Goal: Information Seeking & Learning: Check status

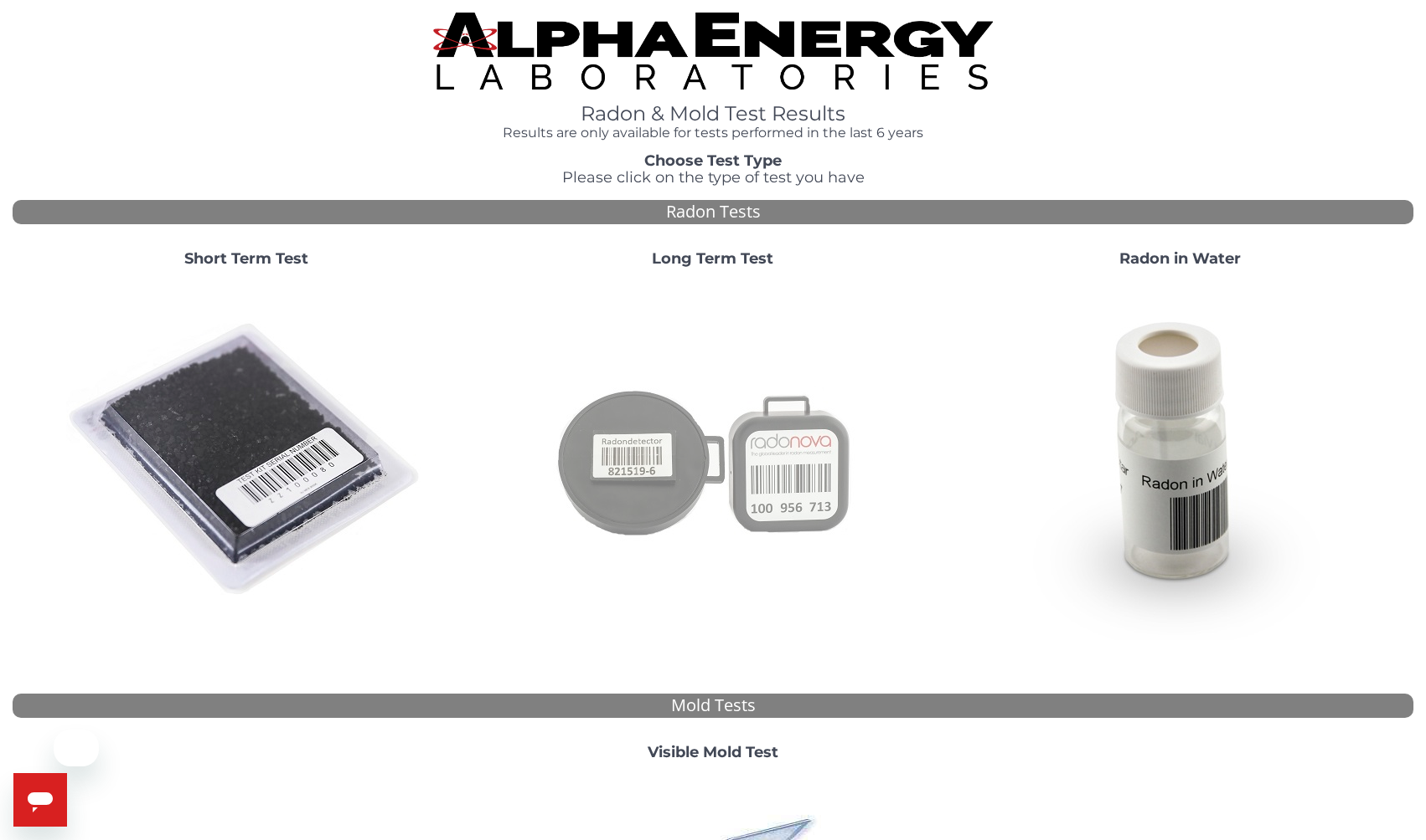
click at [688, 460] on img at bounding box center [712, 460] width 360 height 360
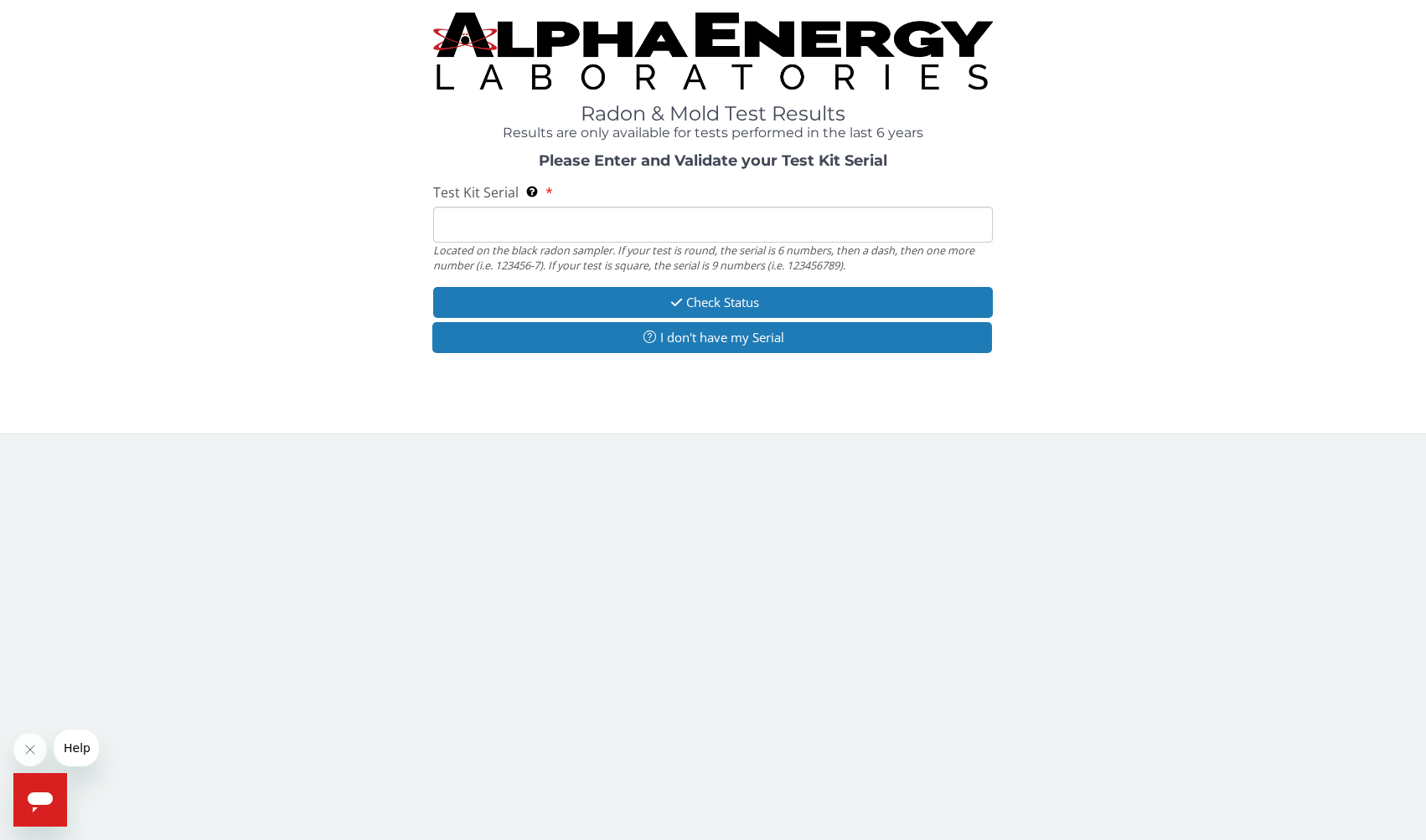
click at [617, 227] on input "Test Kit Serial Located on the black radon sampler. If your test is round, the …" at bounding box center [713, 225] width 560 height 36
paste input "102371820"
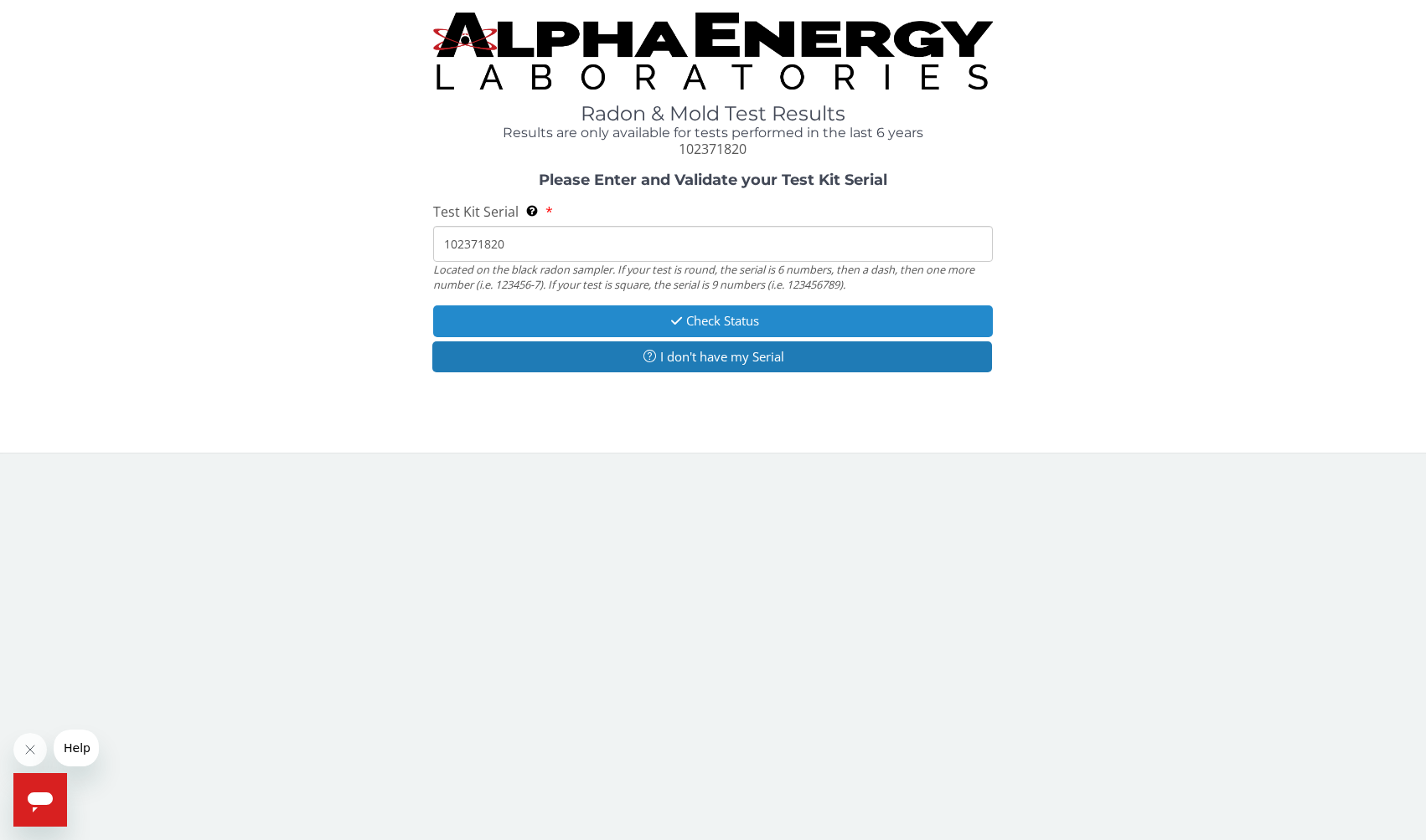
type input "102371820"
click at [619, 326] on button "Check Status" at bounding box center [713, 321] width 560 height 31
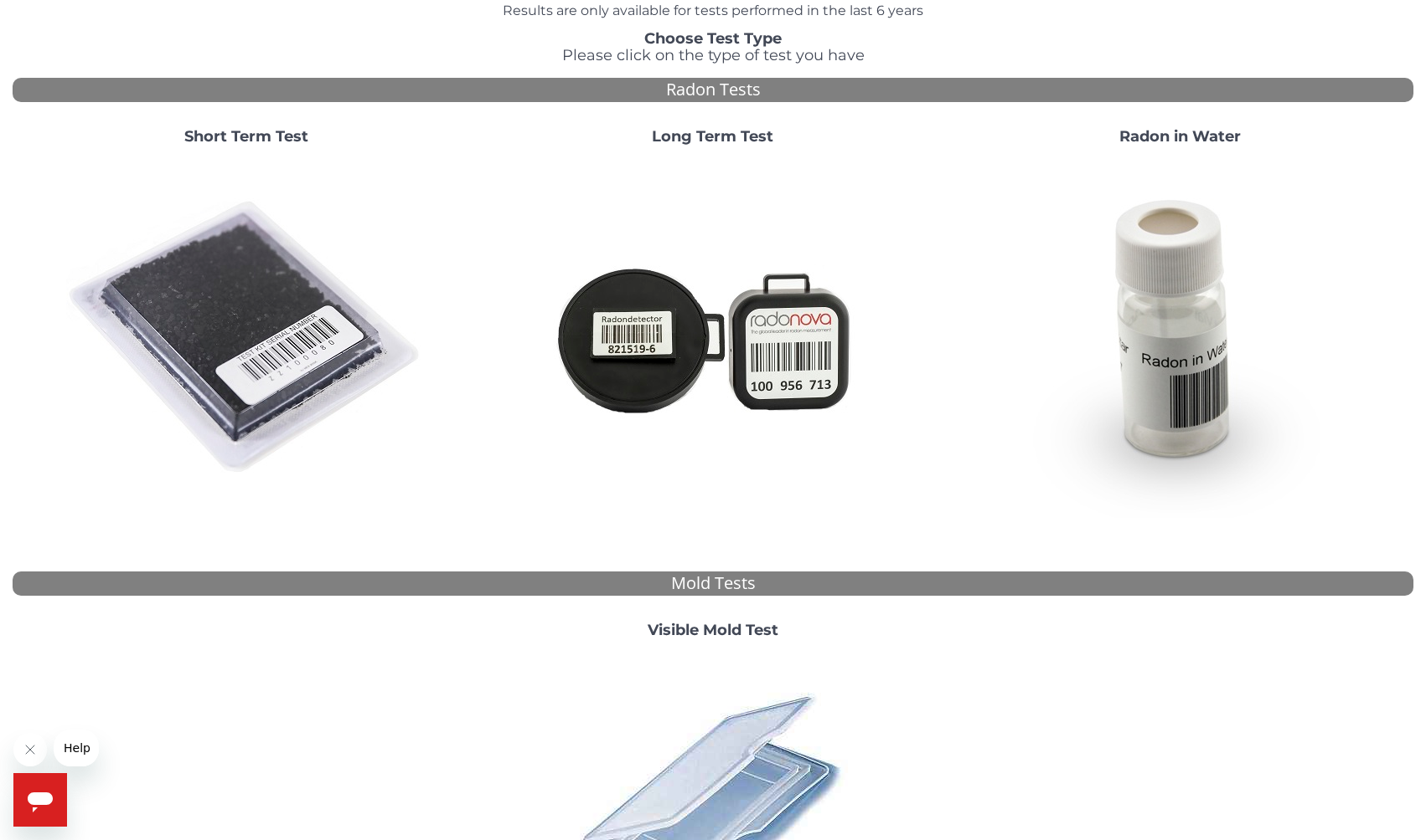
scroll to position [144, 0]
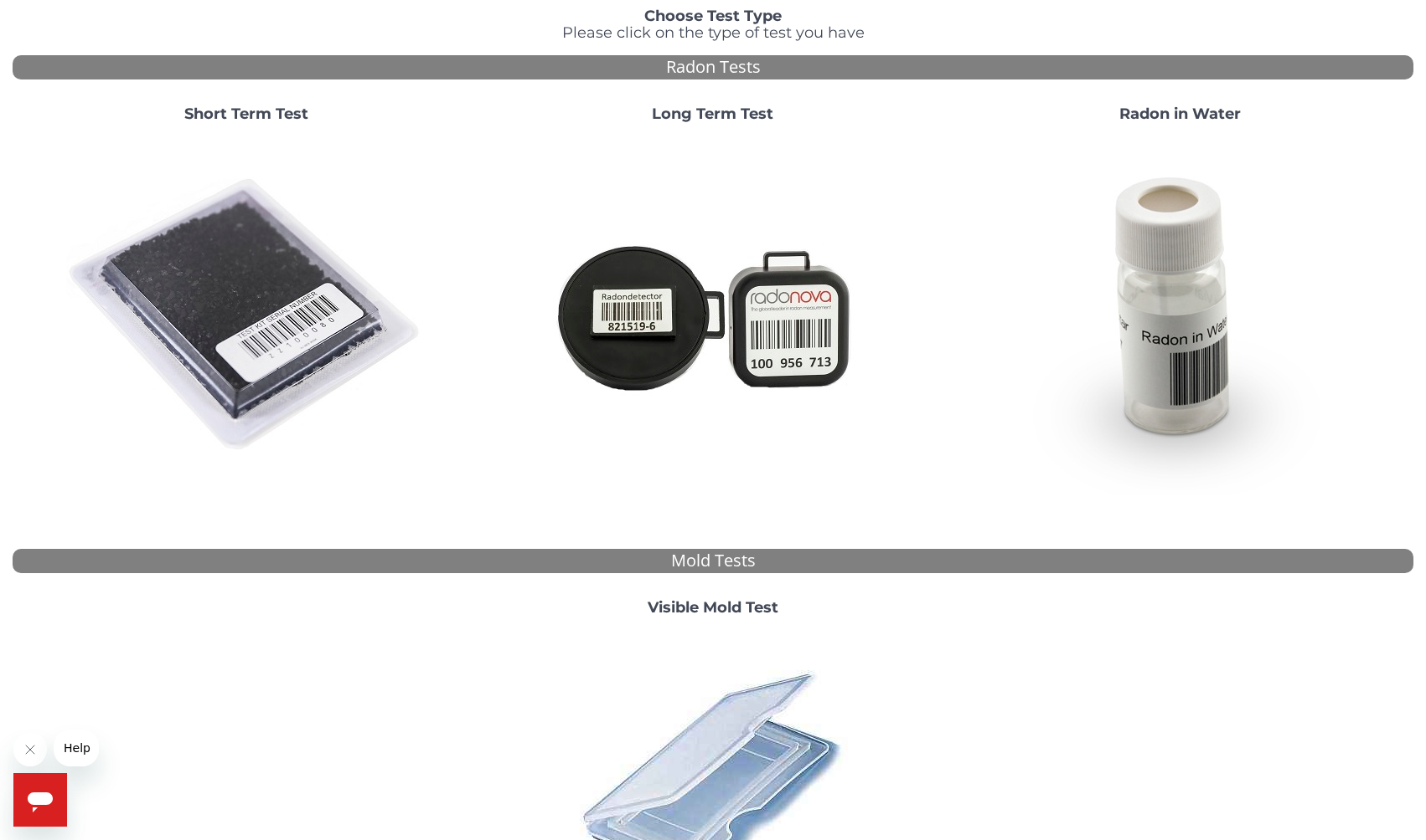
click at [59, 791] on div "Open messaging window" at bounding box center [40, 799] width 50 height 50
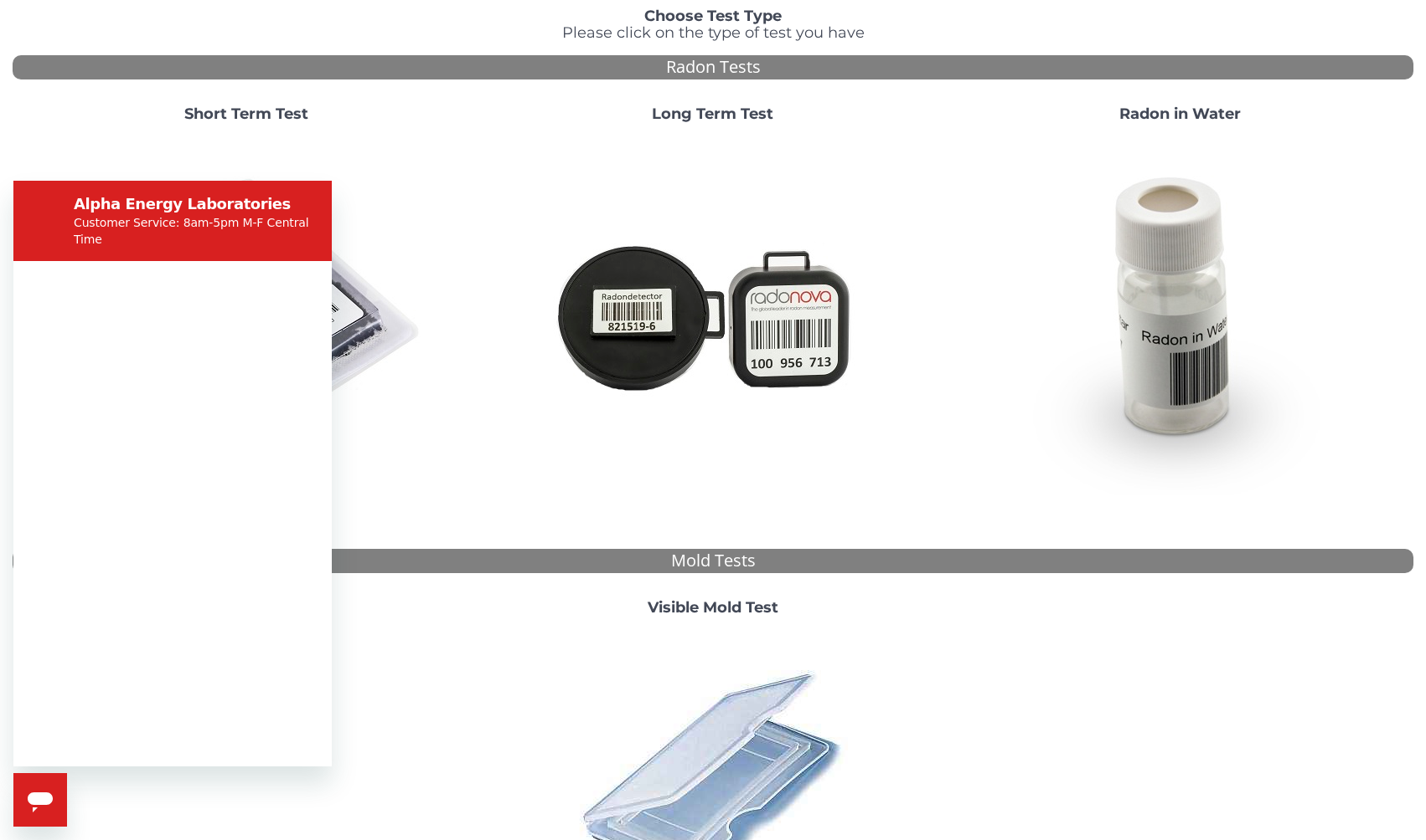
scroll to position [0, 0]
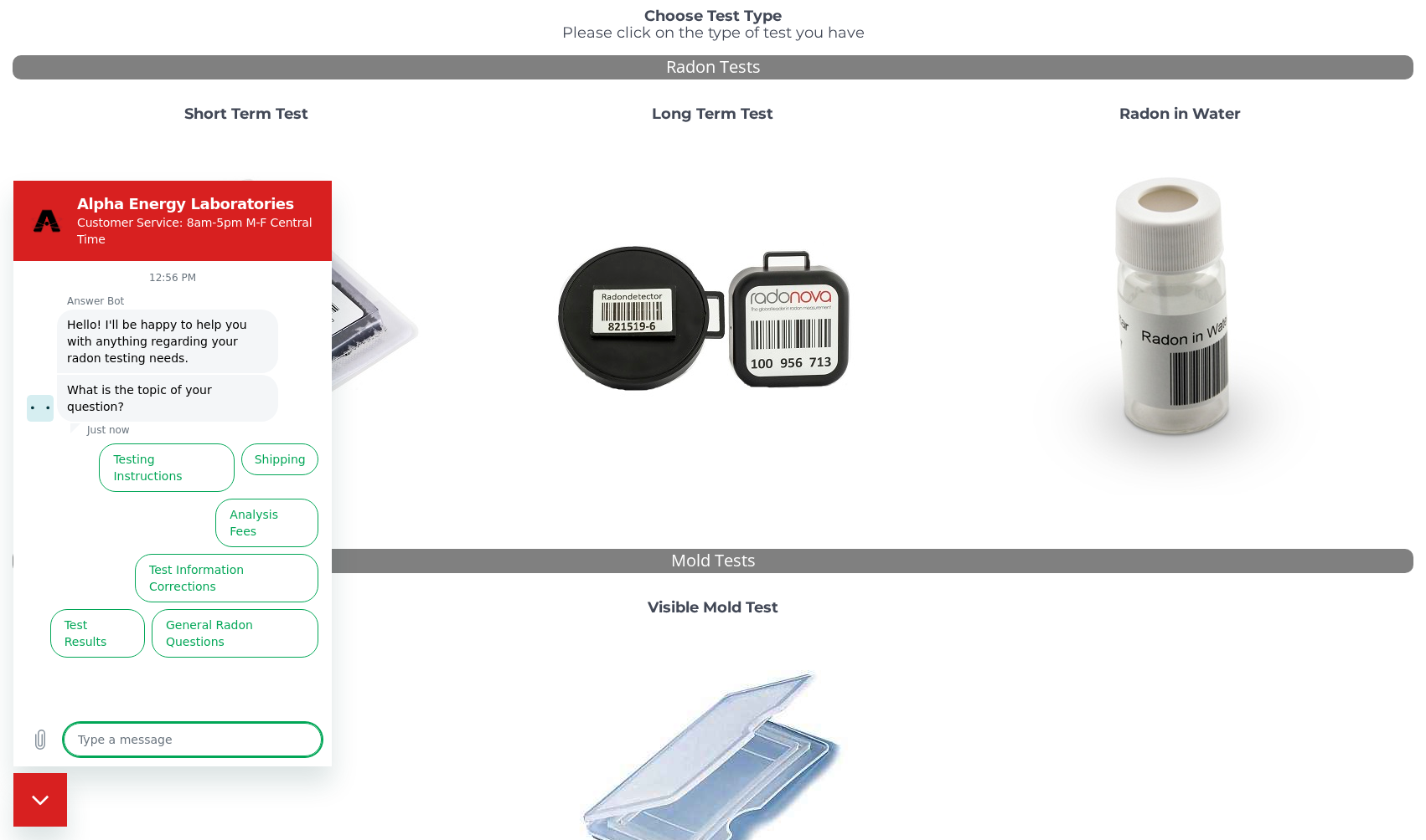
click at [226, 742] on textarea at bounding box center [192, 739] width 258 height 33
click at [124, 610] on button "Test Results" at bounding box center [97, 633] width 94 height 48
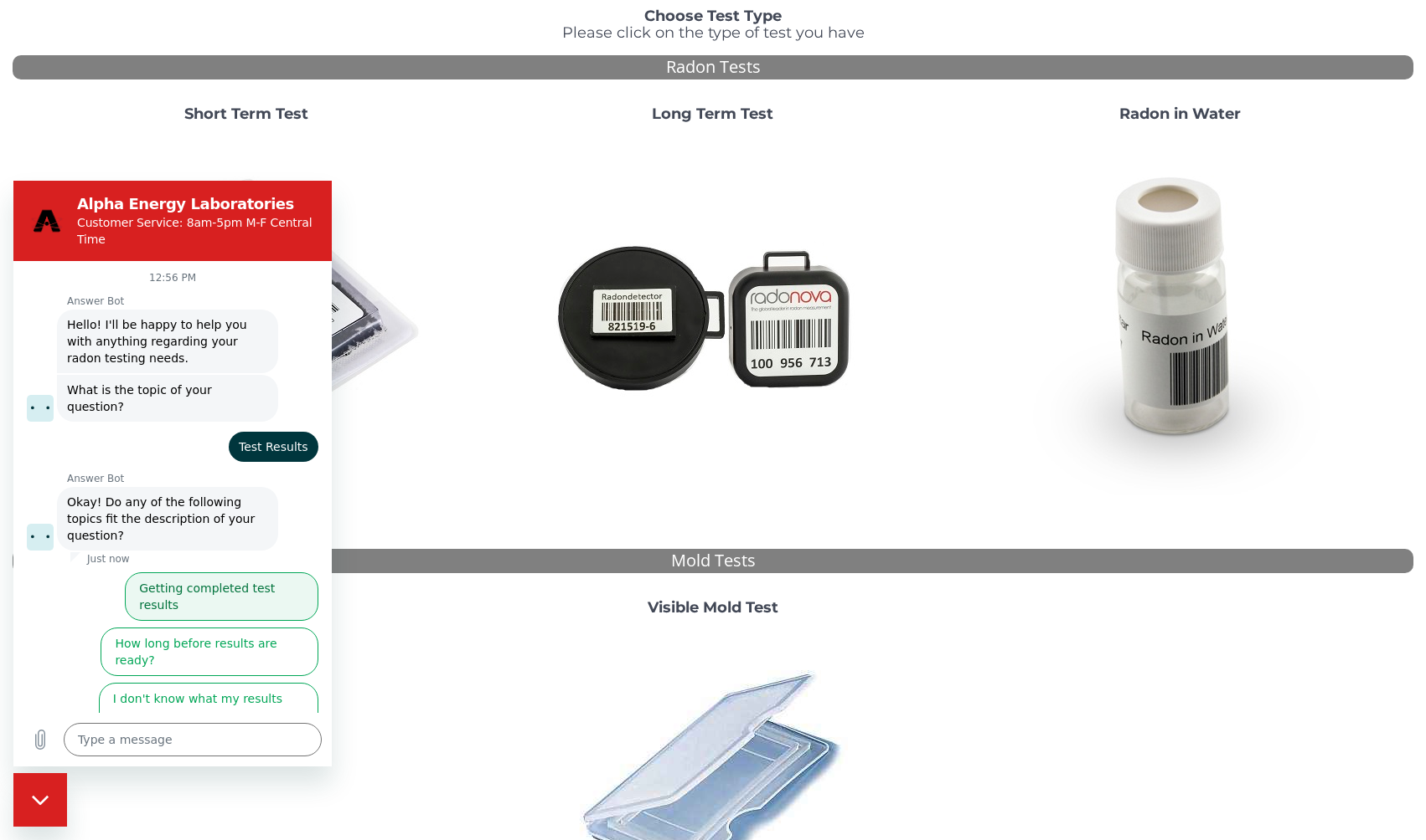
click at [286, 573] on button "Getting completed test results" at bounding box center [221, 596] width 194 height 48
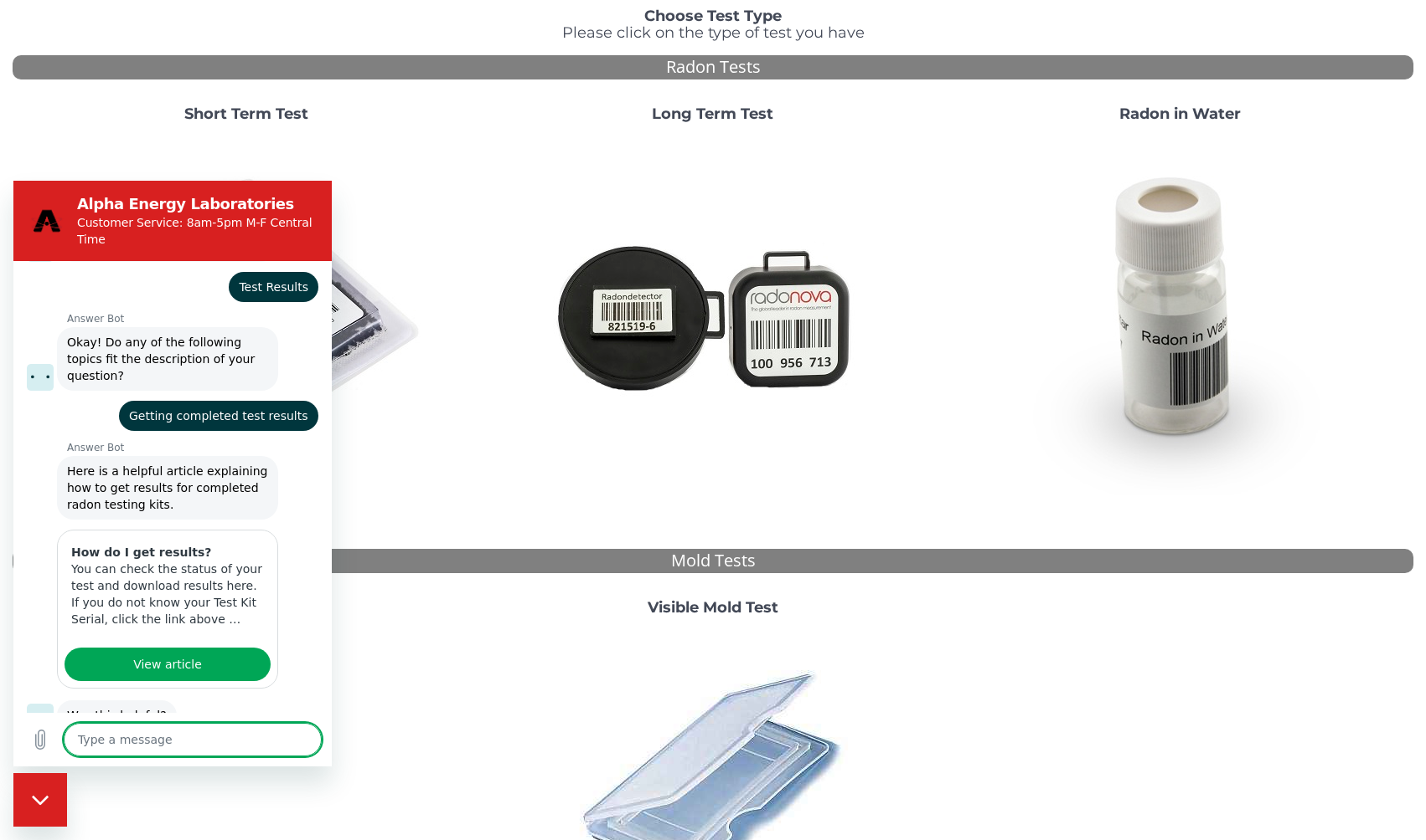
scroll to position [202, 0]
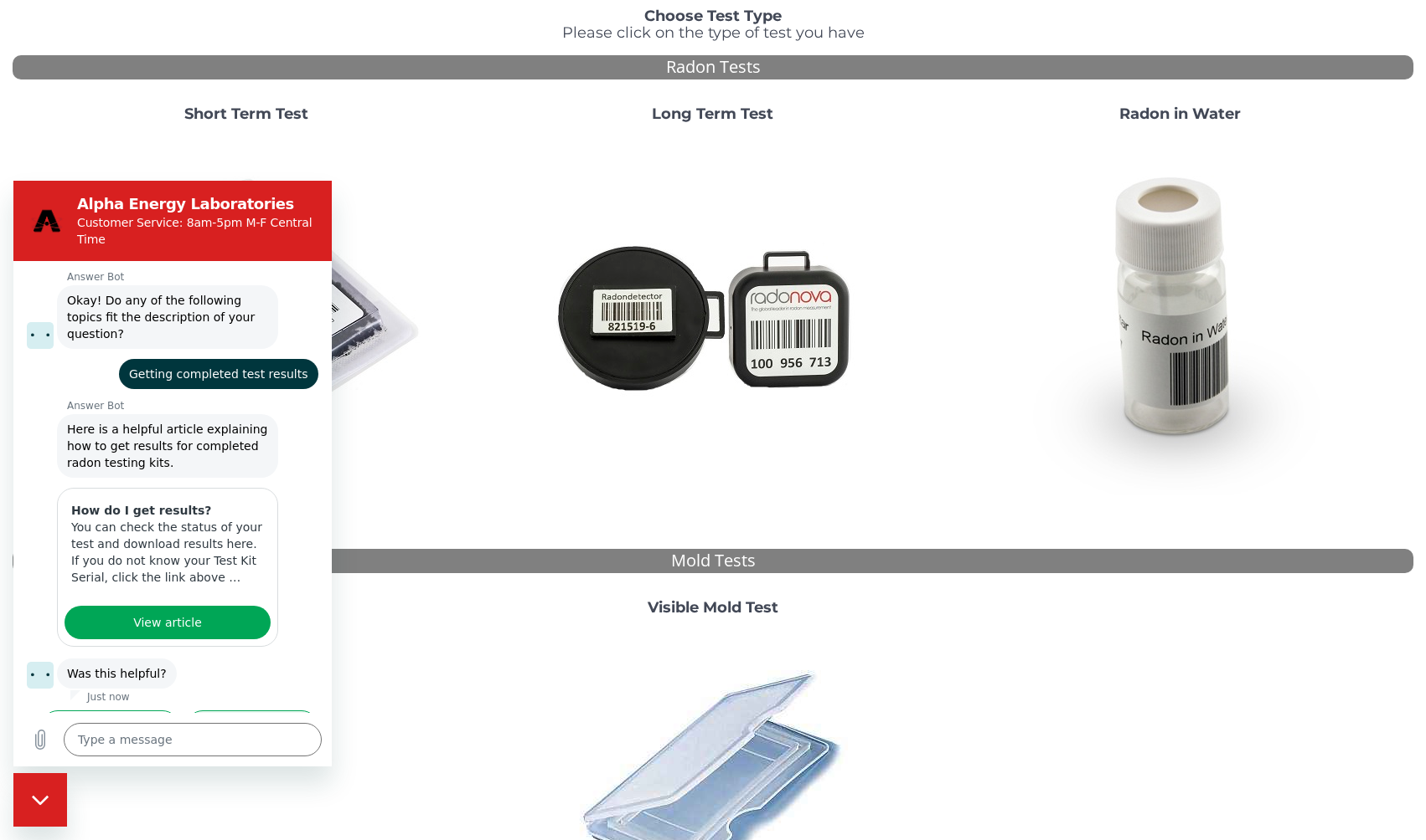
click at [244, 711] on button "No, I still need help" at bounding box center [252, 734] width 132 height 48
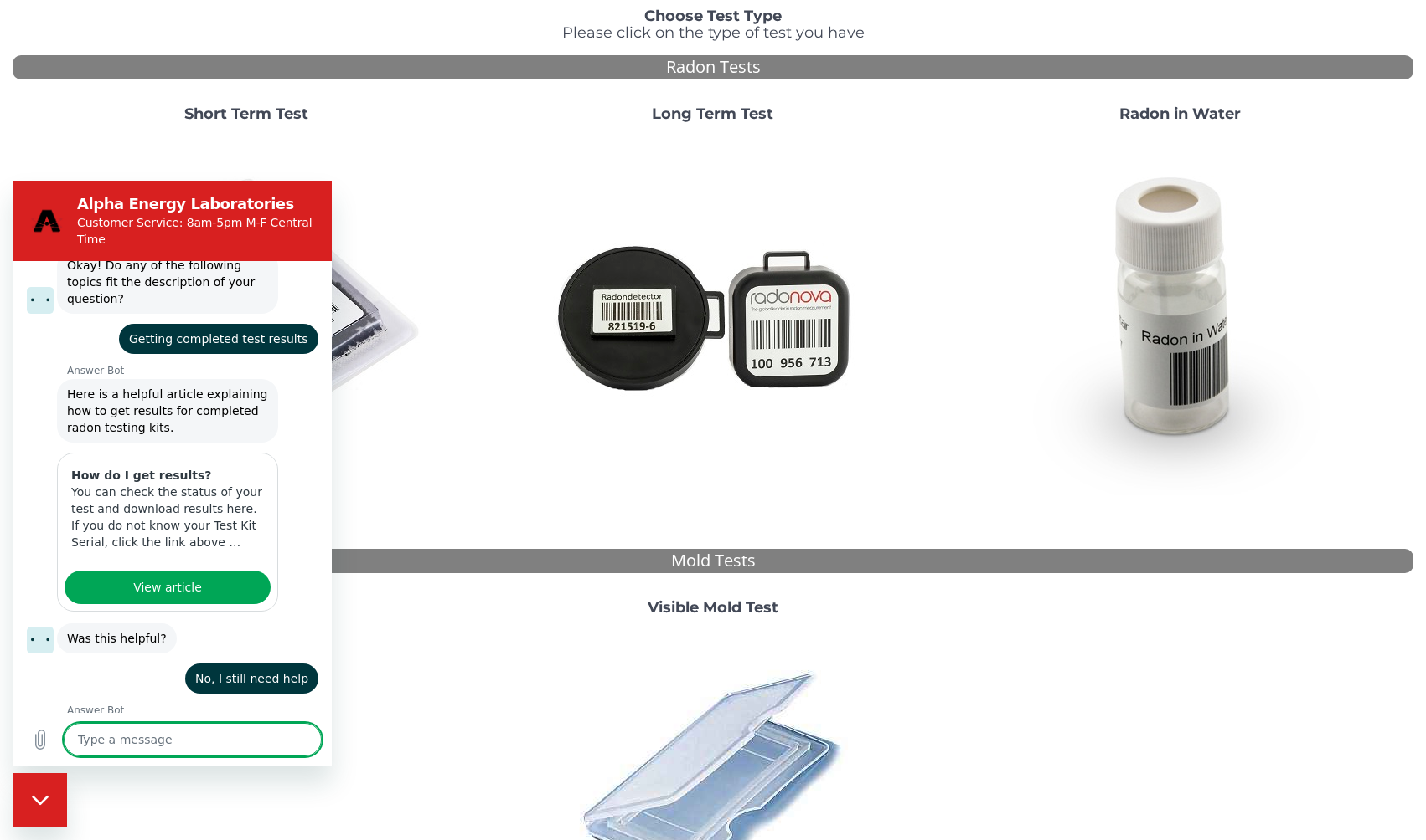
scroll to position [235, 0]
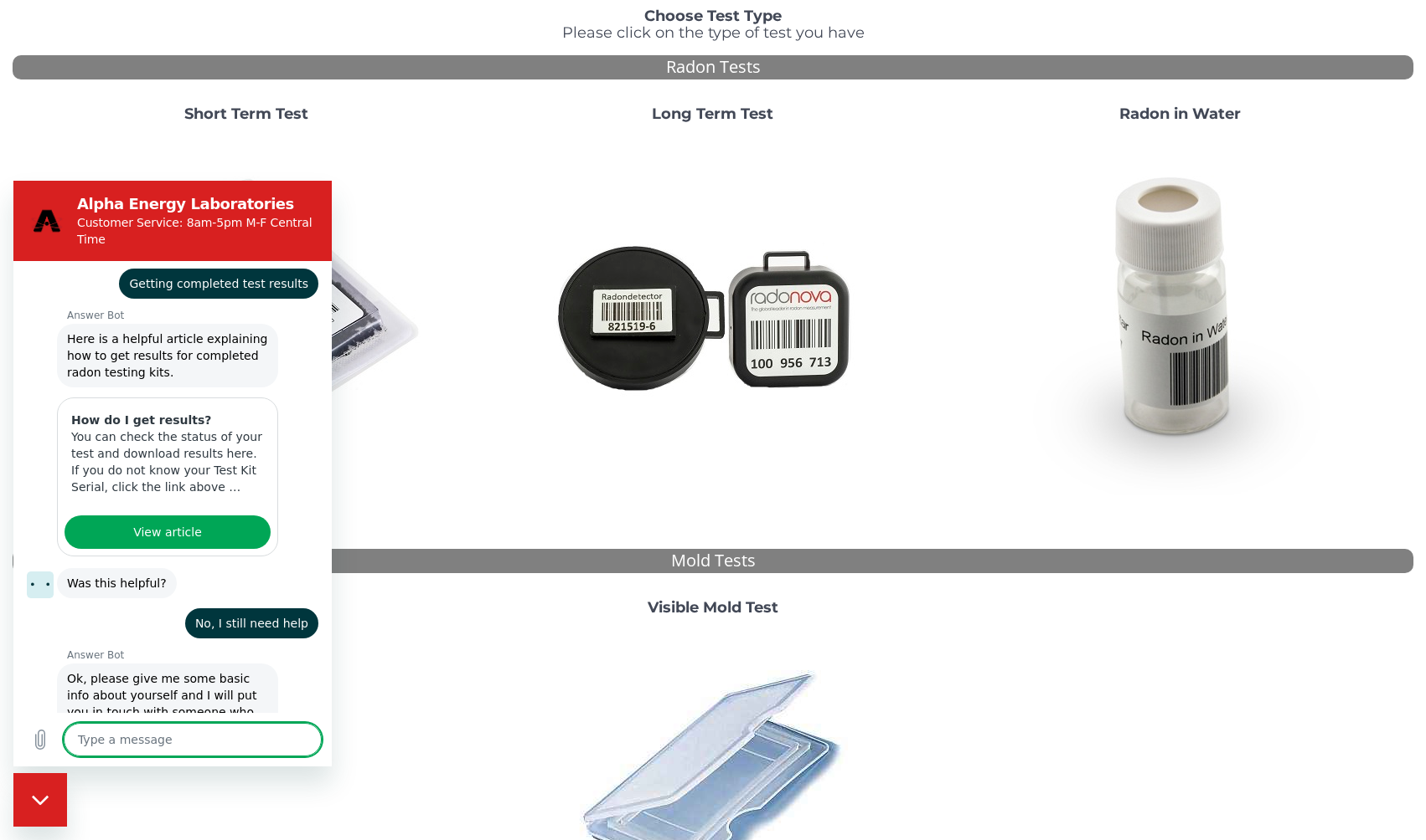
type textarea "x"
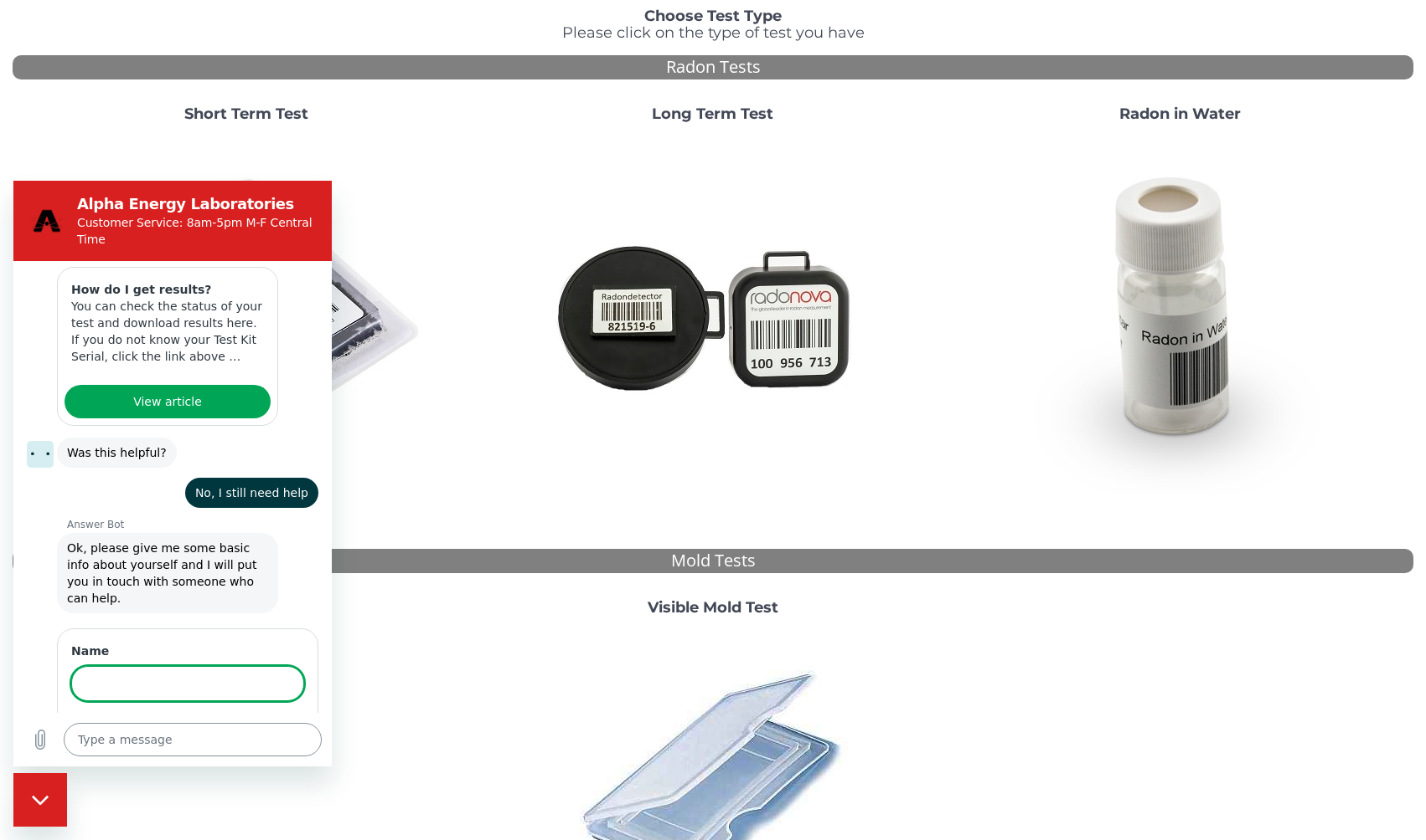
scroll to position [421, 0]
type input "Ciara"
click at [248, 714] on button "Next" at bounding box center [276, 731] width 56 height 33
type textarea "x"
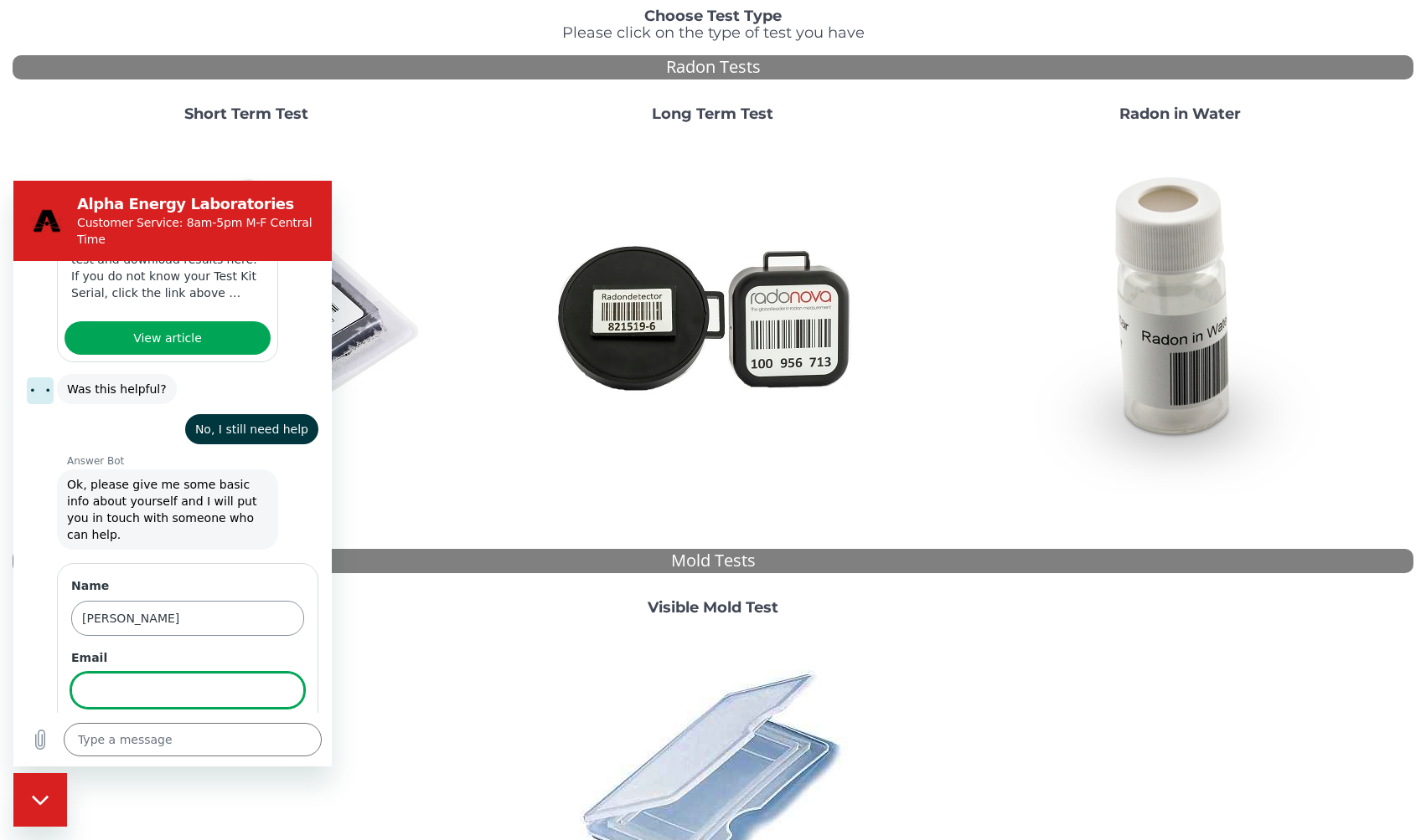
scroll to position [493, 0]
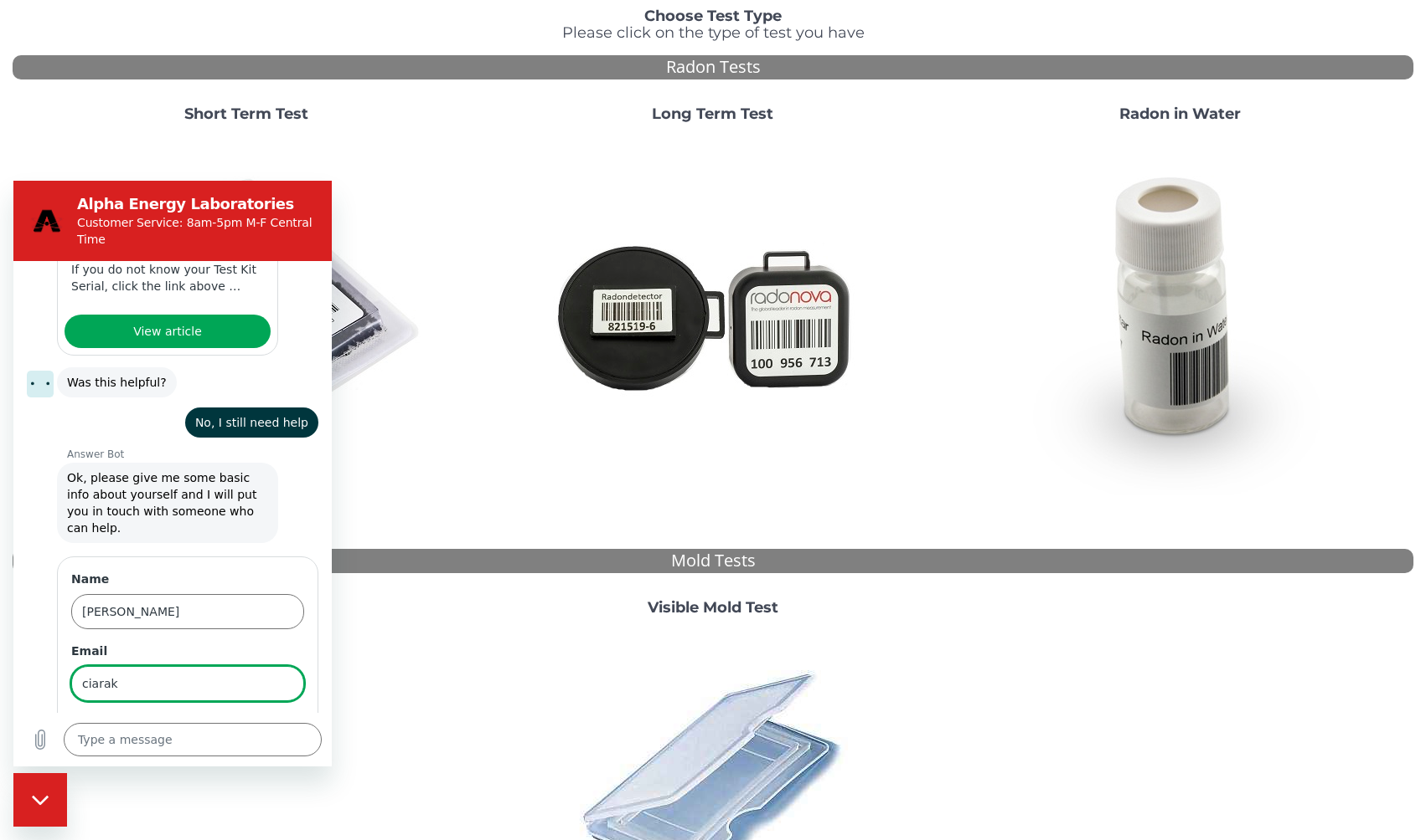
type input "ciarakamahele@gmail.com"
click at [284, 714] on button "Next" at bounding box center [276, 731] width 56 height 33
type textarea "x"
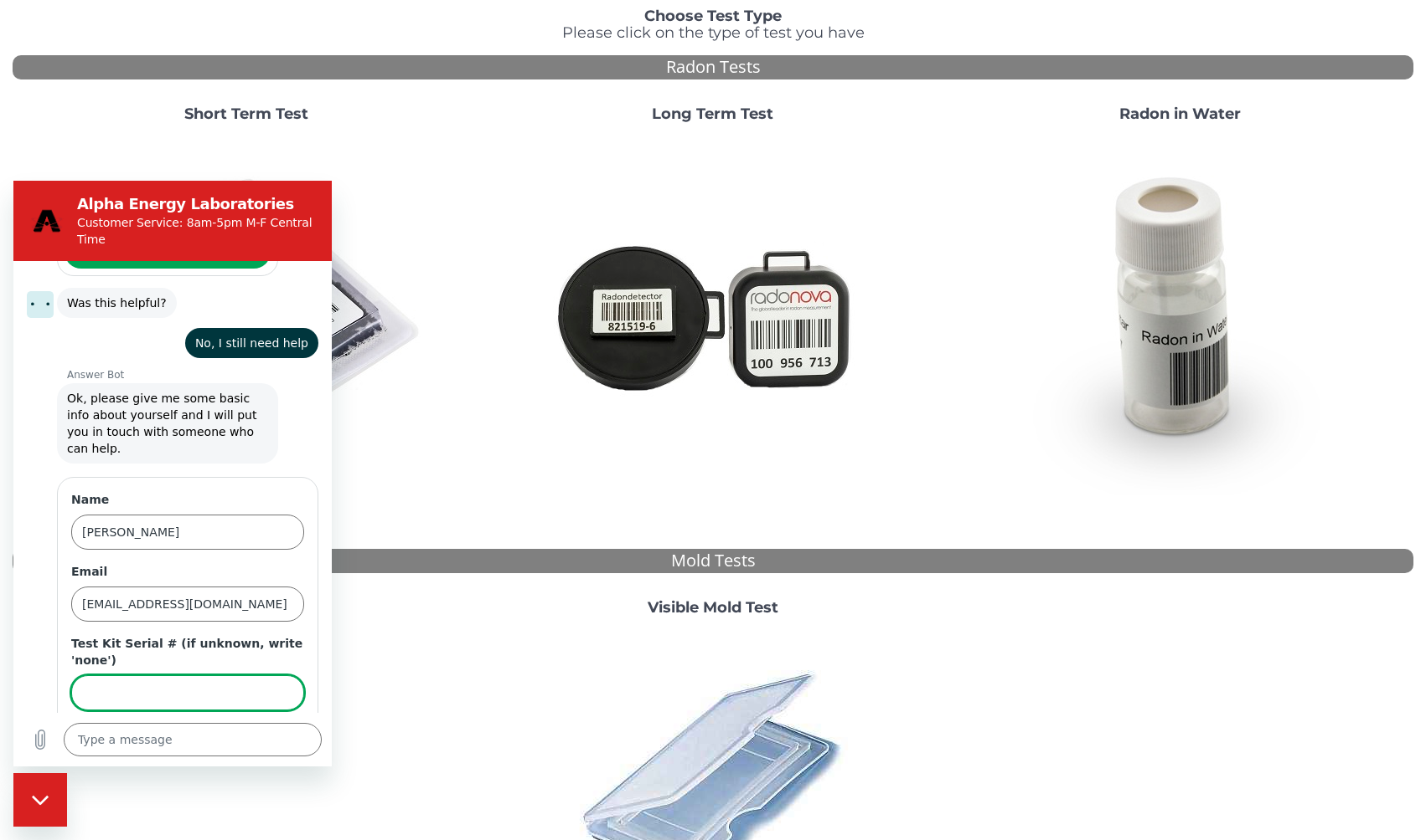
scroll to position [581, 0]
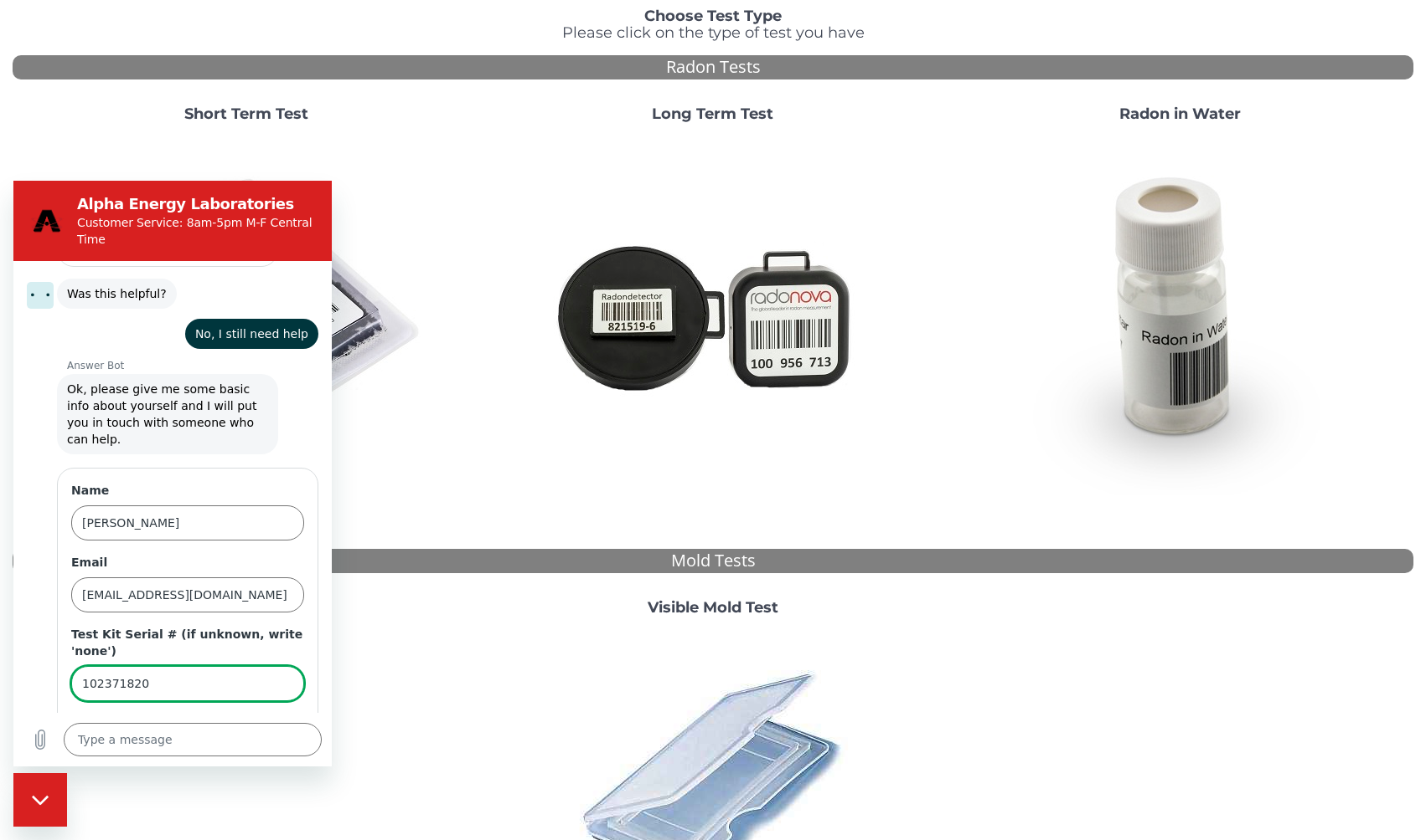
type input "102371820"
click at [293, 714] on button "Send" at bounding box center [275, 731] width 58 height 33
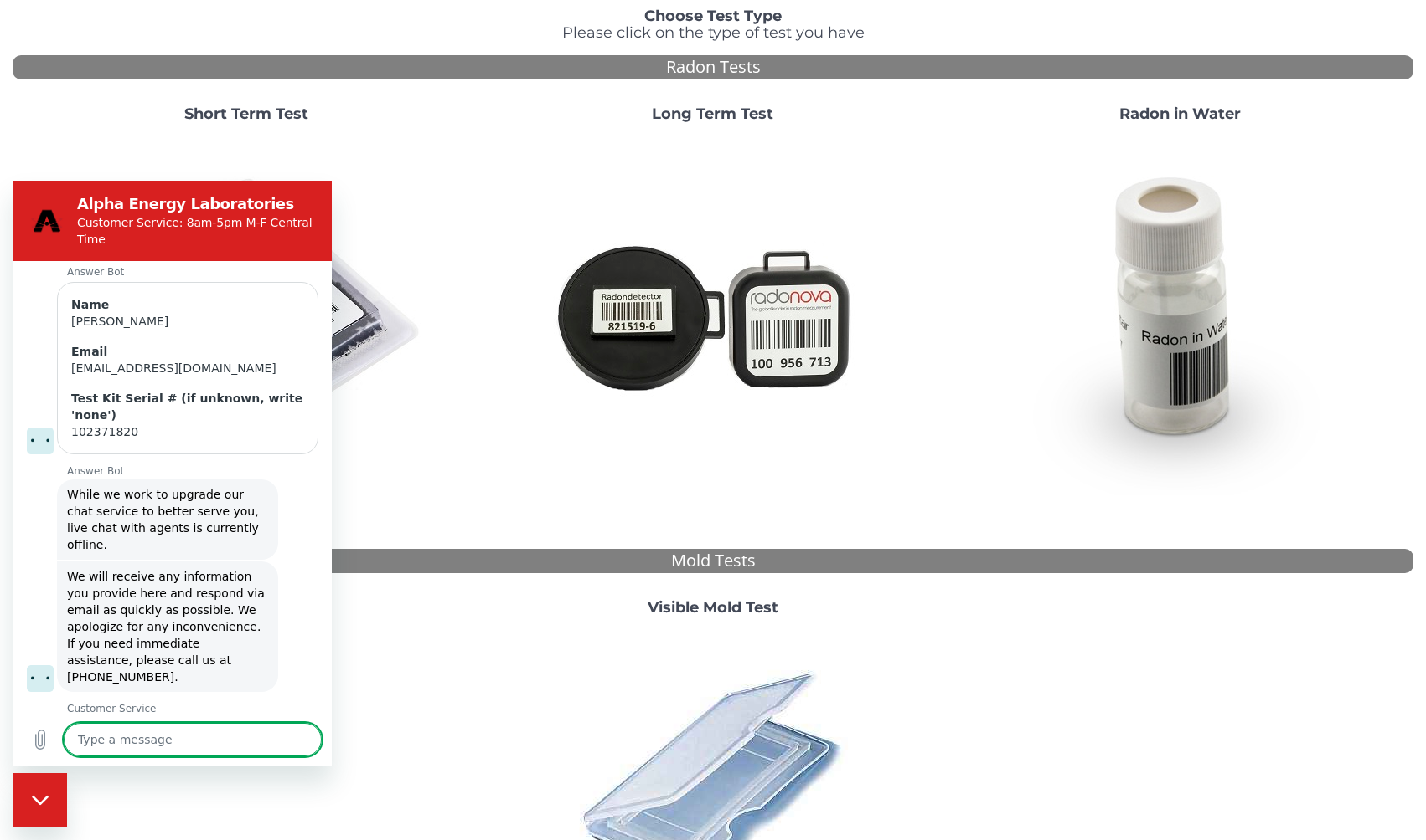
scroll to position [784, 0]
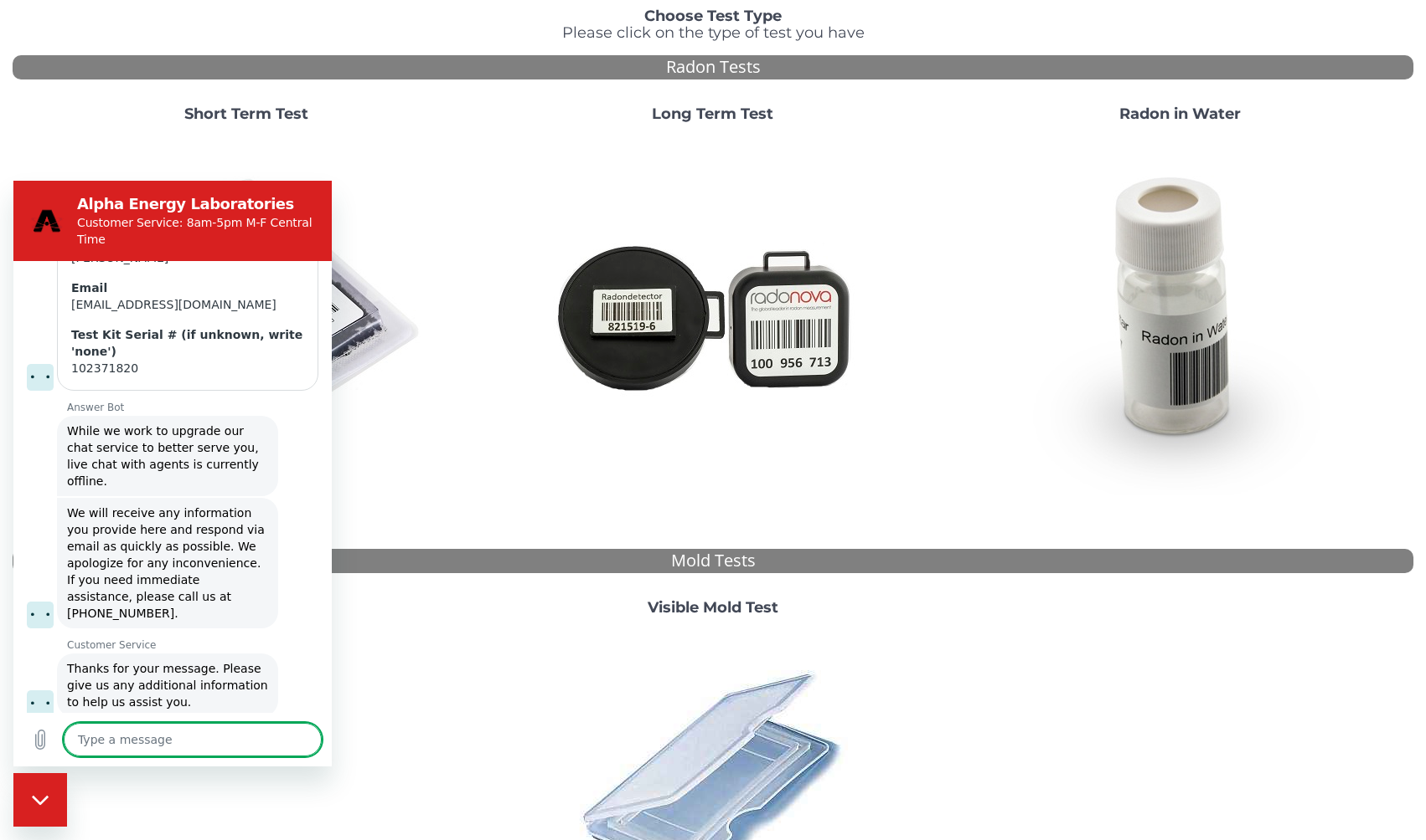
type textarea "x"
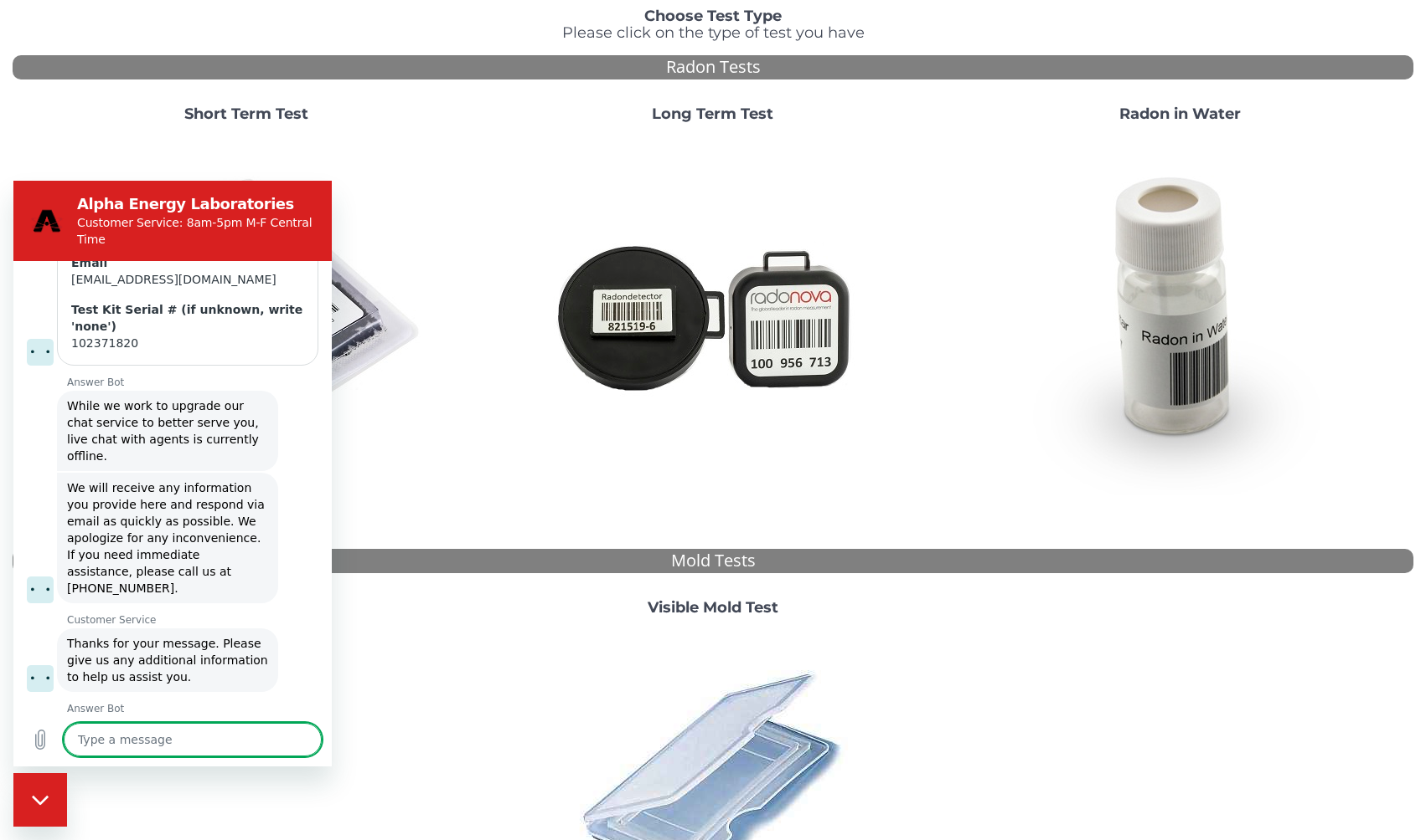
scroll to position [873, 0]
type textarea "H"
type textarea "x"
type textarea "Hi"
type textarea "x"
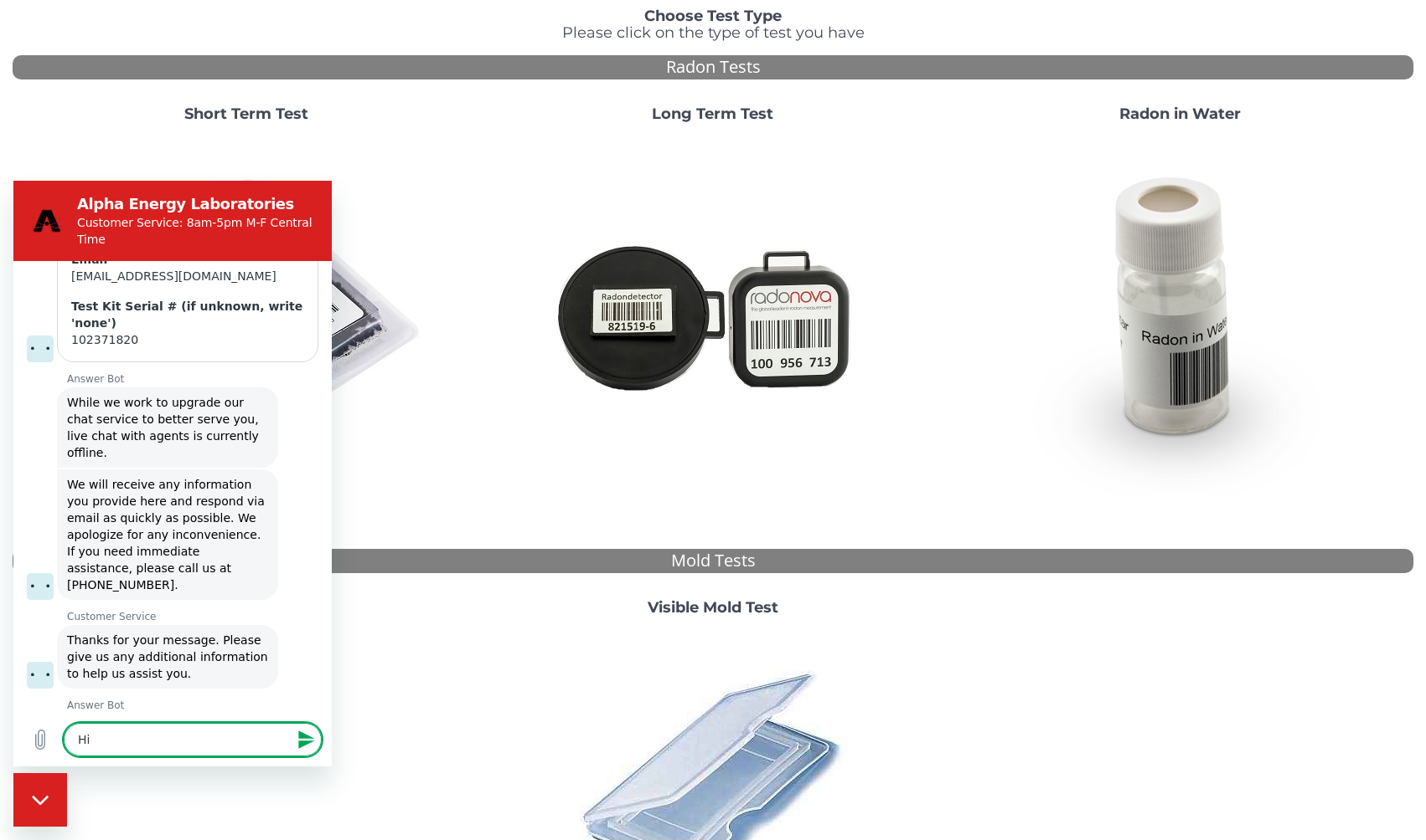
type textarea "Hi,"
type textarea "x"
type textarea "Hi,"
type textarea "x"
type textarea "Hi, I"
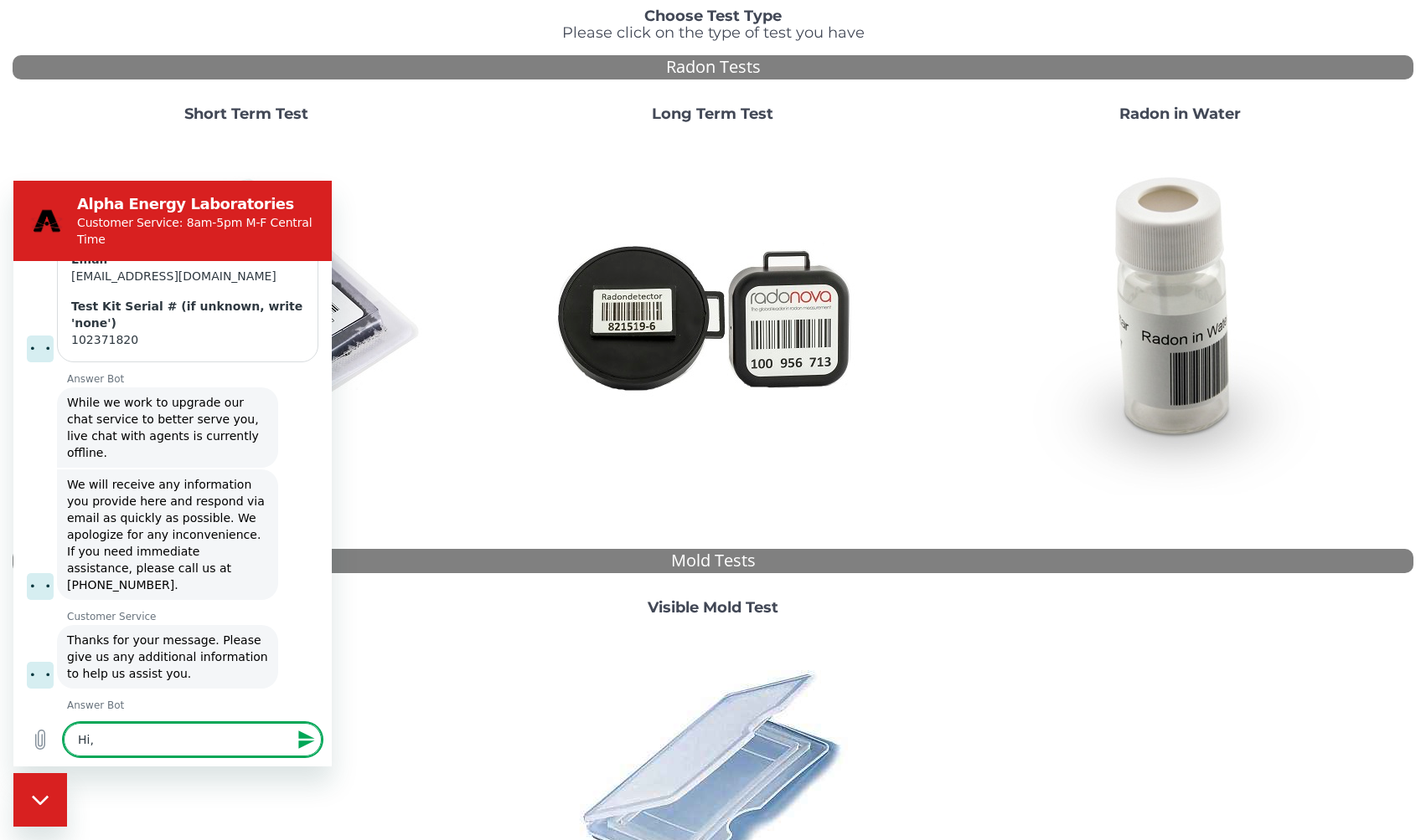
type textarea "x"
type textarea "Hi, I"
type textarea "x"
type textarea "Hi, I h"
type textarea "x"
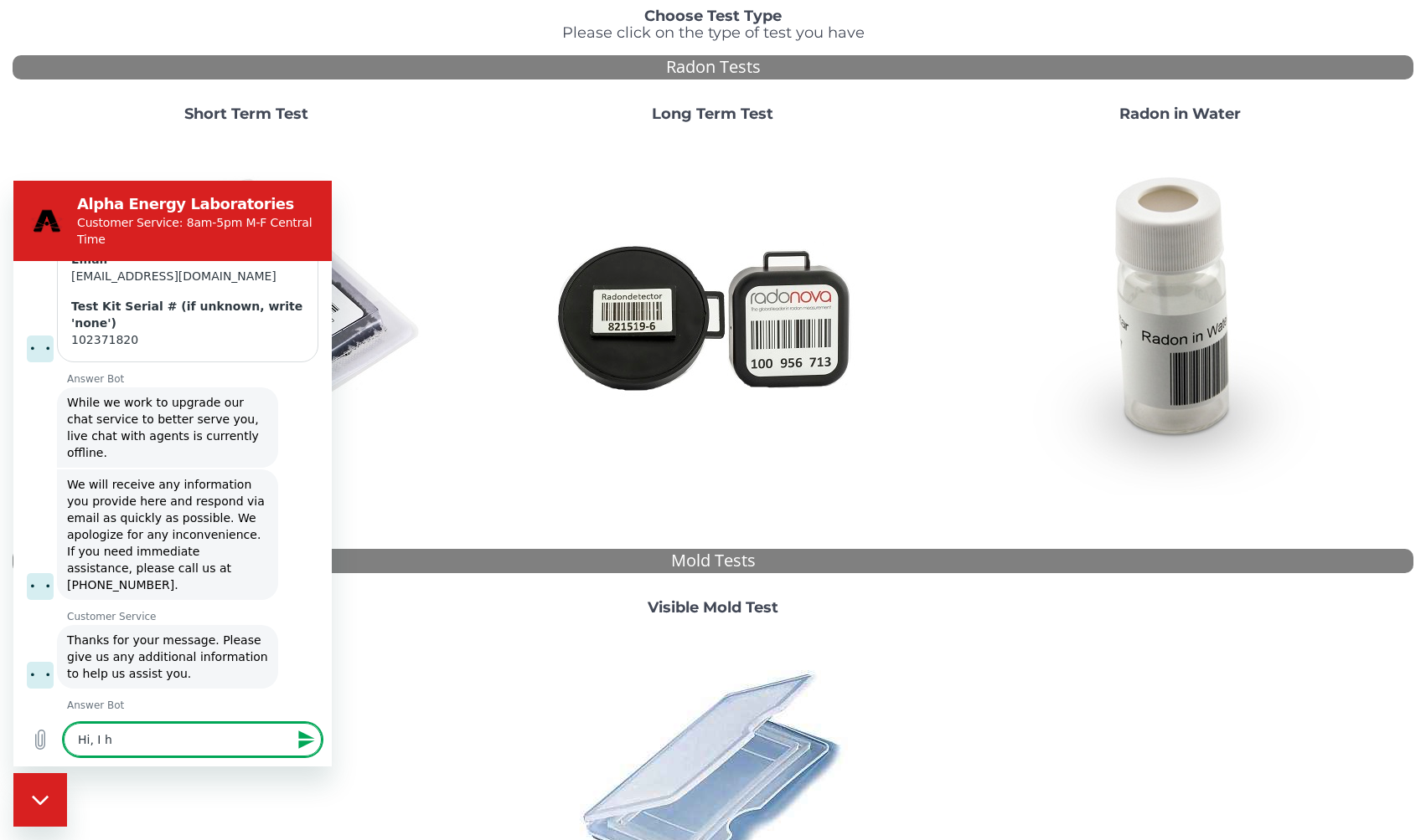
type textarea "Hi, I ha"
type textarea "x"
type textarea "Hi, I hav"
type textarea "x"
type textarea "Hi, I have"
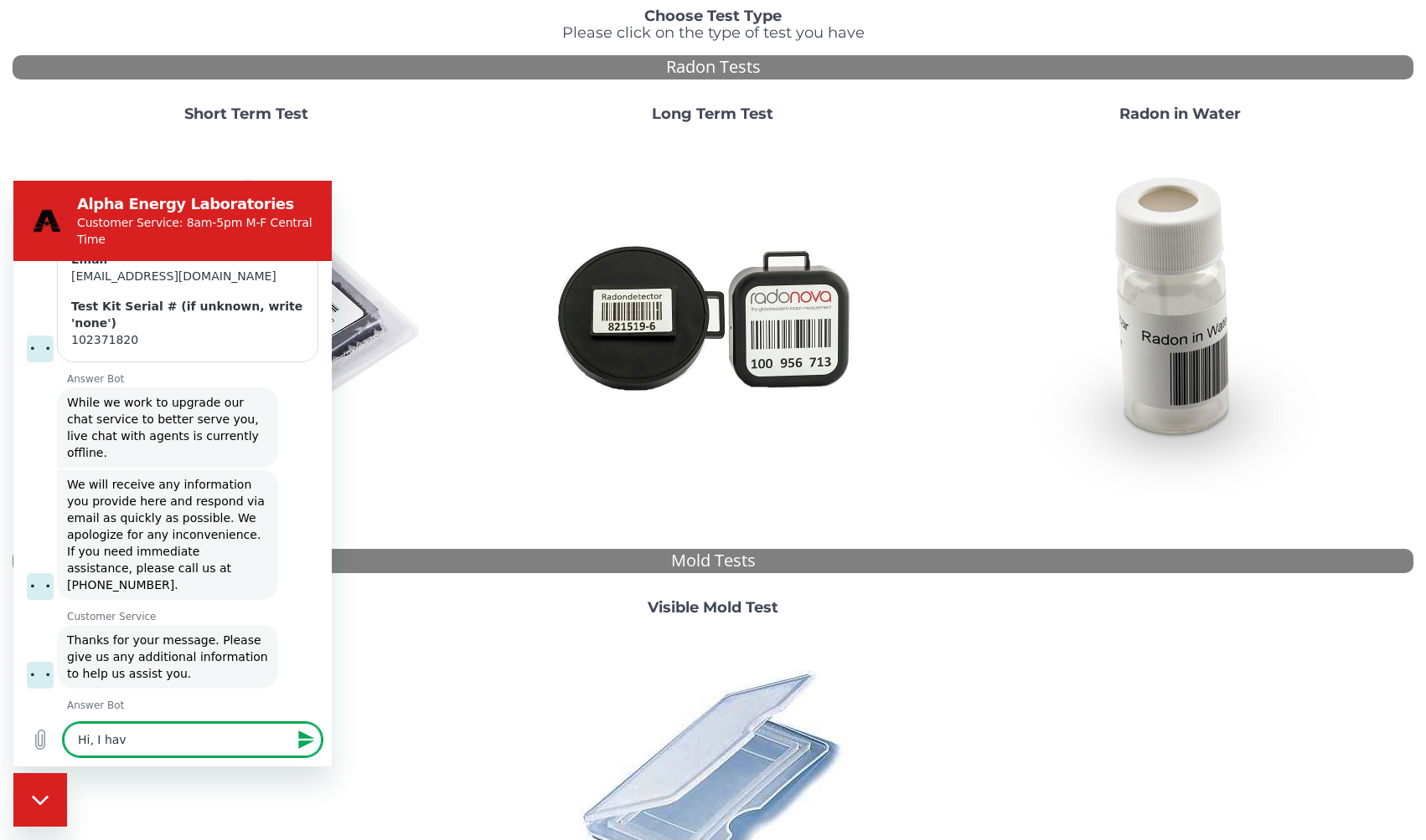
type textarea "x"
type textarea "Hi, I have"
type textarea "x"
type textarea "Hi, I have b"
type textarea "x"
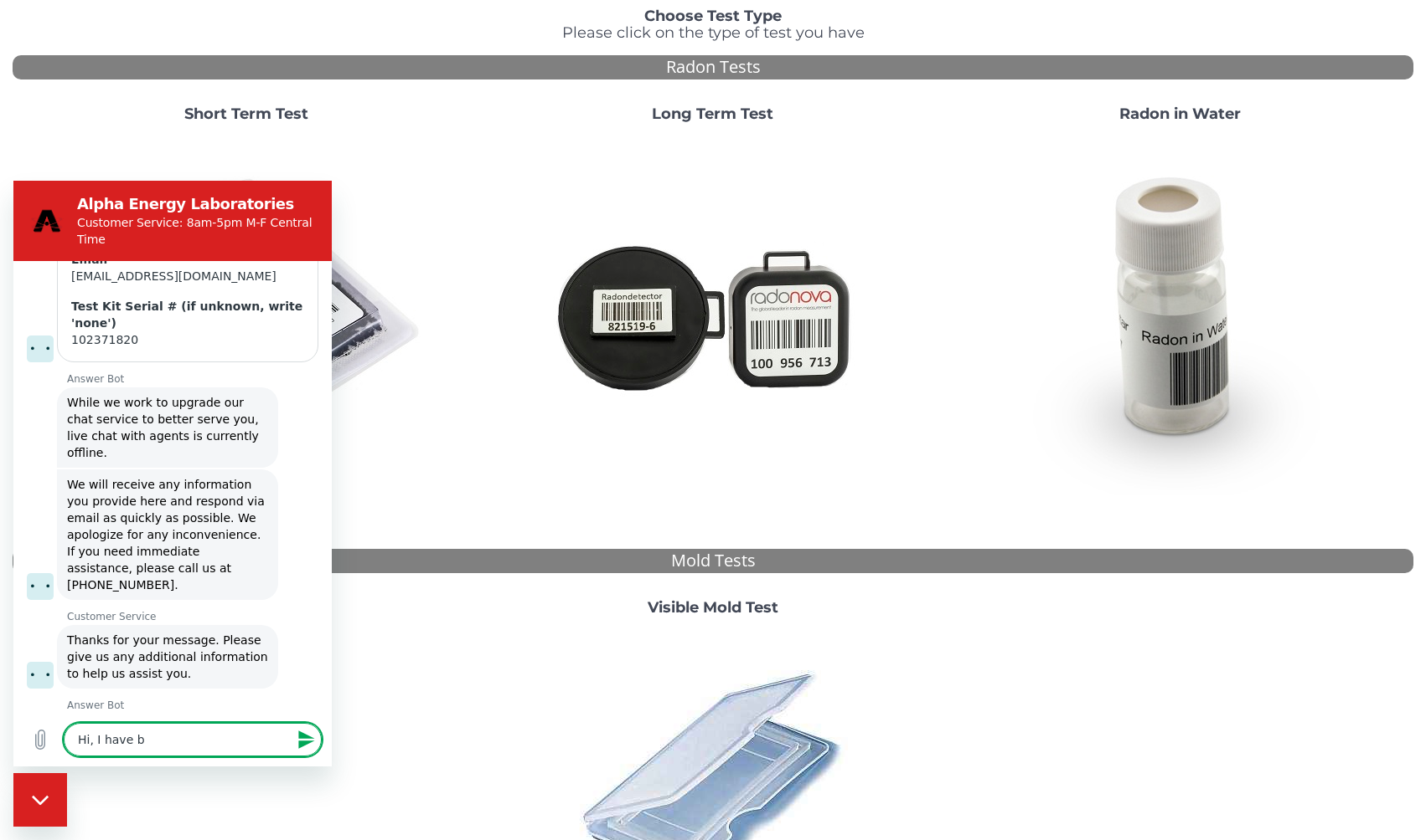
type textarea "Hi, I have be"
type textarea "x"
type textarea "Hi, I have b"
type textarea "x"
type textarea "Hi, I have"
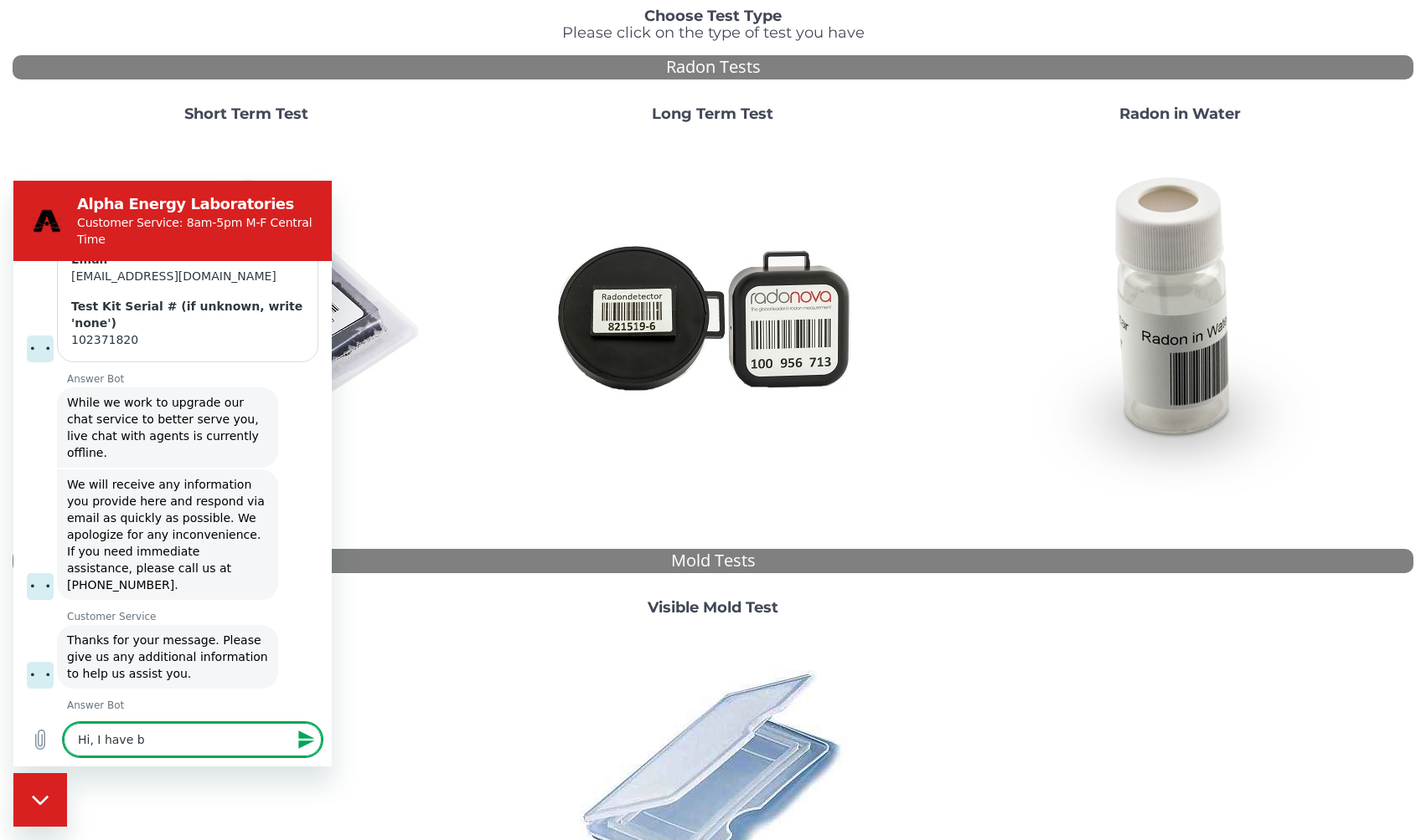
type textarea "x"
type textarea "Hi, I have"
type textarea "x"
type textarea "Hi, I hav"
type textarea "x"
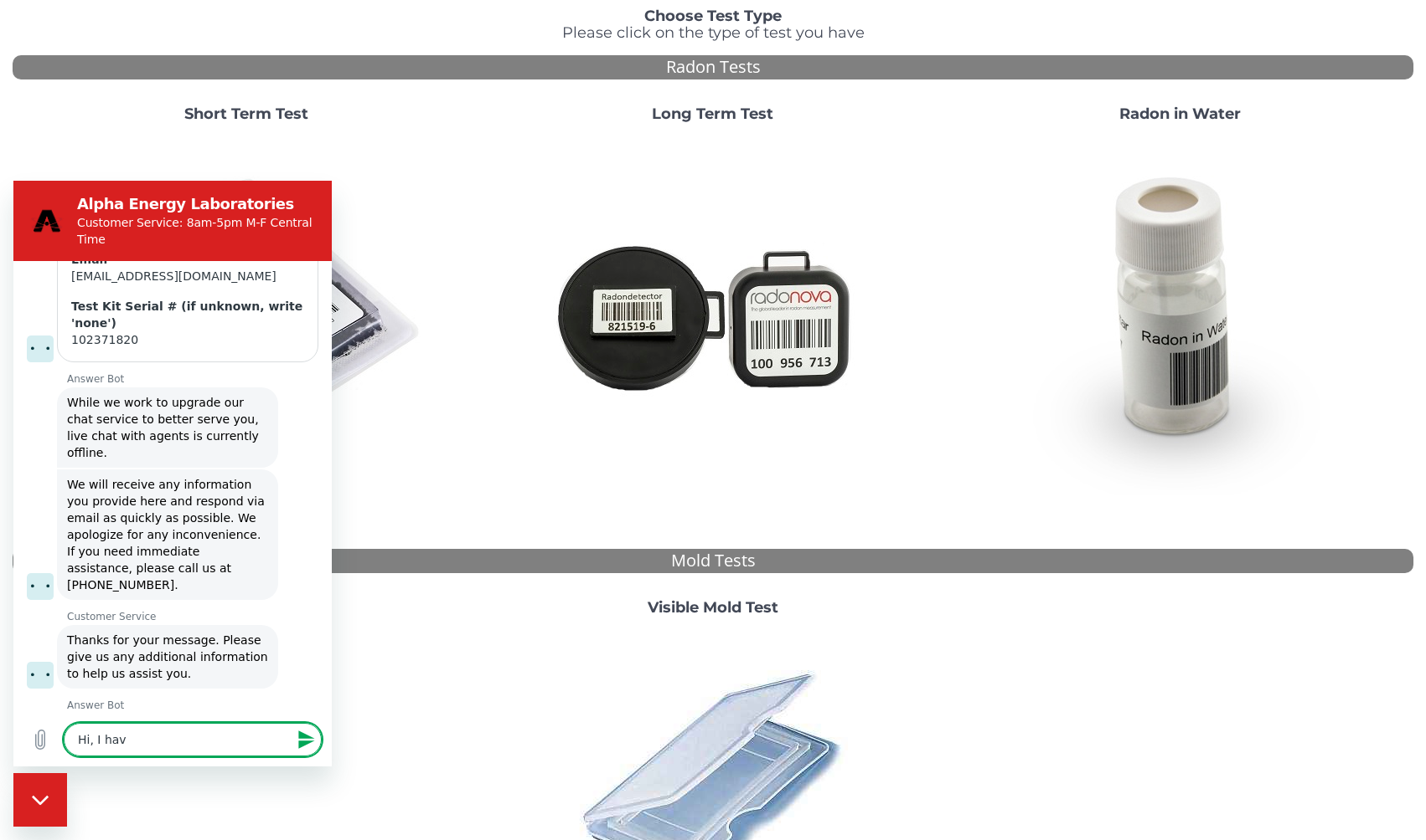
type textarea "Hi, I ha"
type textarea "x"
type textarea "Hi, I h"
type textarea "x"
type textarea "Hi, I"
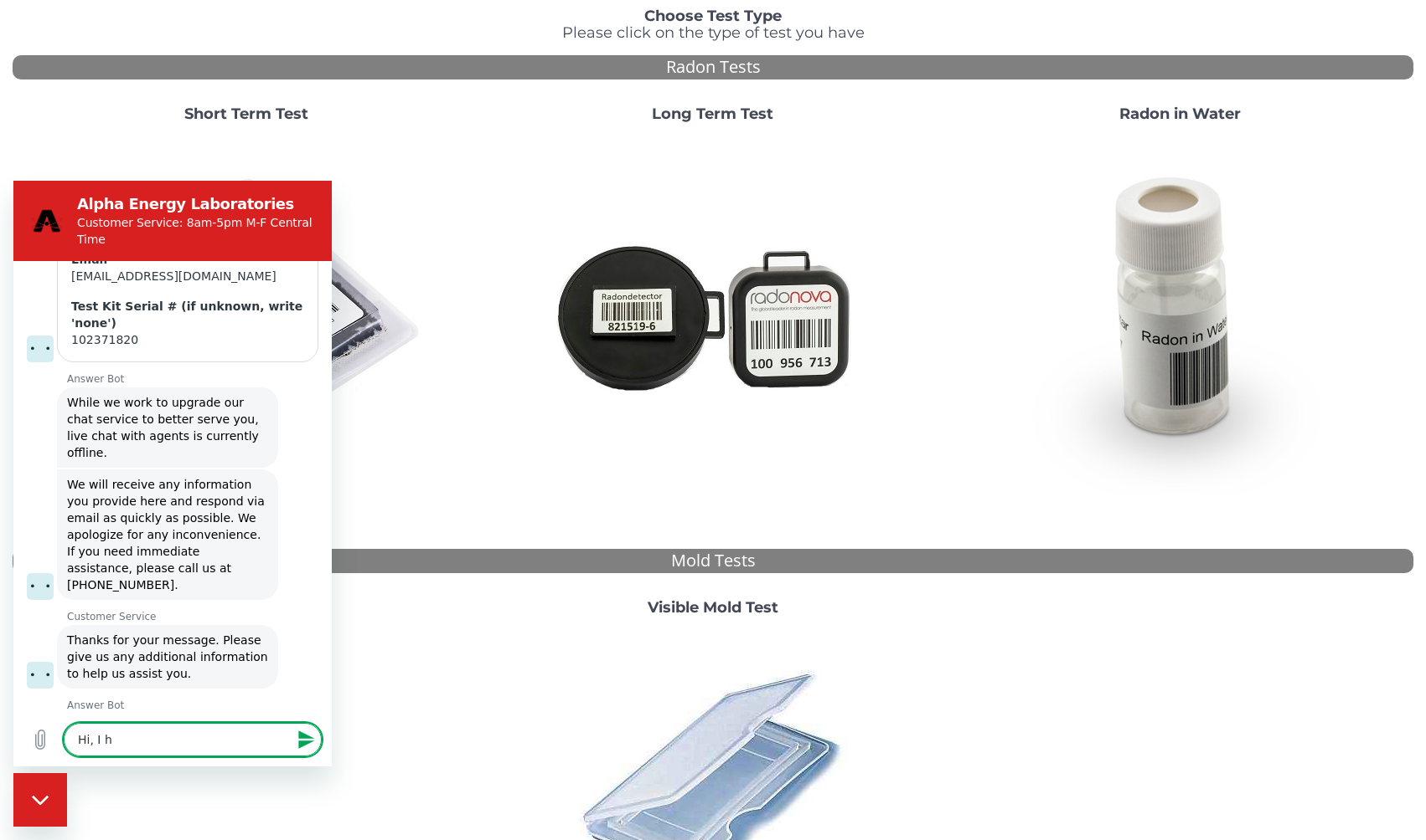
type textarea "x"
type textarea "Hi, I"
type textarea "x"
type textarea "Hi,"
type textarea "x"
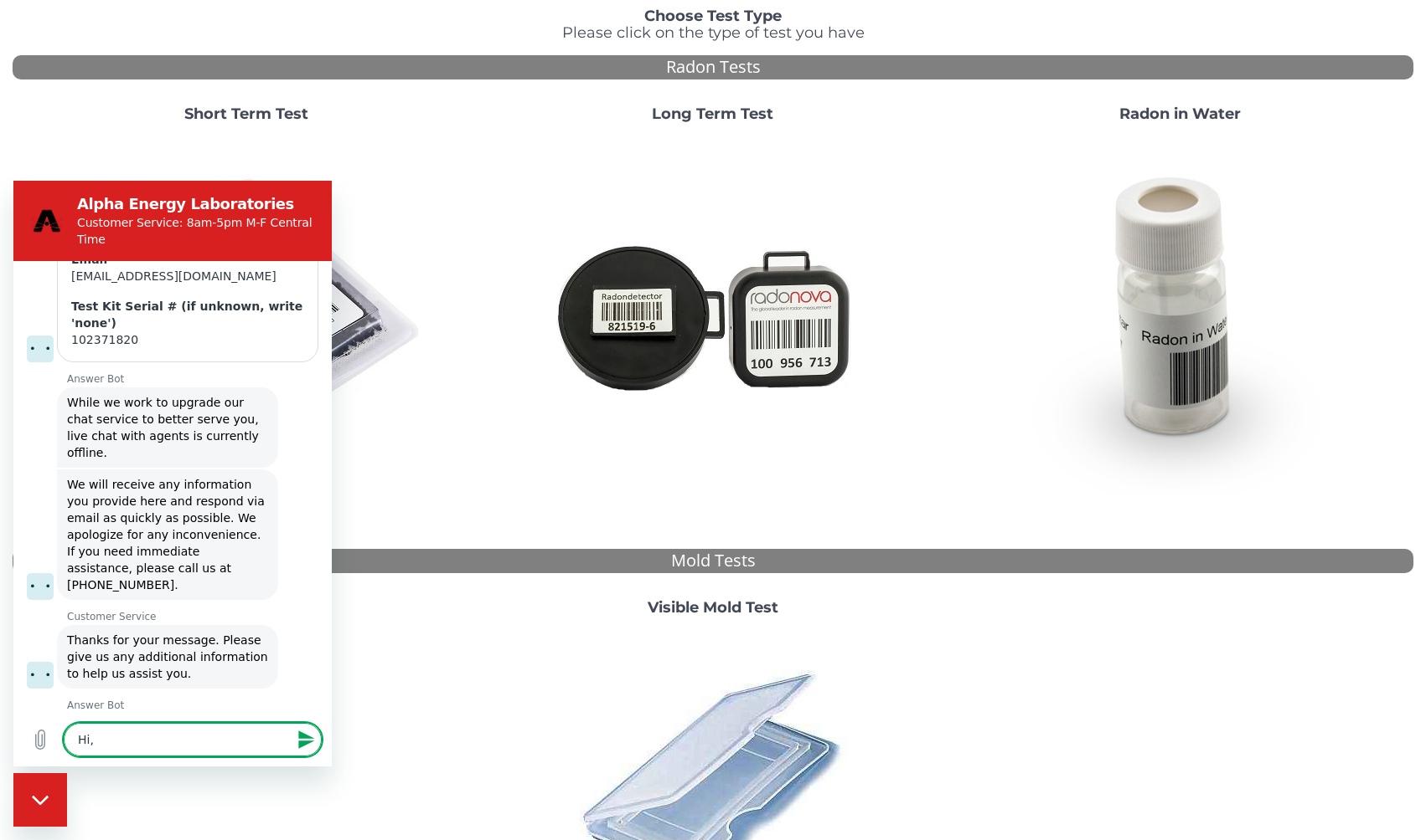
type textarea "Hi, e"
type textarea "x"
type textarea "Hi, ev"
type textarea "x"
type textarea "Hi, eve"
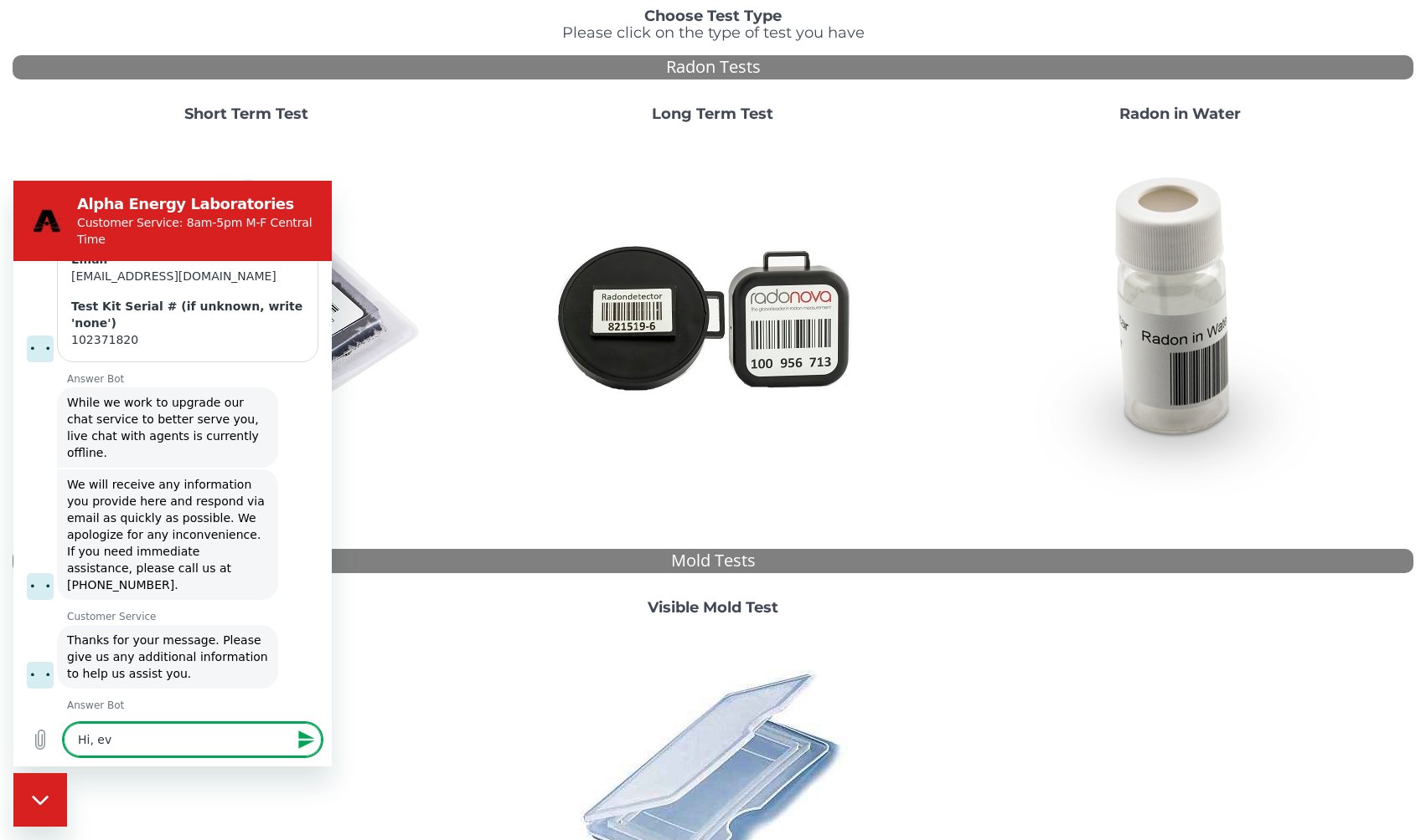
type textarea "x"
type textarea "Hi, ever"
type textarea "x"
type textarea "Hi, every"
type textarea "x"
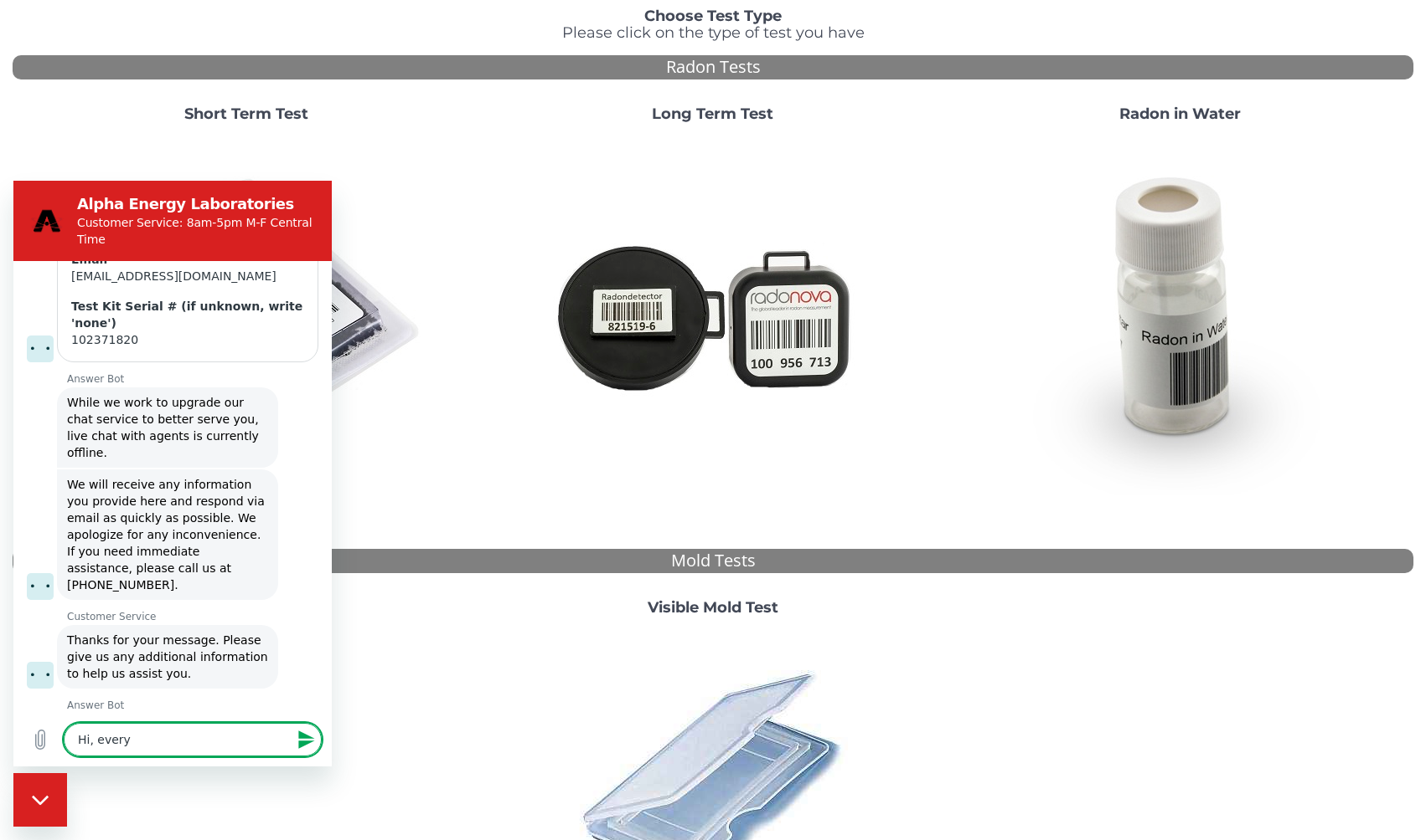
type textarea "Hi, every"
type textarea "x"
type textarea "Hi, every d"
type textarea "x"
type textarea "Hi, every da"
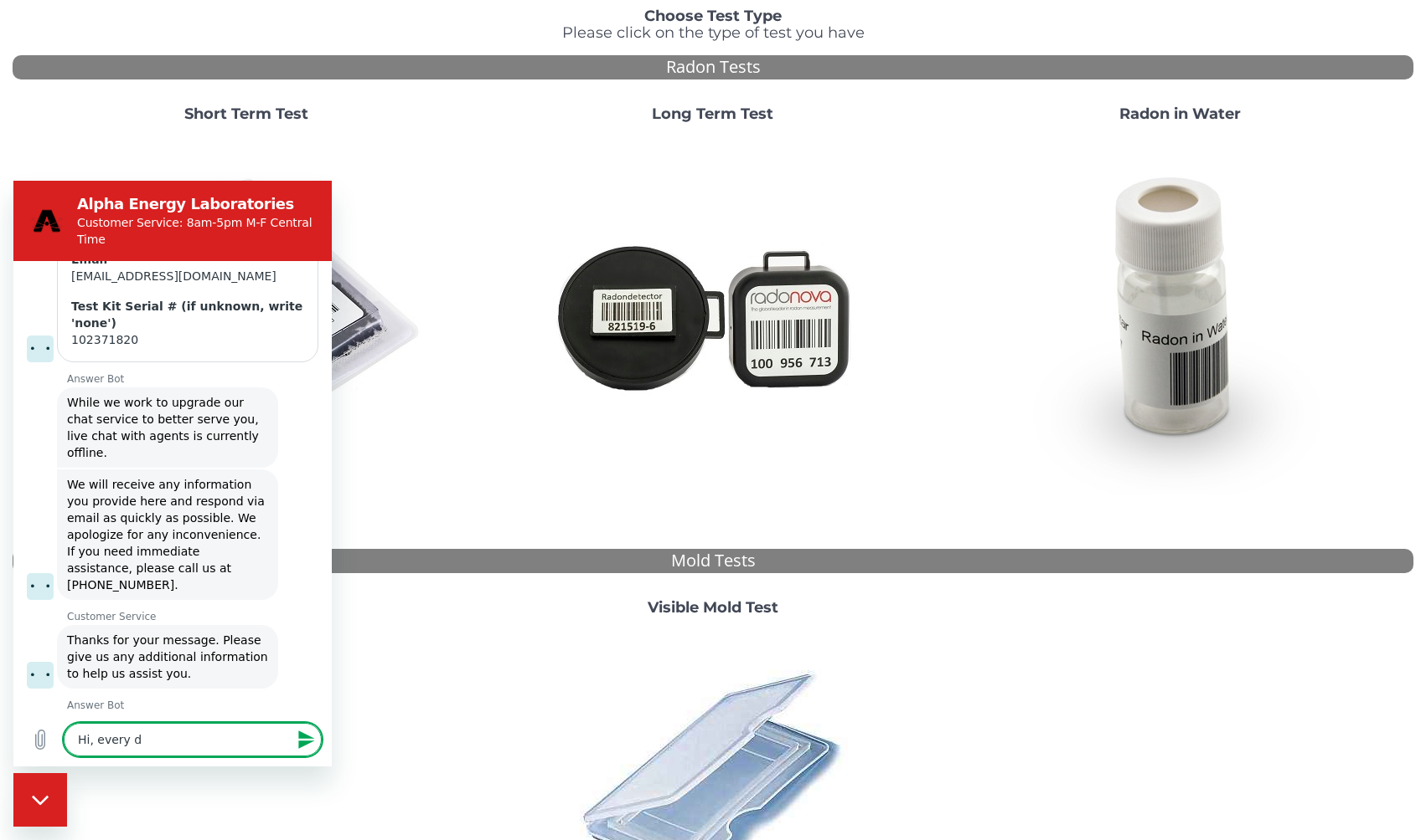
type textarea "x"
type textarea "Hi, every day"
type textarea "x"
type textarea "Hi, every day"
type textarea "x"
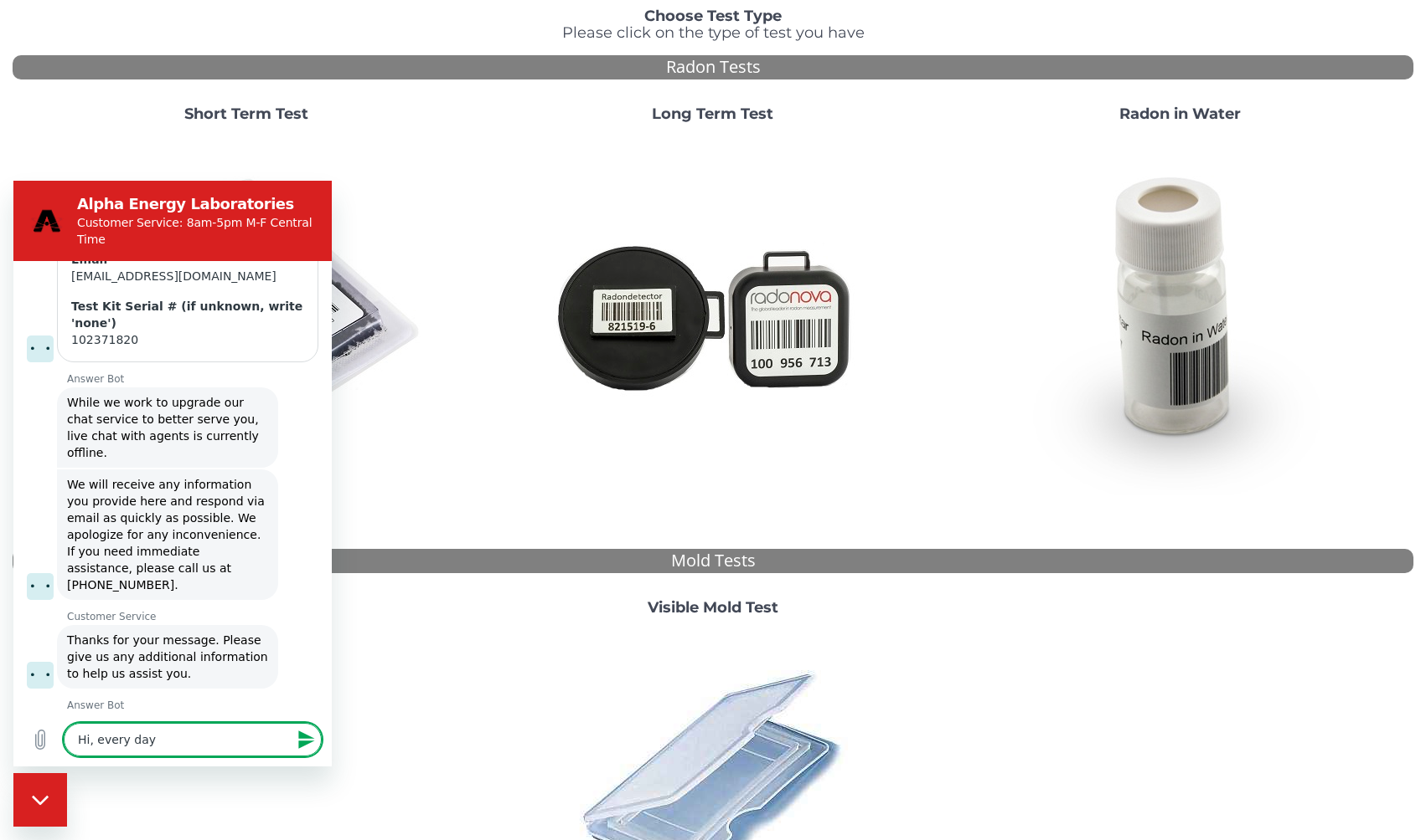
type textarea "Hi, every day t"
type textarea "x"
type textarea "Hi, every day th"
type textarea "x"
type textarea "Hi, every day the"
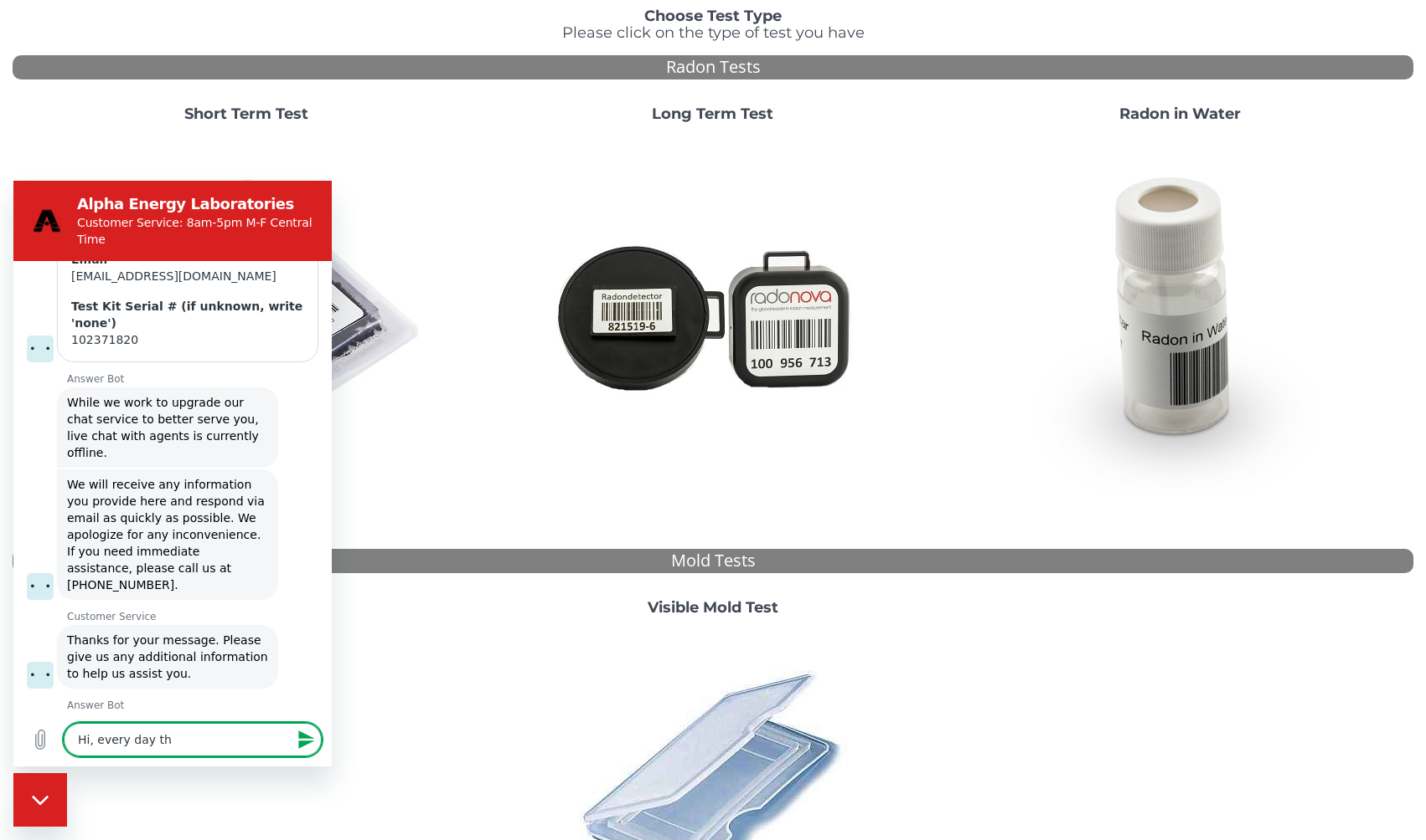
type textarea "x"
type textarea "Hi, every day the"
type textarea "x"
type textarea "Hi, every day the s"
type textarea "x"
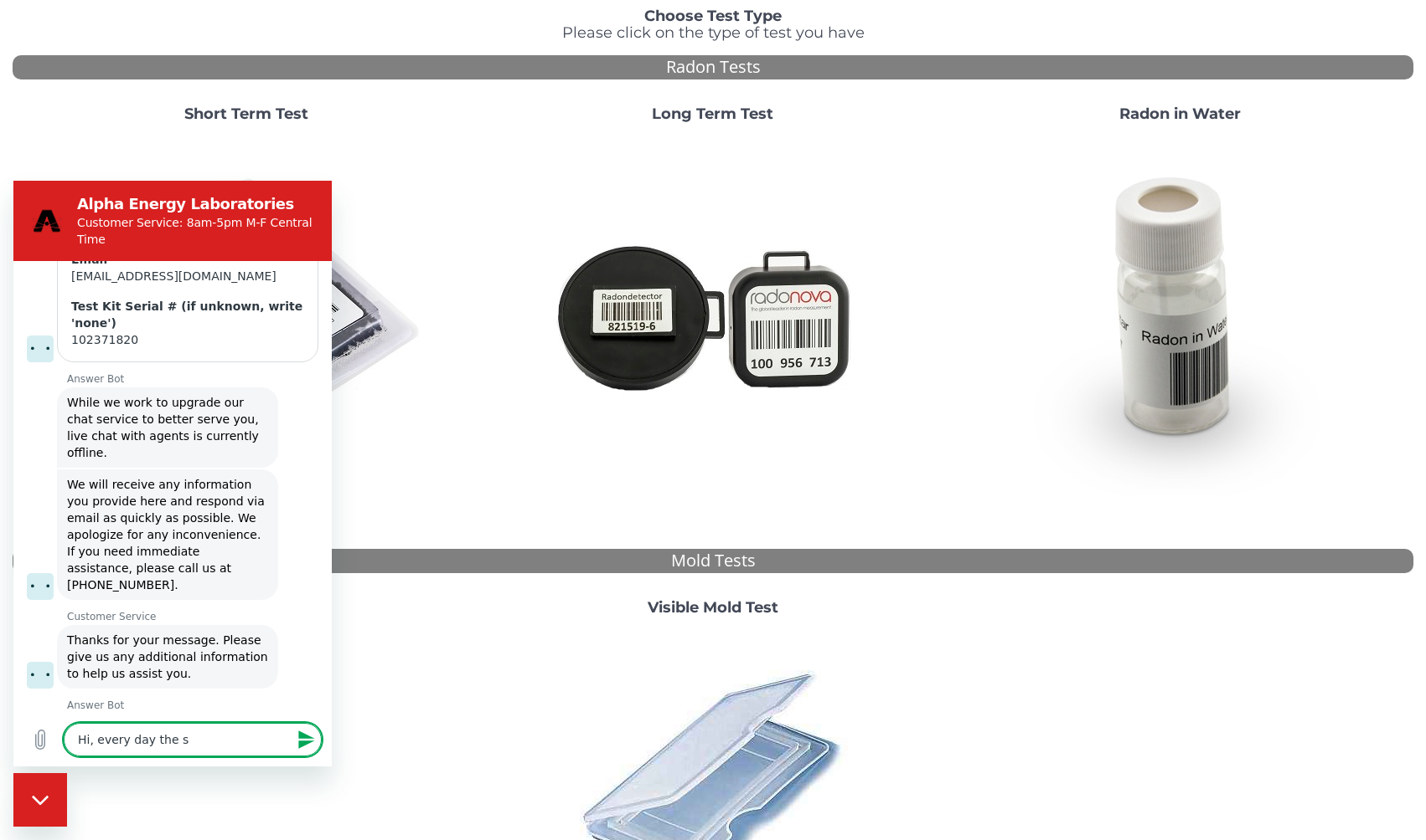
type textarea "Hi, every day the st"
type textarea "x"
type textarea "Hi, every day the sta"
type textarea "x"
type textarea "Hi, every day the stat"
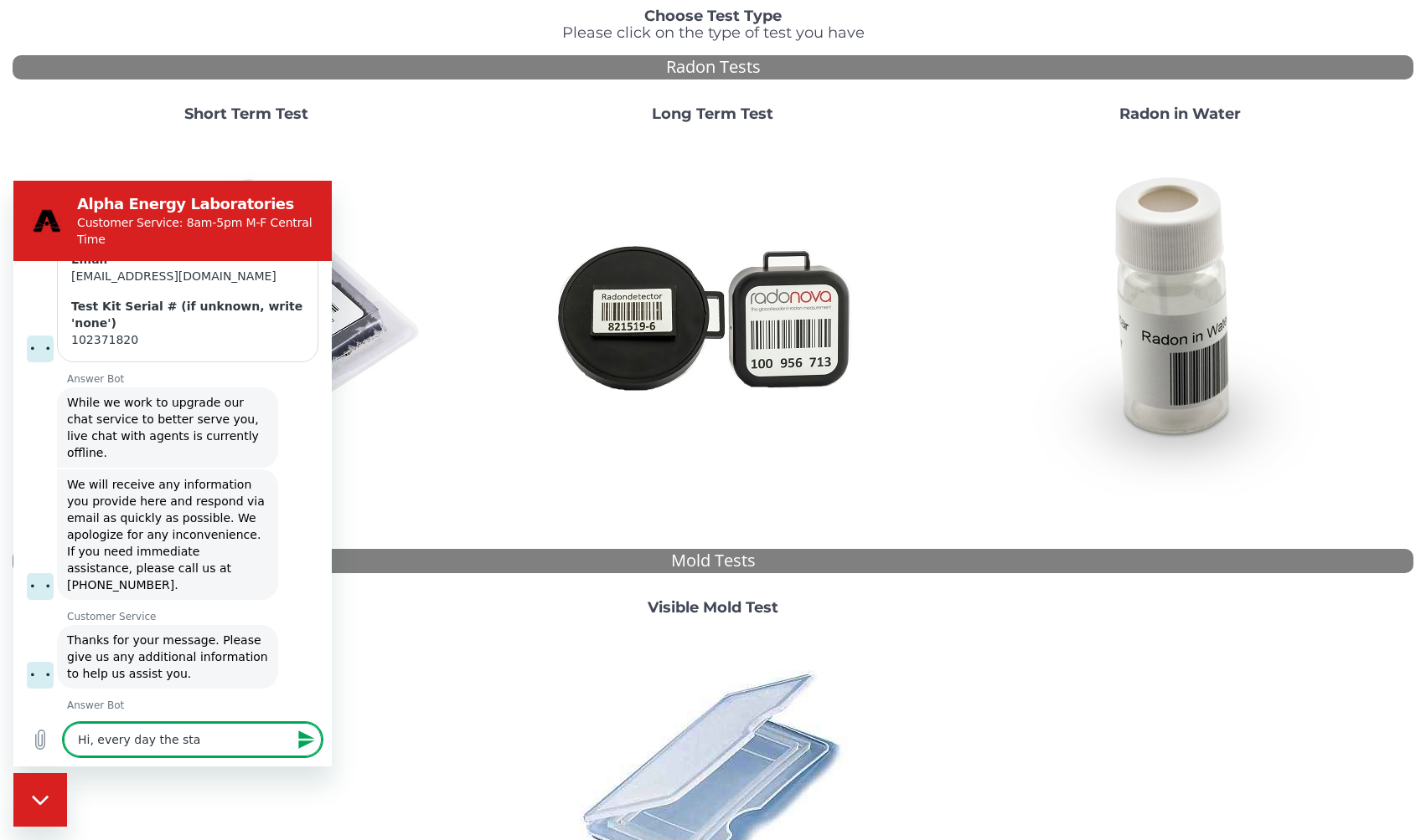
type textarea "x"
type textarea "Hi, every day the statu"
type textarea "x"
type textarea "Hi, every day the status"
type textarea "x"
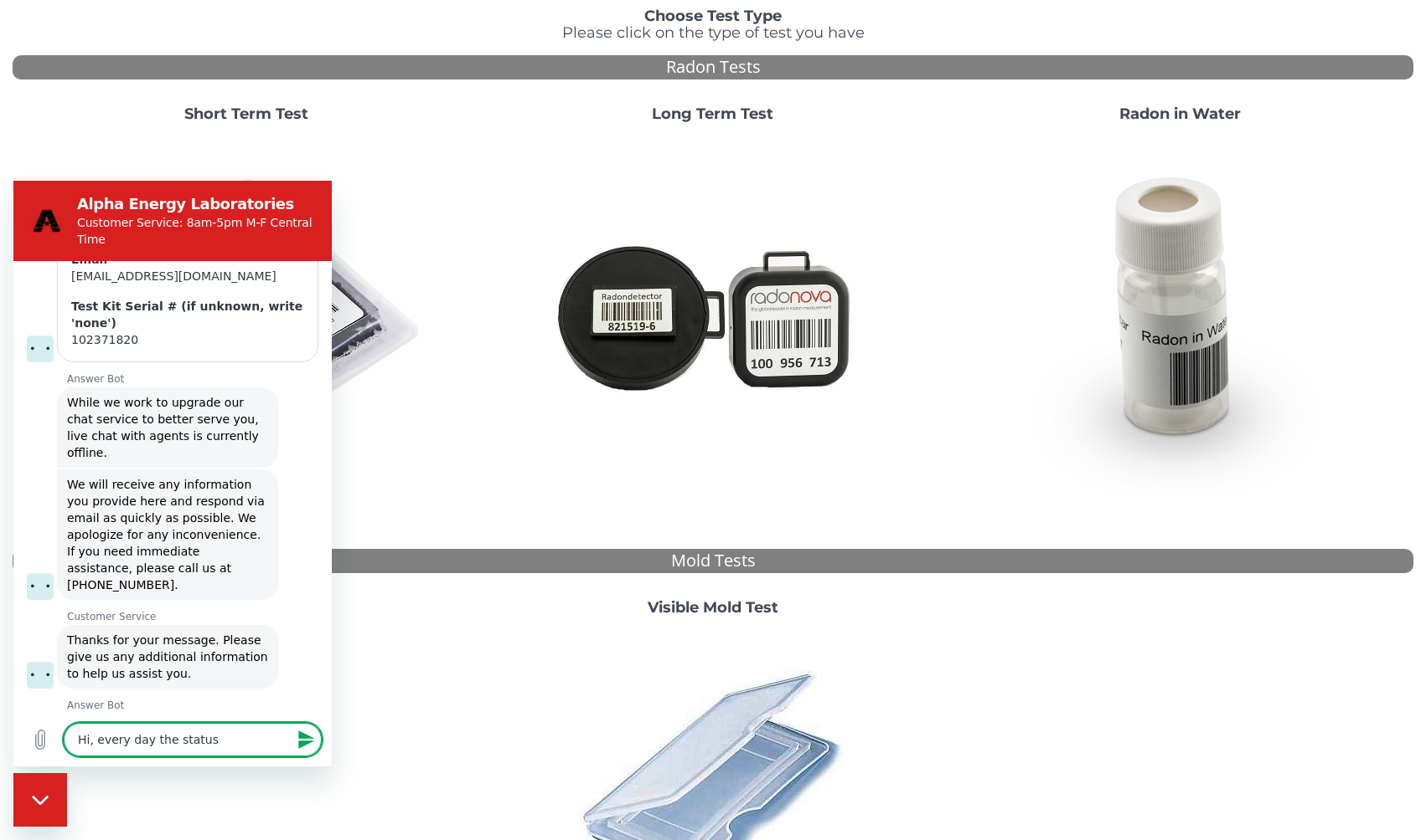
type textarea "Hi, every day the status"
type textarea "x"
type textarea "Hi, every day the status u"
type textarea "x"
type textarea "Hi, every day the status up"
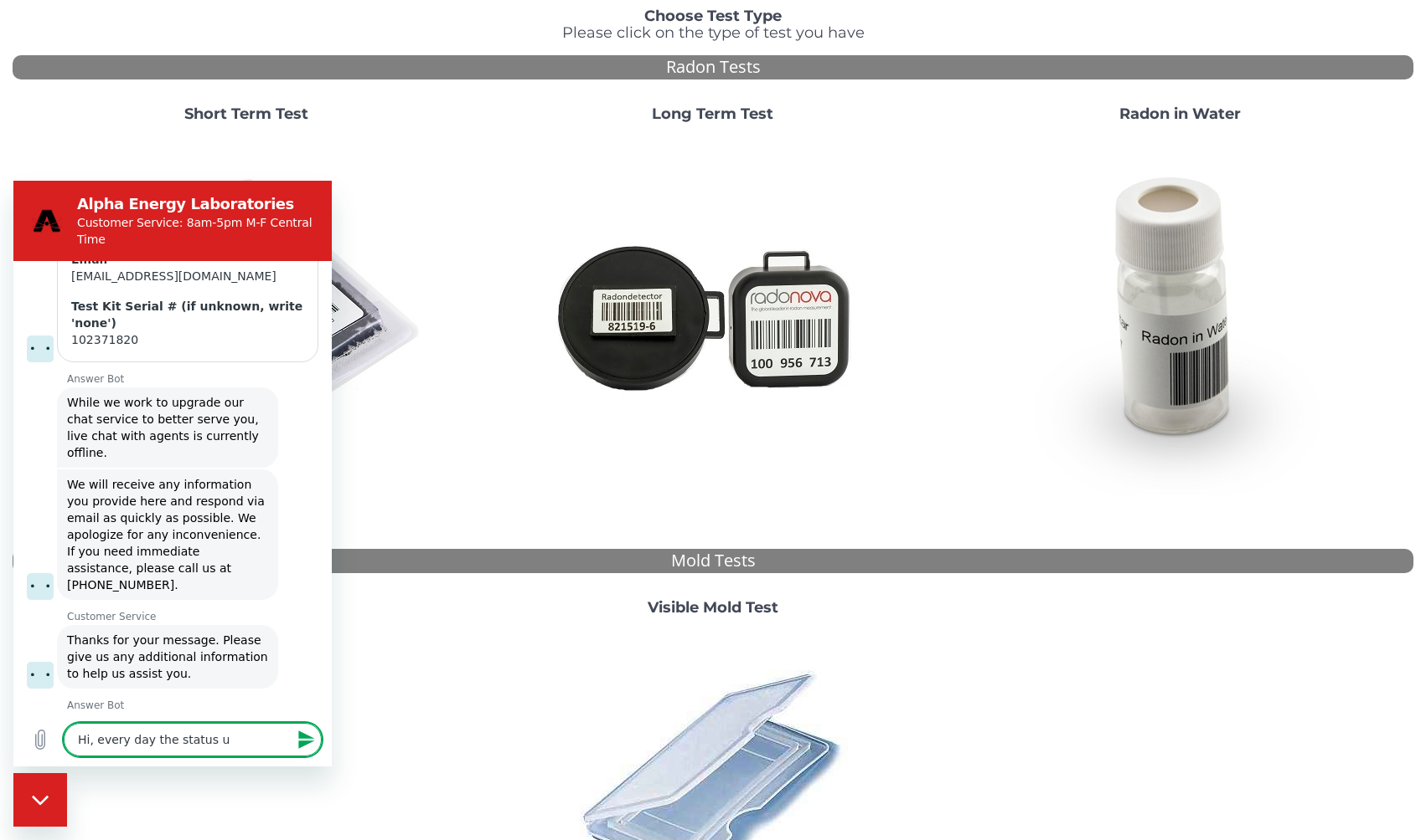
type textarea "x"
type textarea "Hi, every day the status u"
type textarea "x"
type textarea "Hi, every day the status"
type textarea "x"
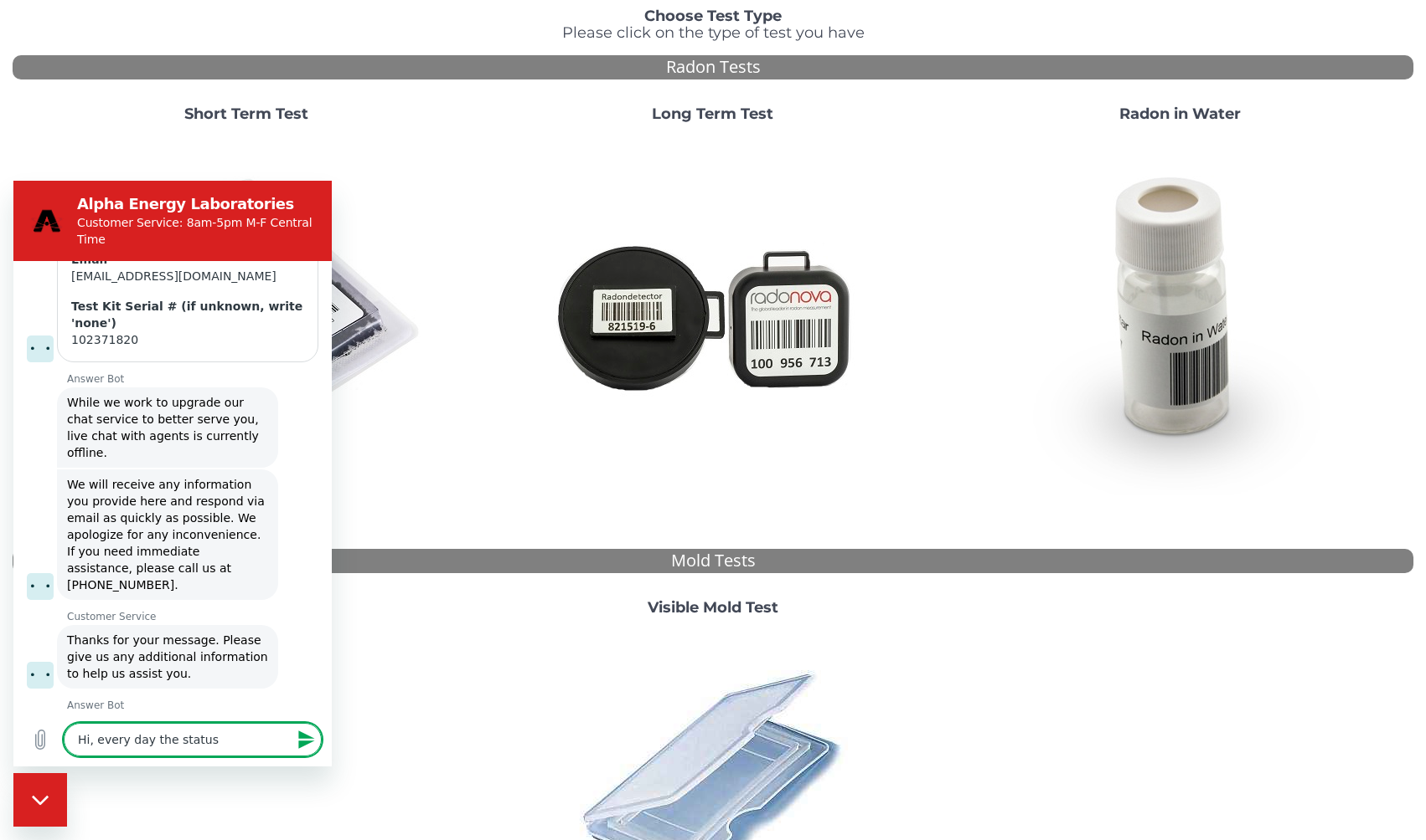
type textarea "Hi, every day the status o"
type textarea "x"
type textarea "Hi, every day the status of"
type textarea "x"
type textarea "Hi, every day the status of"
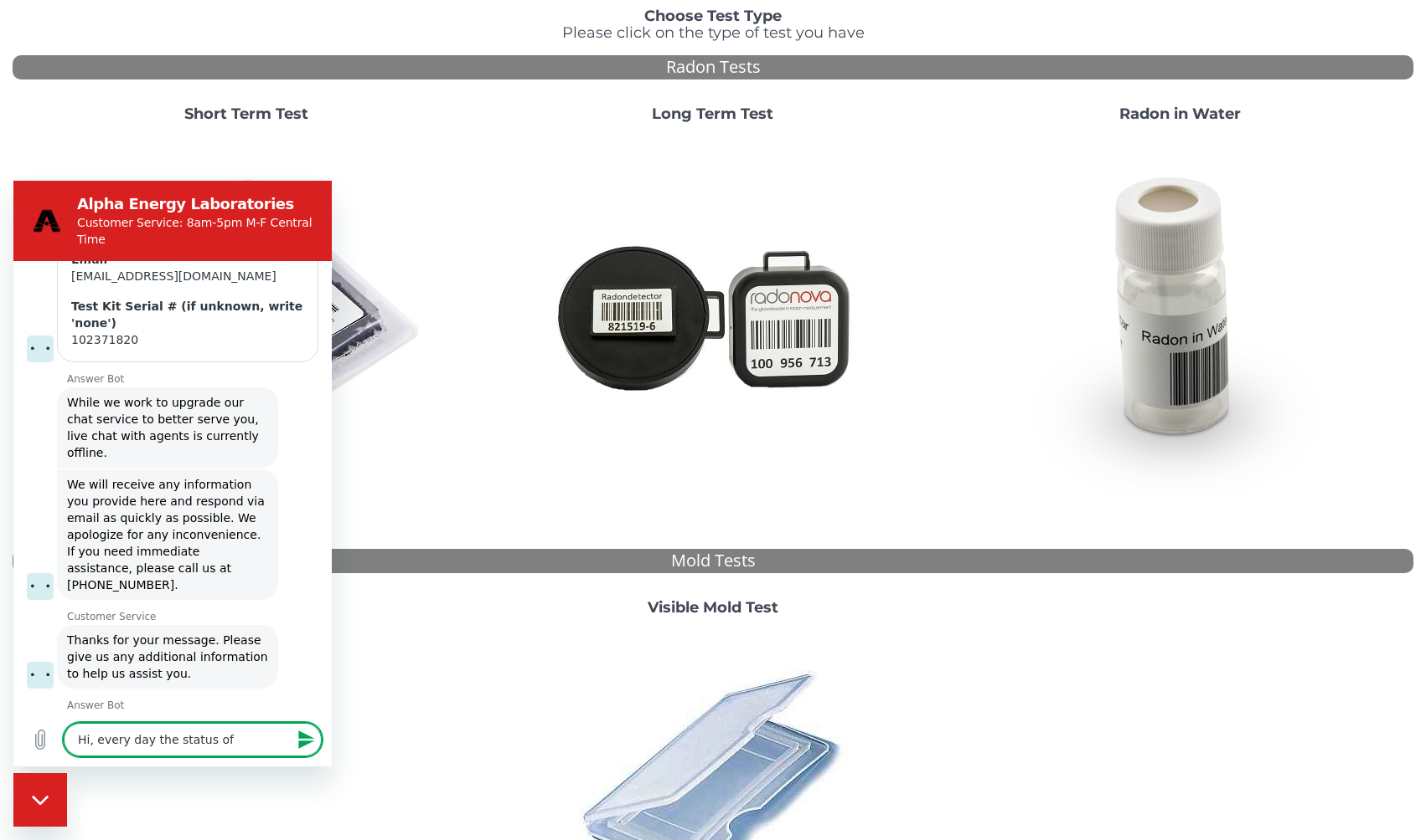
type textarea "x"
type textarea "Hi, every day the status of m"
type textarea "x"
type textarea "Hi, every day the status of my"
type textarea "x"
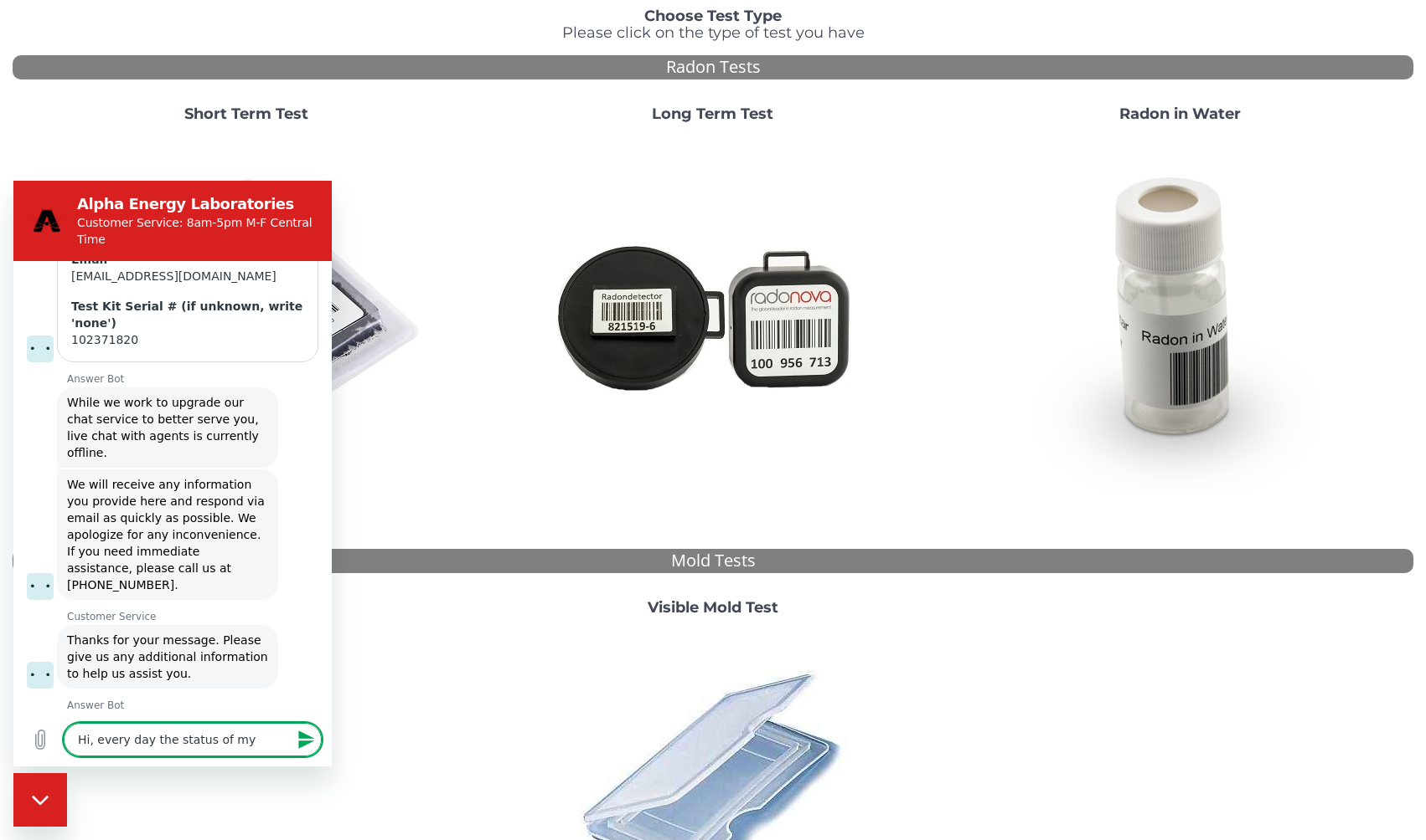
type textarea "Hi, every day the status of my"
type textarea "x"
type textarea "Hi, every day the status of my t"
type textarea "x"
type textarea "Hi, every day the status of my te"
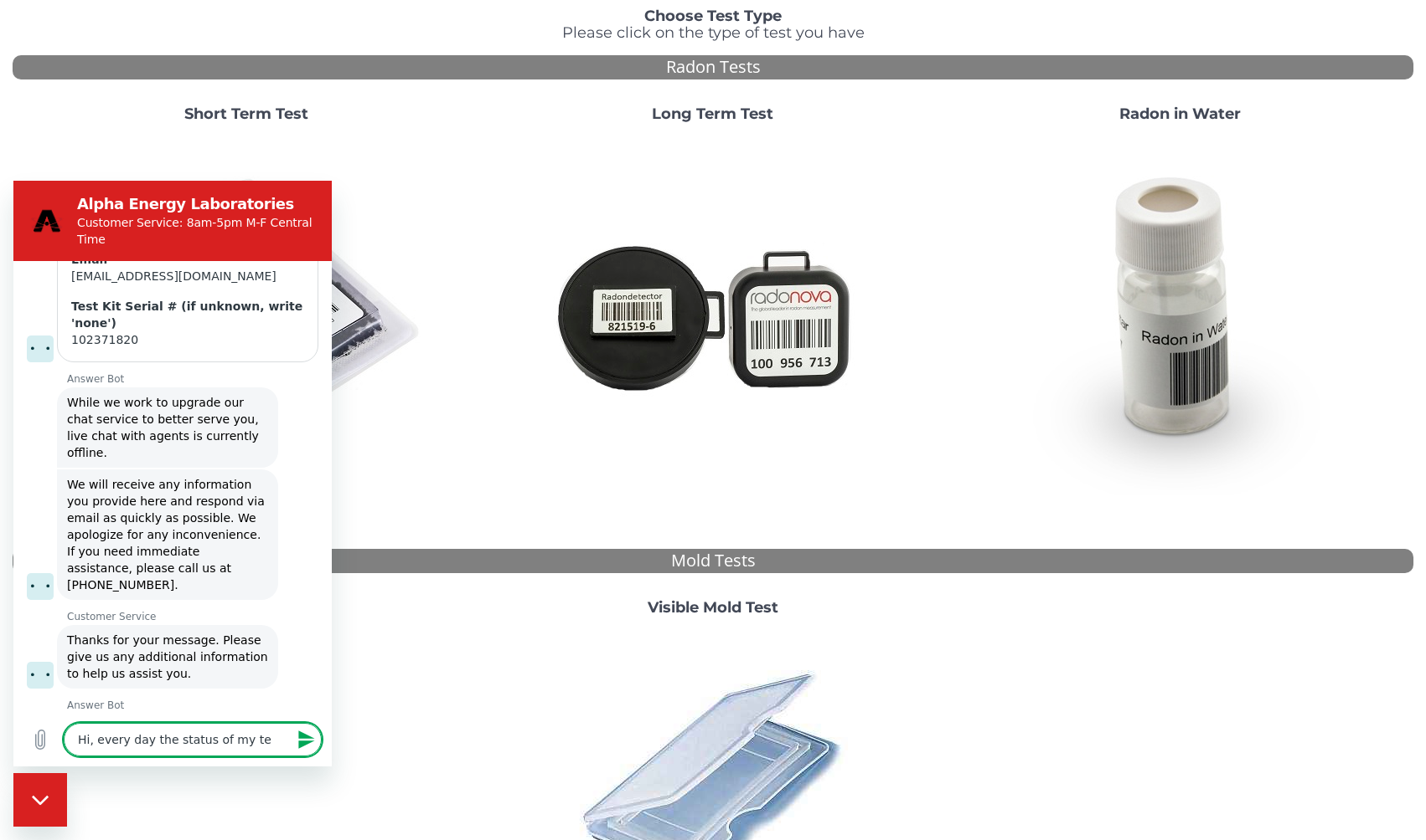
type textarea "x"
type textarea "Hi, every day the status of my tes"
type textarea "x"
type textarea "Hi, every day the status of my test"
type textarea "x"
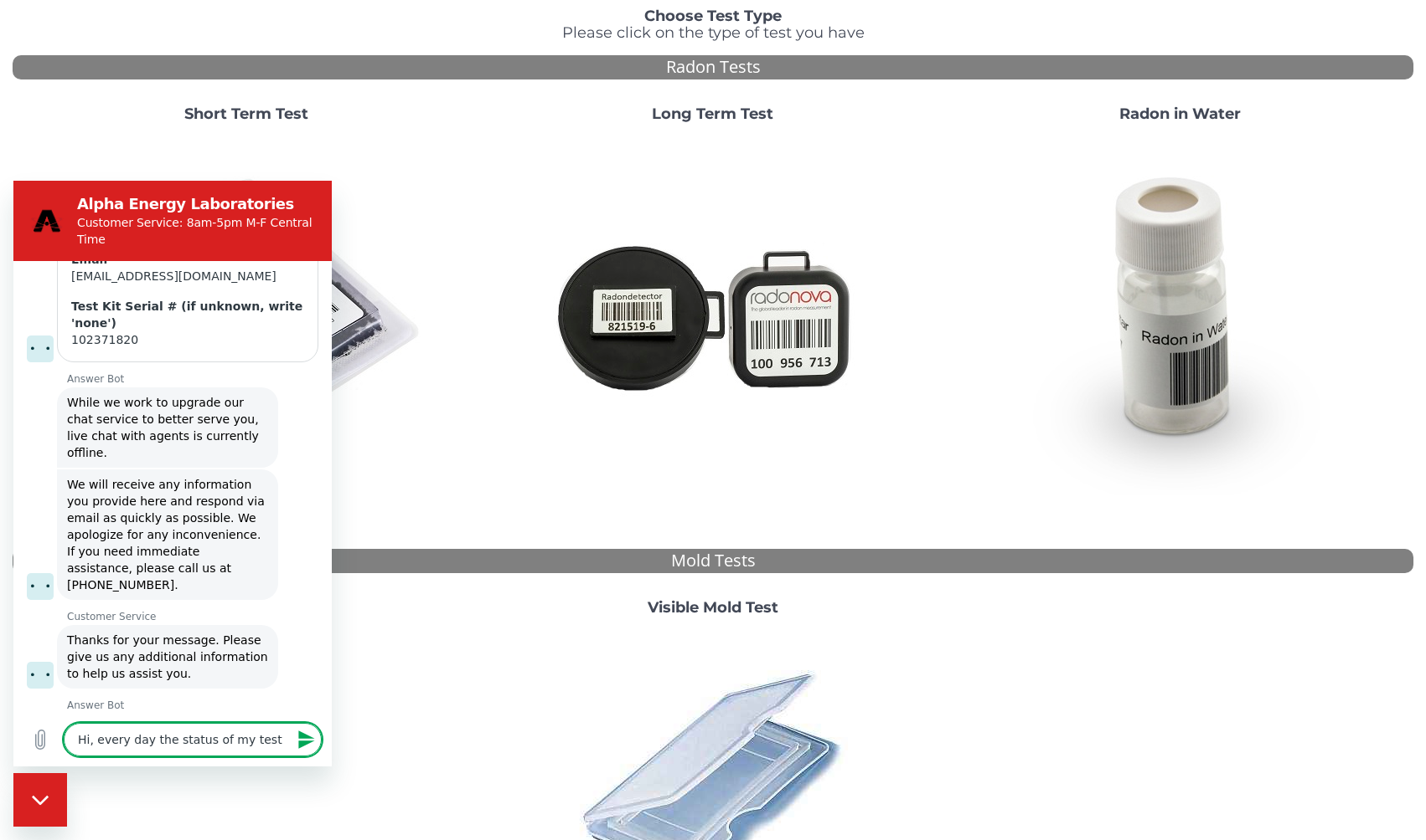
type textarea "Hi, every day the status of my test"
type textarea "x"
type textarea "Hi, every day the status of my test u"
type textarea "x"
type textarea "Hi, every day the status of my test up"
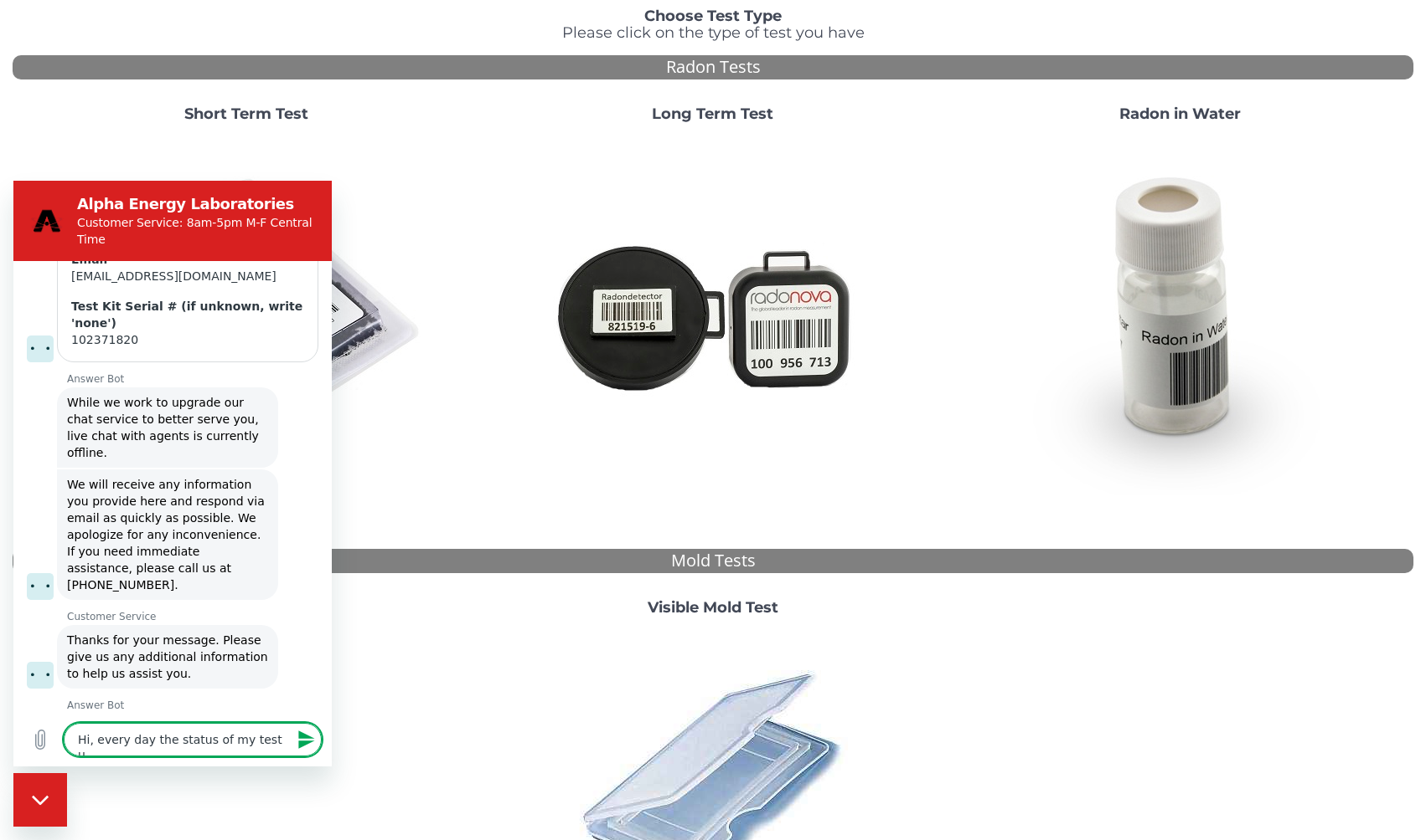
type textarea "x"
type textarea "Hi, every day the status of my test upd"
type textarea "x"
type textarea "Hi, every day the status of my test upda"
type textarea "x"
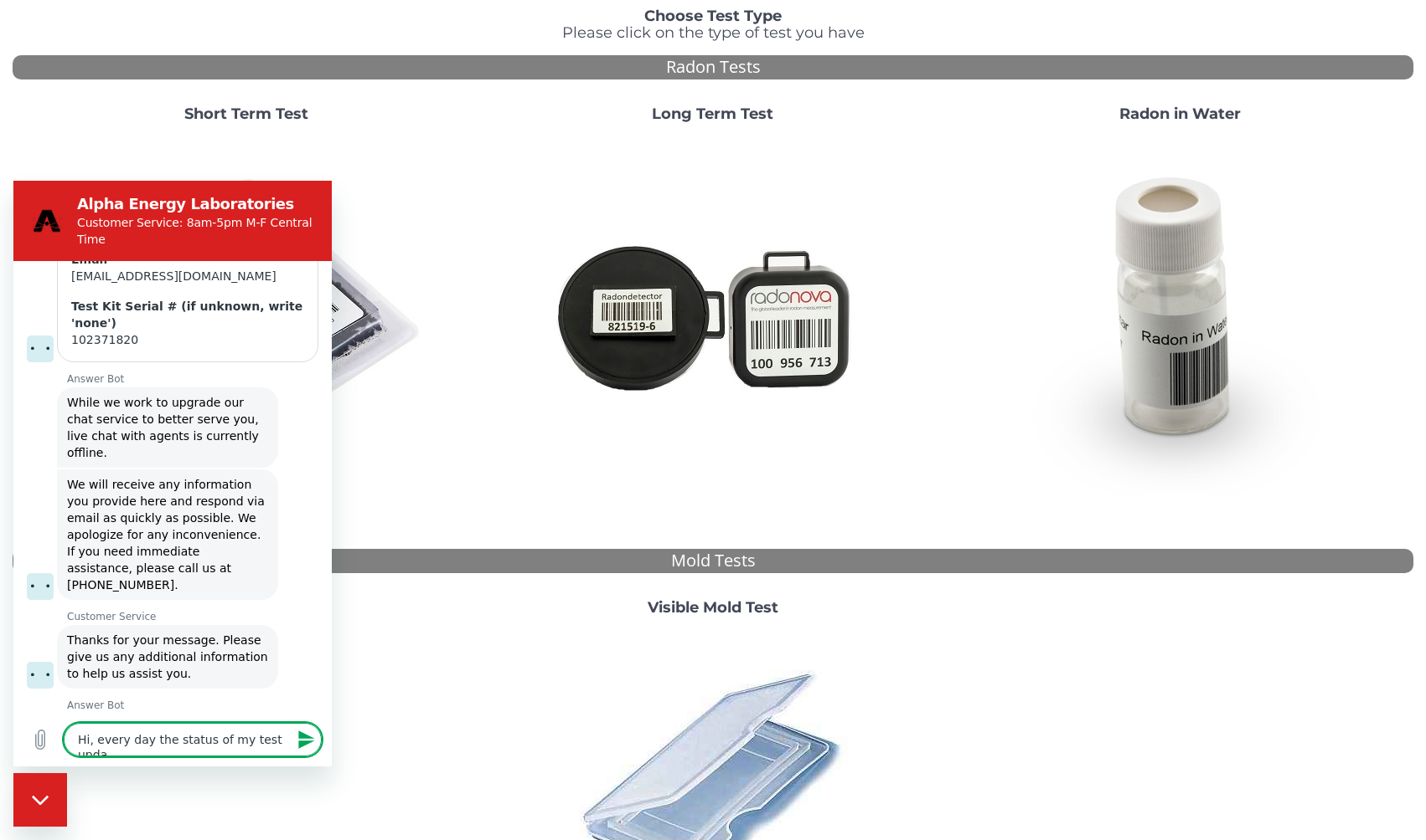
type textarea "Hi, every day the status of my test updat"
type textarea "x"
type textarea "Hi, every day the status of my test update"
type textarea "x"
type textarea "Hi, every day the status of my test updates"
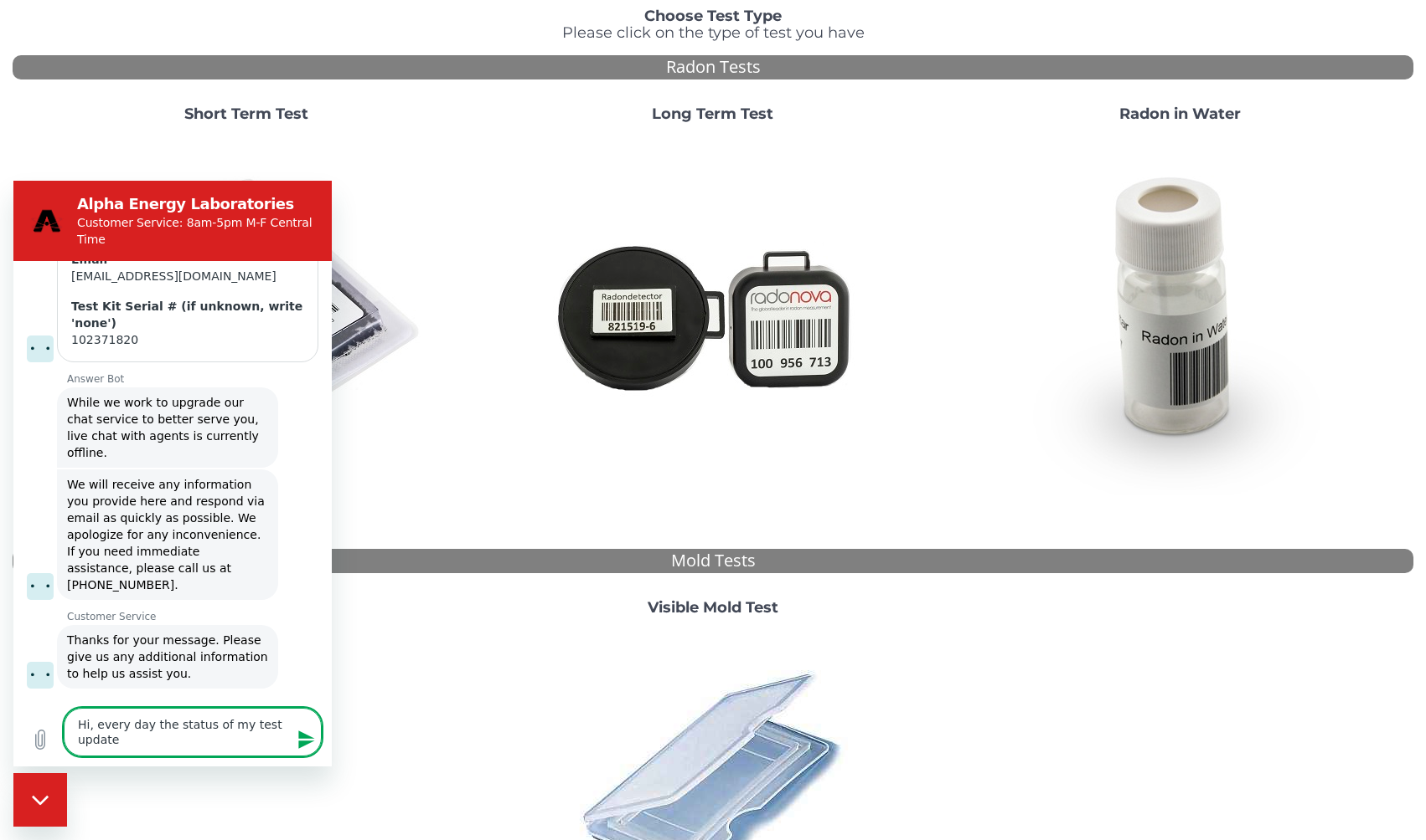
type textarea "x"
type textarea "Hi, every day the status of my test updates"
type textarea "x"
type textarea "Hi, every day the status of my test updates t"
type textarea "x"
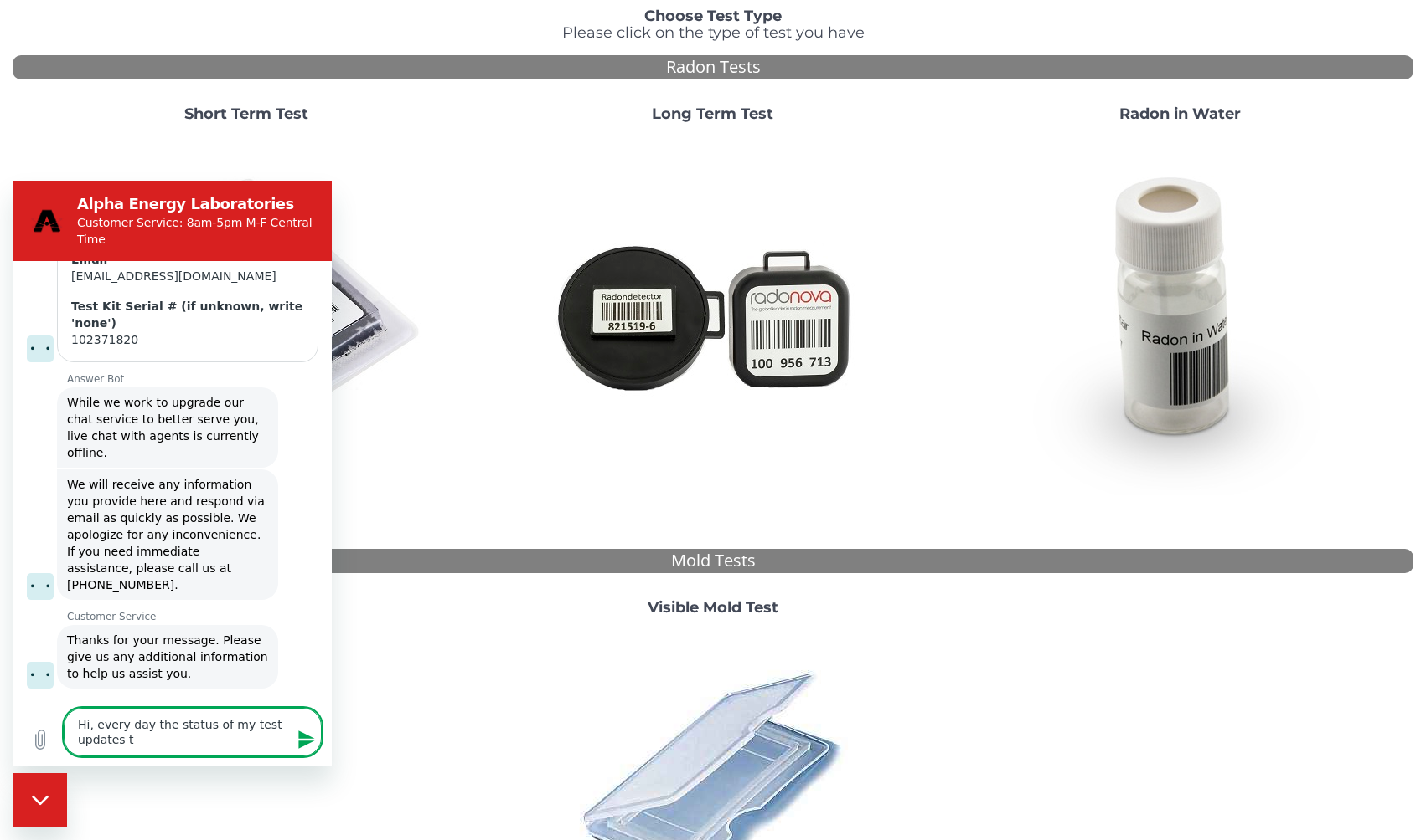
type textarea "Hi, every day the status of my test updates to"
type textarea "x"
type textarea "Hi, every day the status of my test updates to"
type textarea "x"
type textarea "Hi, every day the status of my test updates to s"
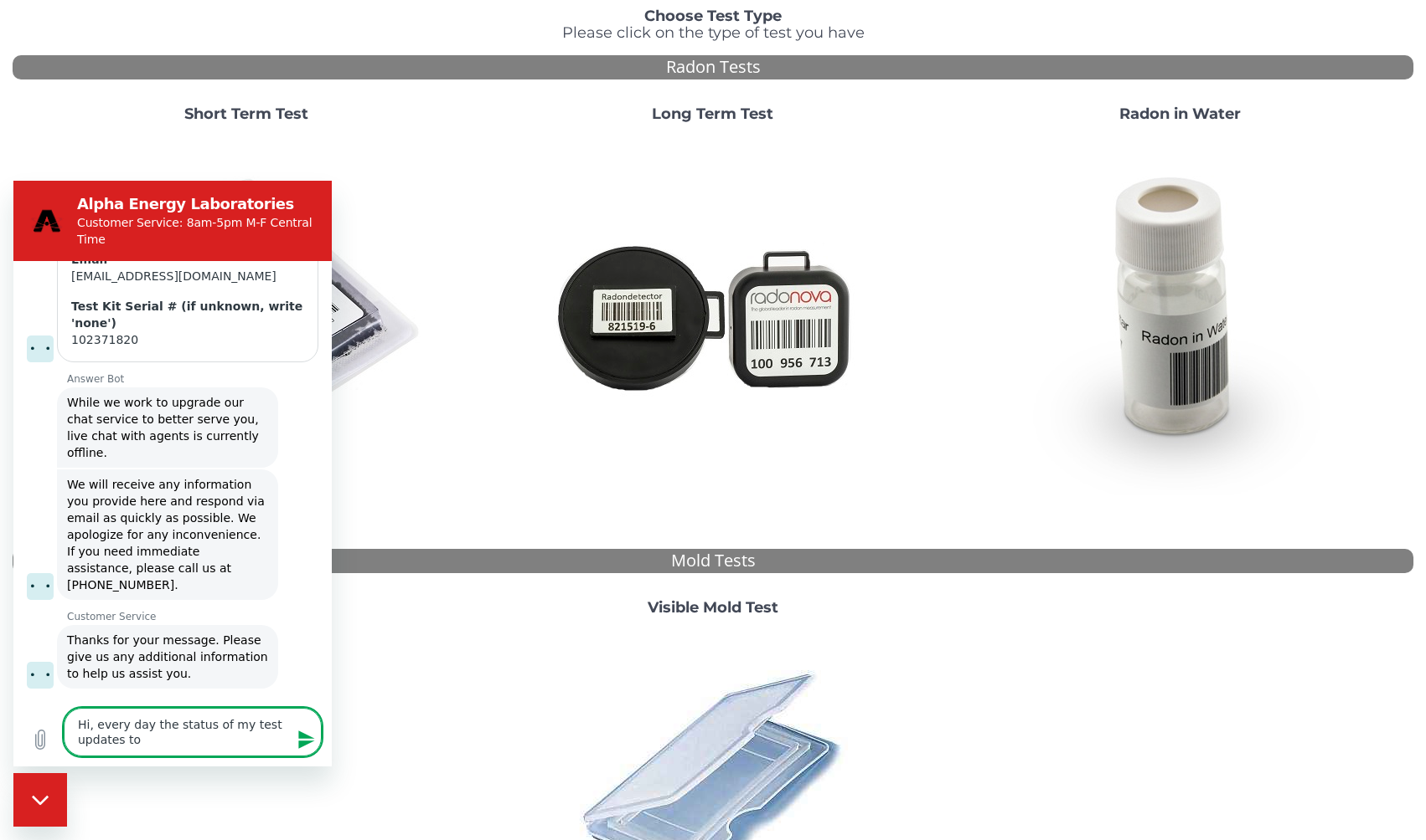
type textarea "x"
type textarea "Hi, every day the status of my test updates to sa"
type textarea "x"
type textarea "Hi, every day the status of my test updates to say"
type textarea "x"
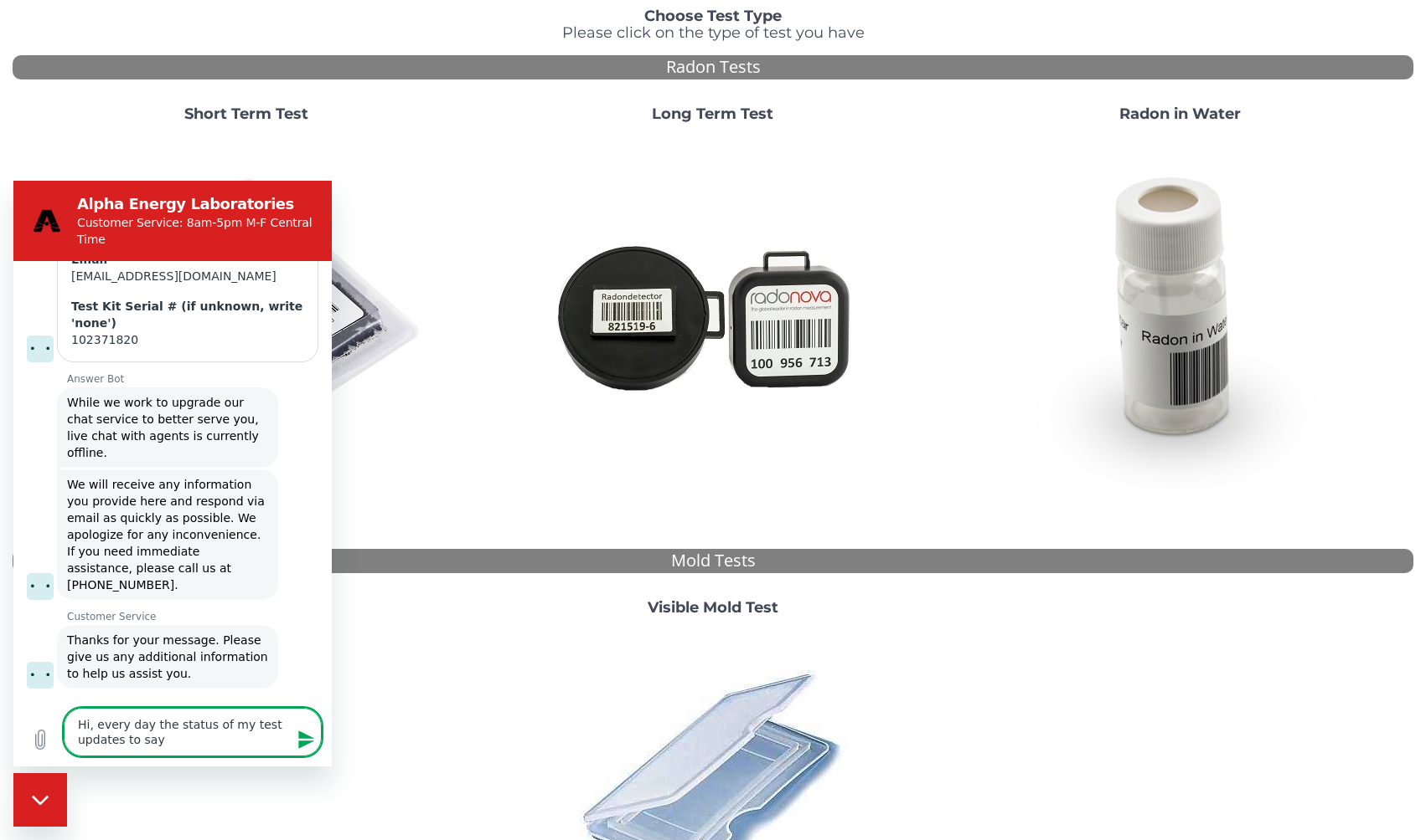
type textarea "Hi, every day the status of my test updates to sayi"
type textarea "x"
type textarea "Hi, every day the status of my test updates to sayin"
type textarea "x"
type textarea "Hi, every day the status of my test updates to saying"
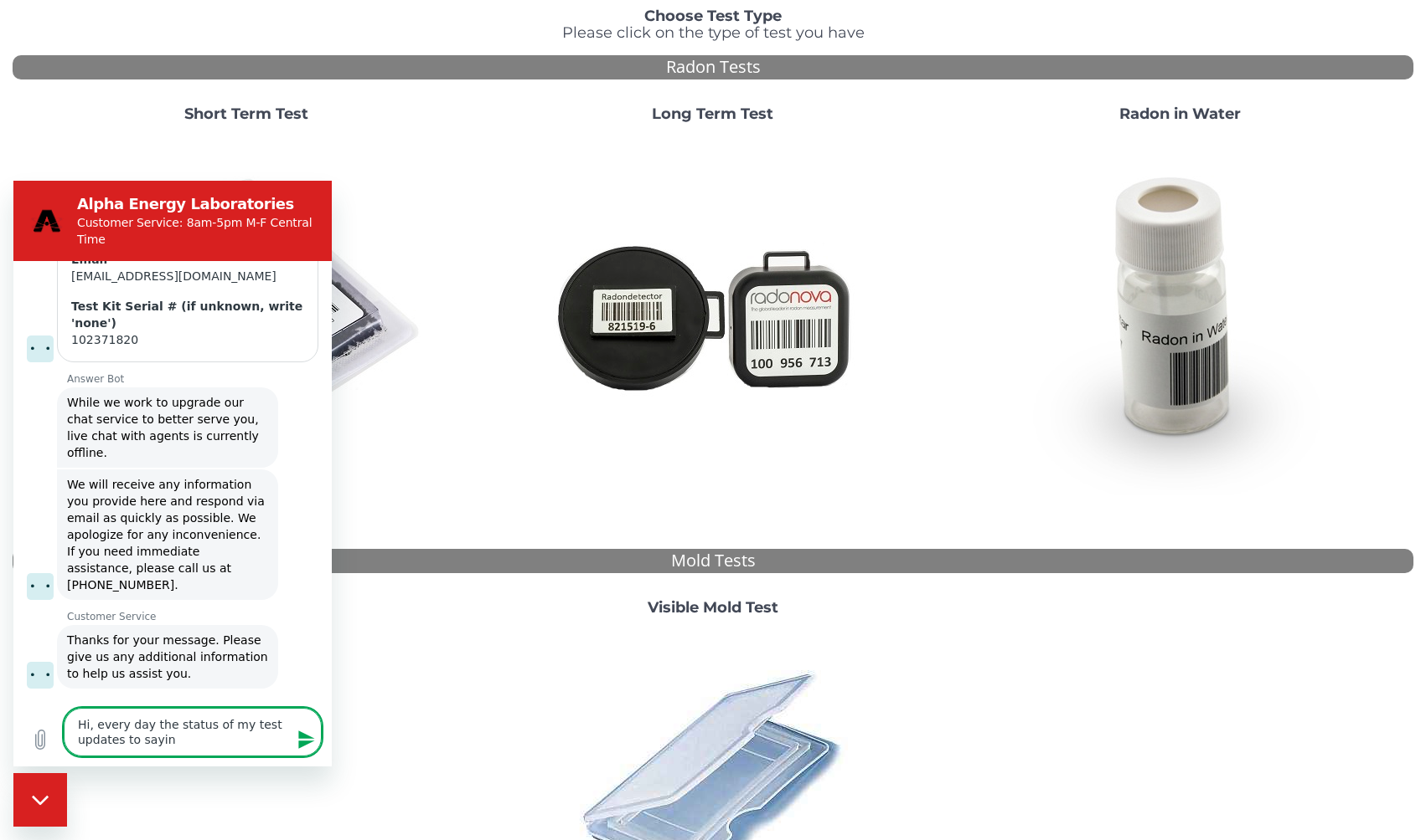
type textarea "x"
type textarea "Hi, every day the status of my test updates to saying"
type textarea "x"
type textarea "Hi, every day the status of my test updates to saying r"
type textarea "x"
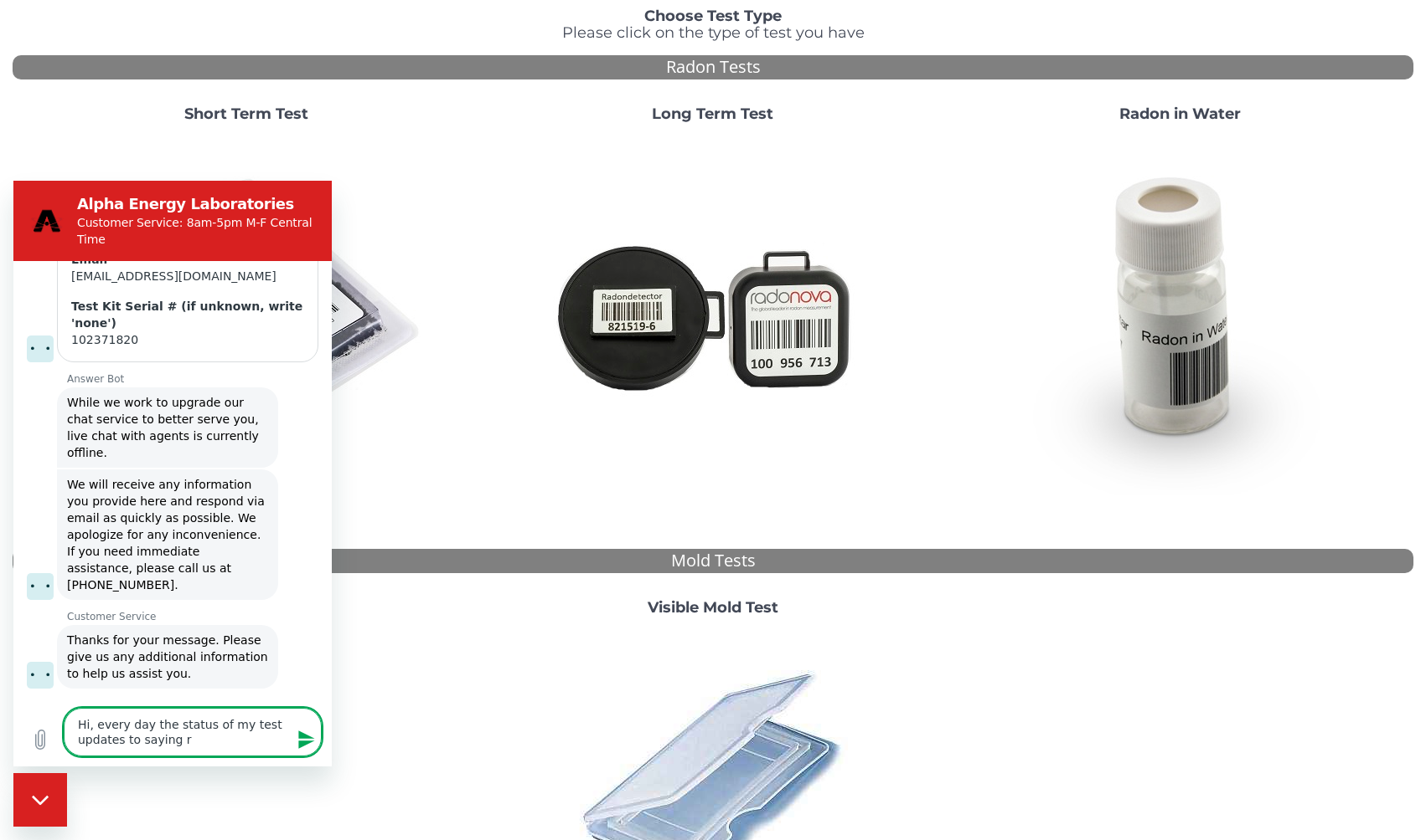
type textarea "Hi, every day the status of my test updates to saying re"
type textarea "x"
type textarea "Hi, every day the status of my test updates to saying res"
type textarea "x"
type textarea "Hi, every day the status of my test updates to saying resu"
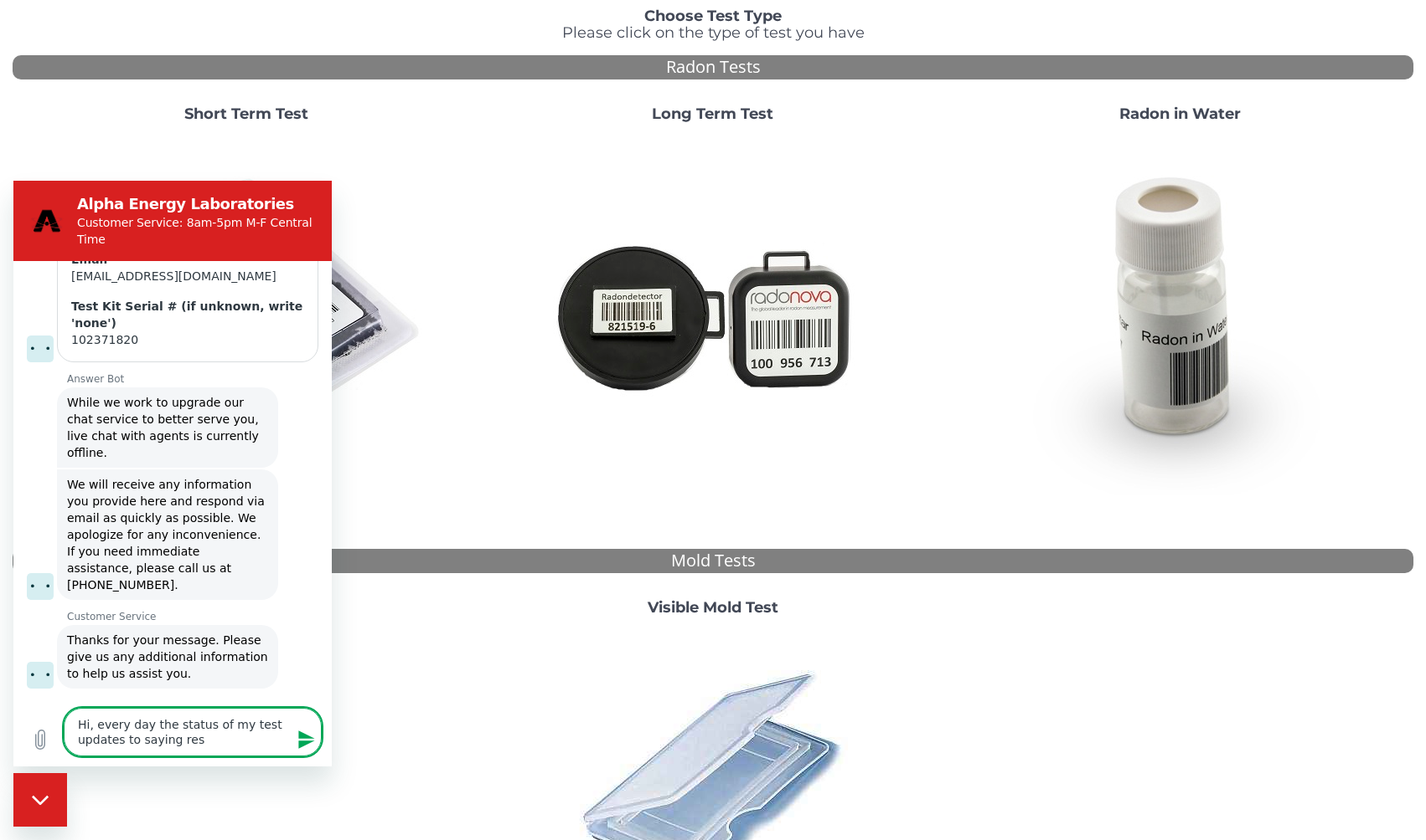
type textarea "x"
type textarea "Hi, every day the status of my test updates to saying resul"
type textarea "x"
type textarea "Hi, every day the status of my test updates to saying result"
type textarea "x"
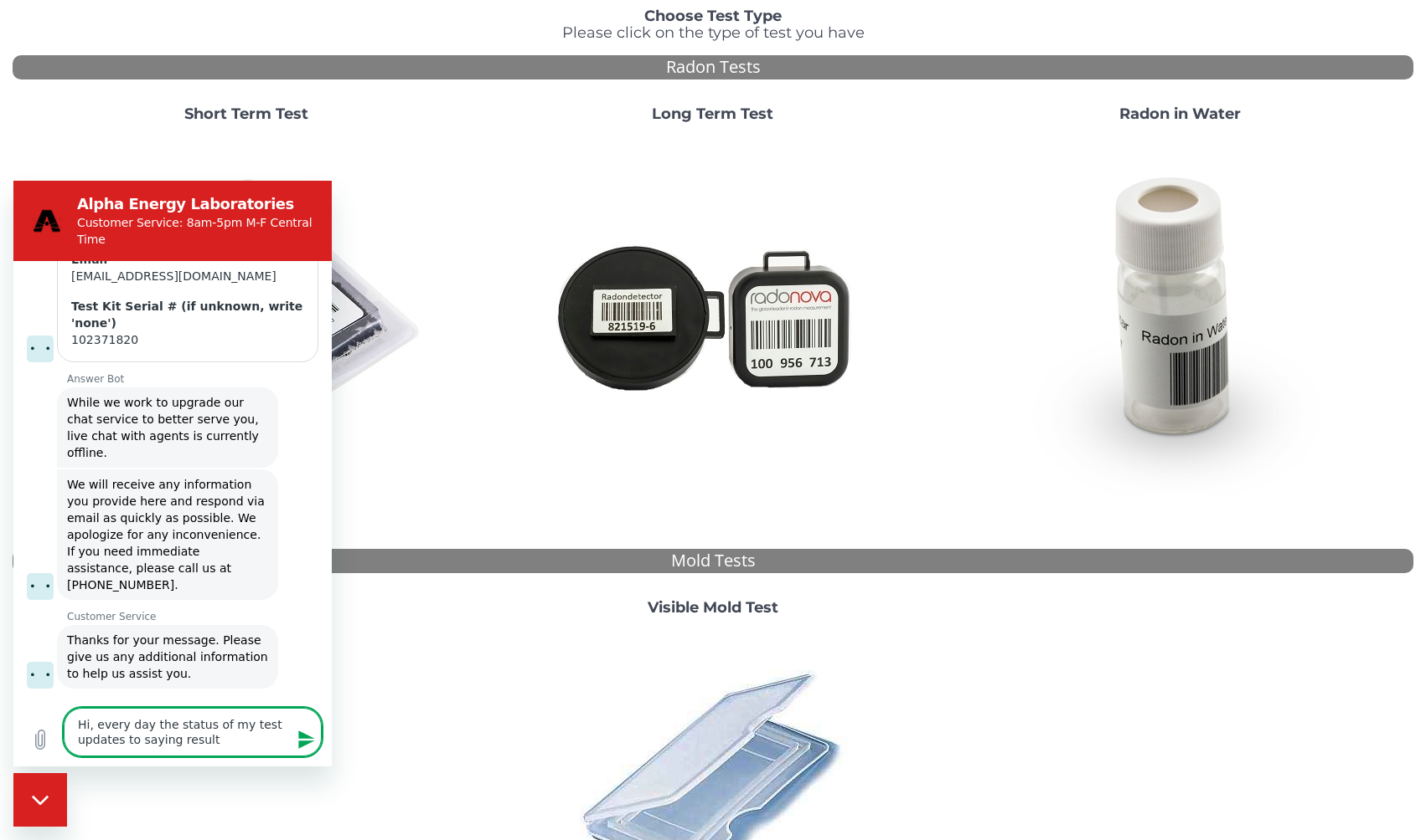
type textarea "Hi, every day the status of my test updates to saying results"
type textarea "x"
type textarea "Hi, every day the status of my test updates to saying results"
type textarea "x"
type textarea "Hi, every day the status of my test updates to saying results wi"
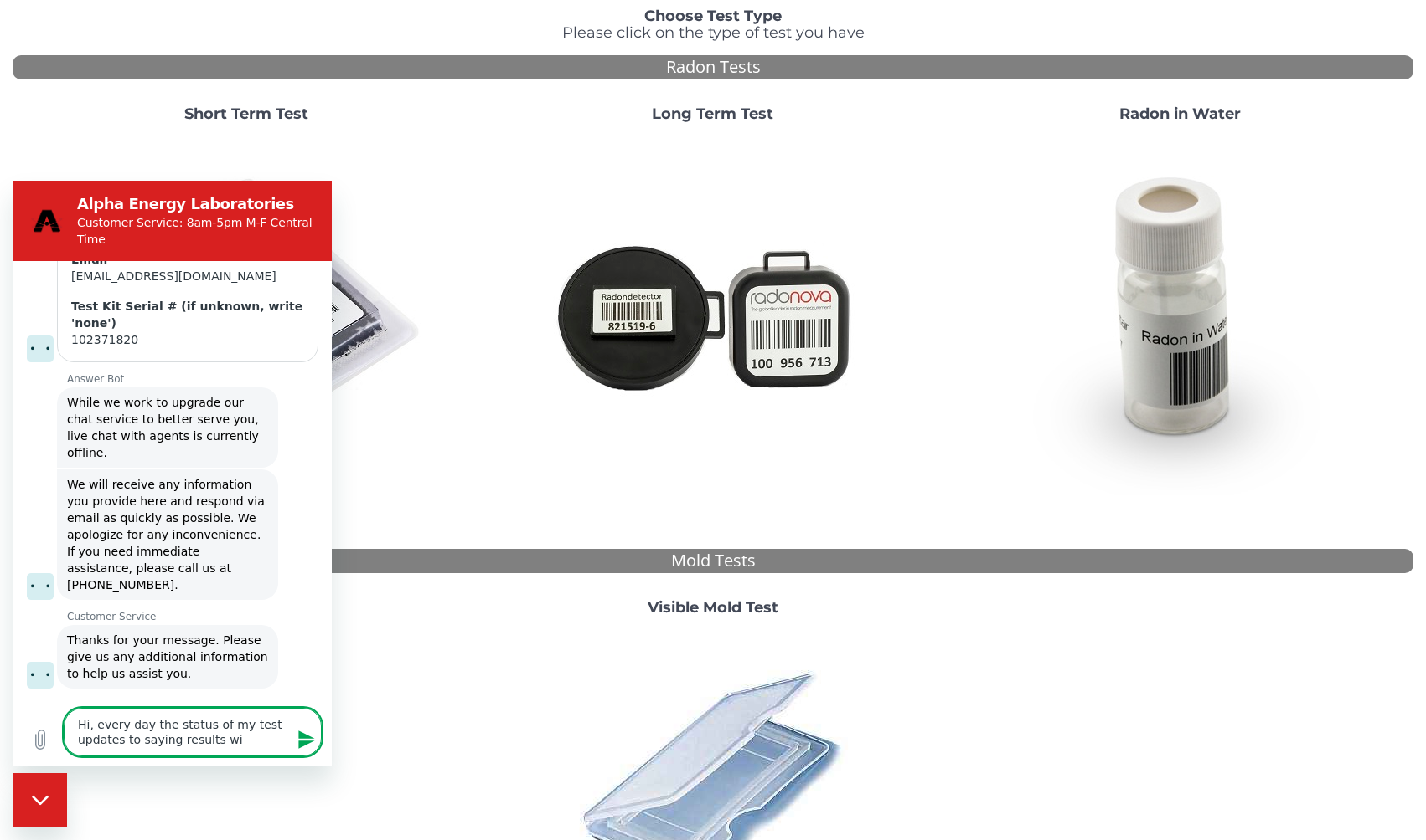
type textarea "x"
type textarea "Hi, every day the status of my test updates to saying results wil"
type textarea "x"
type textarea "Hi, every day the status of my test updates to saying results wil"
type textarea "x"
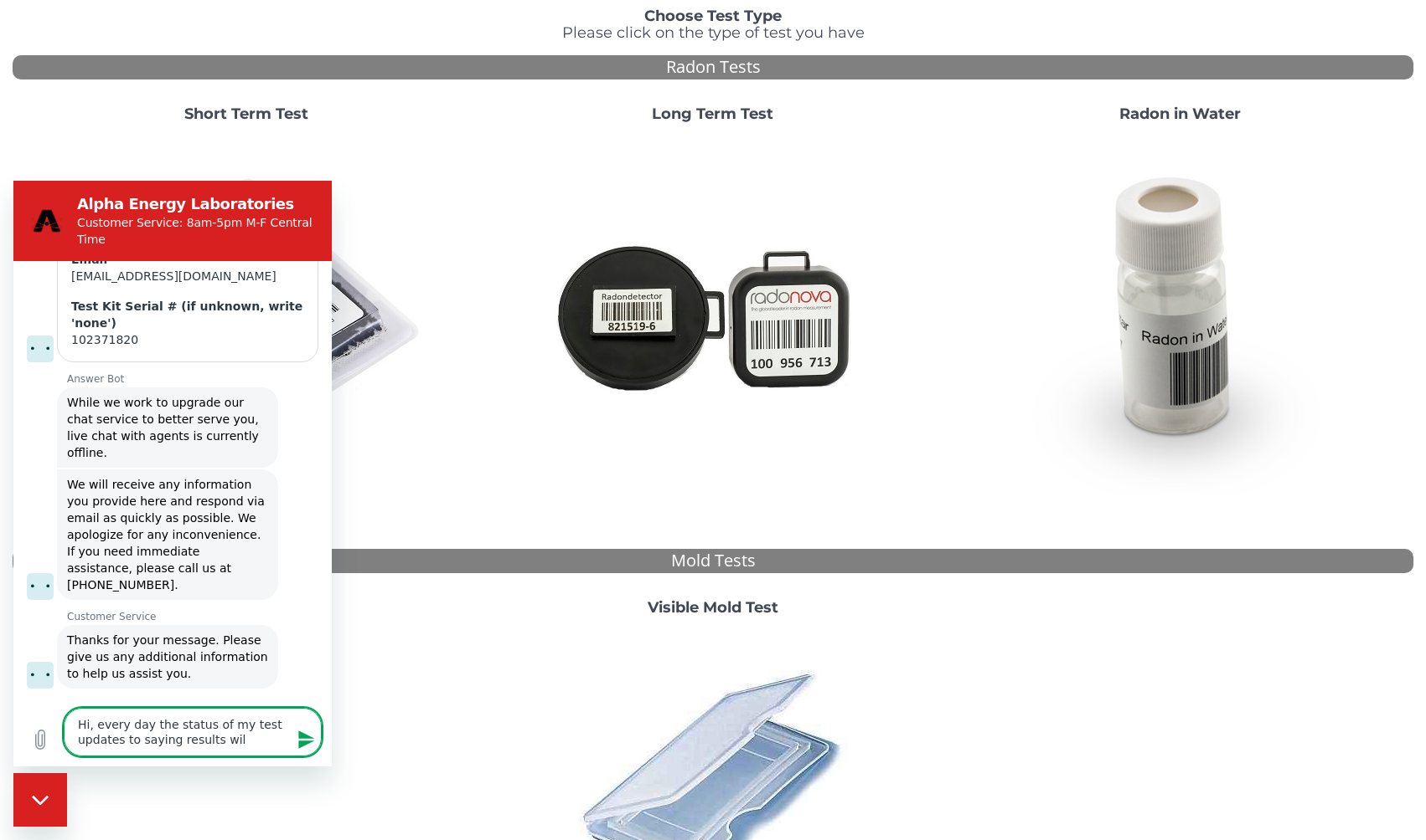
type textarea "Hi, every day the status of my test updates to saying results wil"
type textarea "x"
type textarea "Hi, every day the status of my test updates to saying results will"
type textarea "x"
type textarea "Hi, every day the status of my test updates to saying results will"
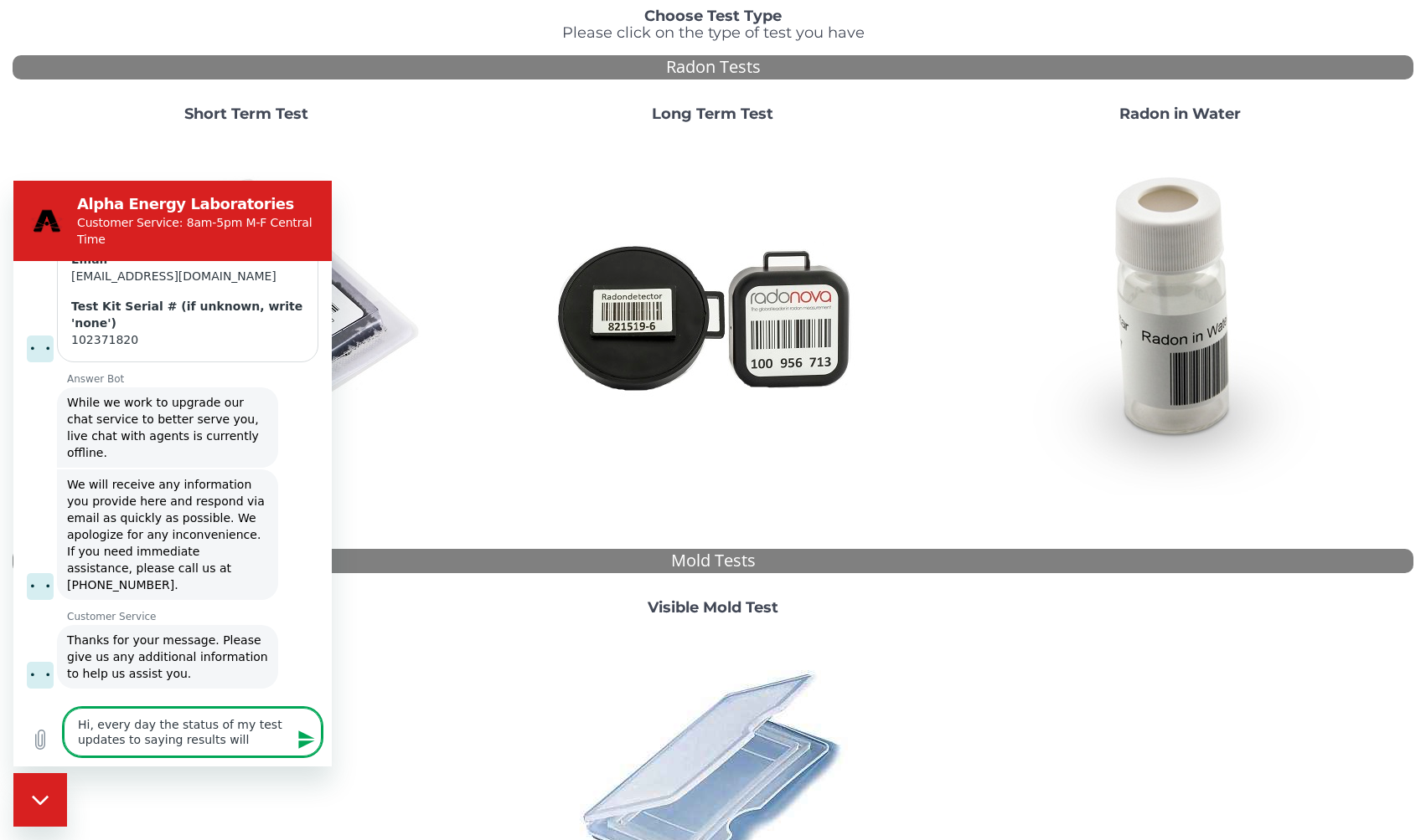
type textarea "x"
type textarea "Hi, every day the status of my test updates to saying results will b"
type textarea "x"
type textarea "Hi, every day the status of my test updates to saying results will be"
type textarea "x"
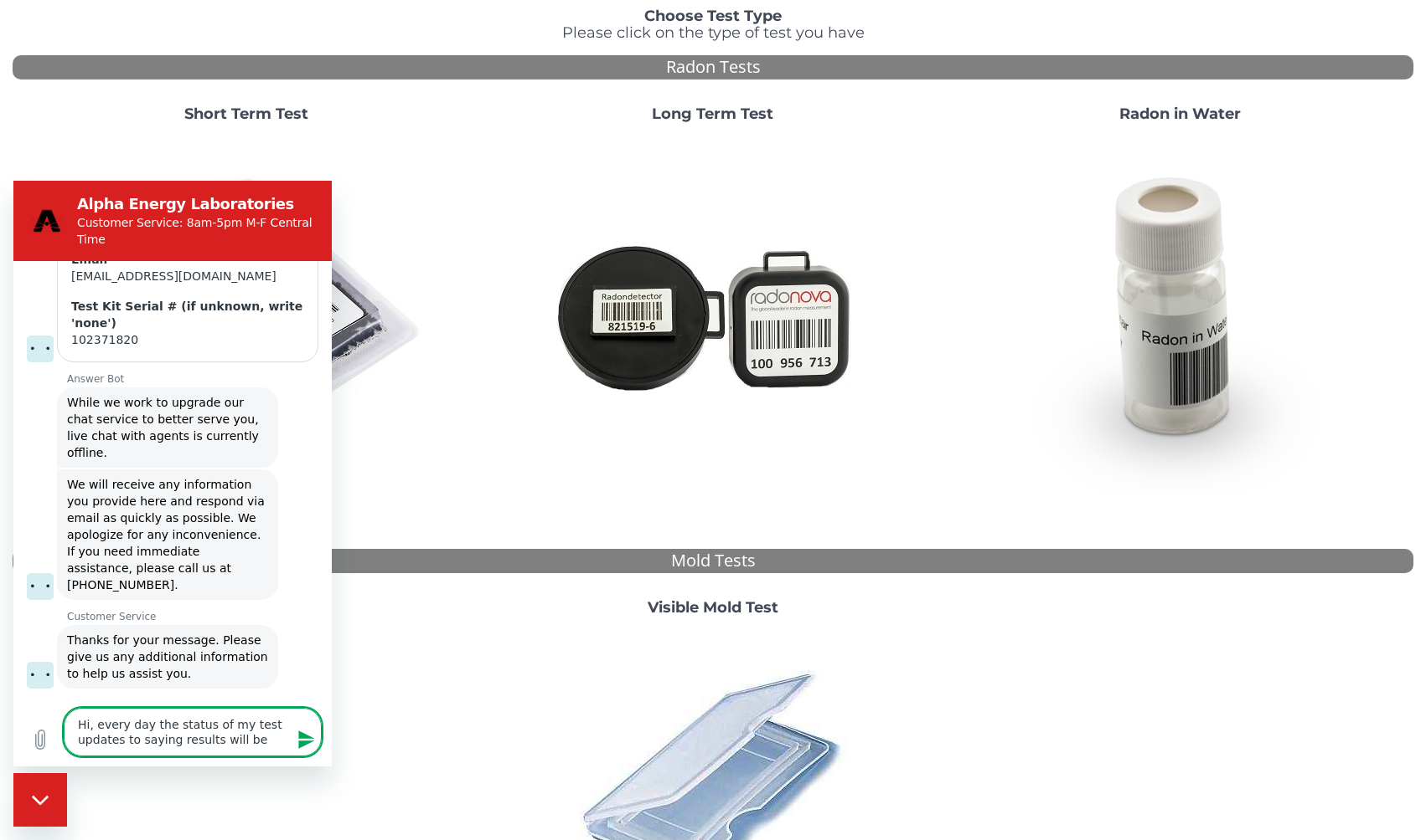
type textarea "Hi, every day the status of my test updates to saying results will be"
type textarea "x"
type textarea "Hi, every day the status of my test updates to saying results will be a"
type textarea "x"
type textarea "Hi, every day the status of my test updates to saying results will be av"
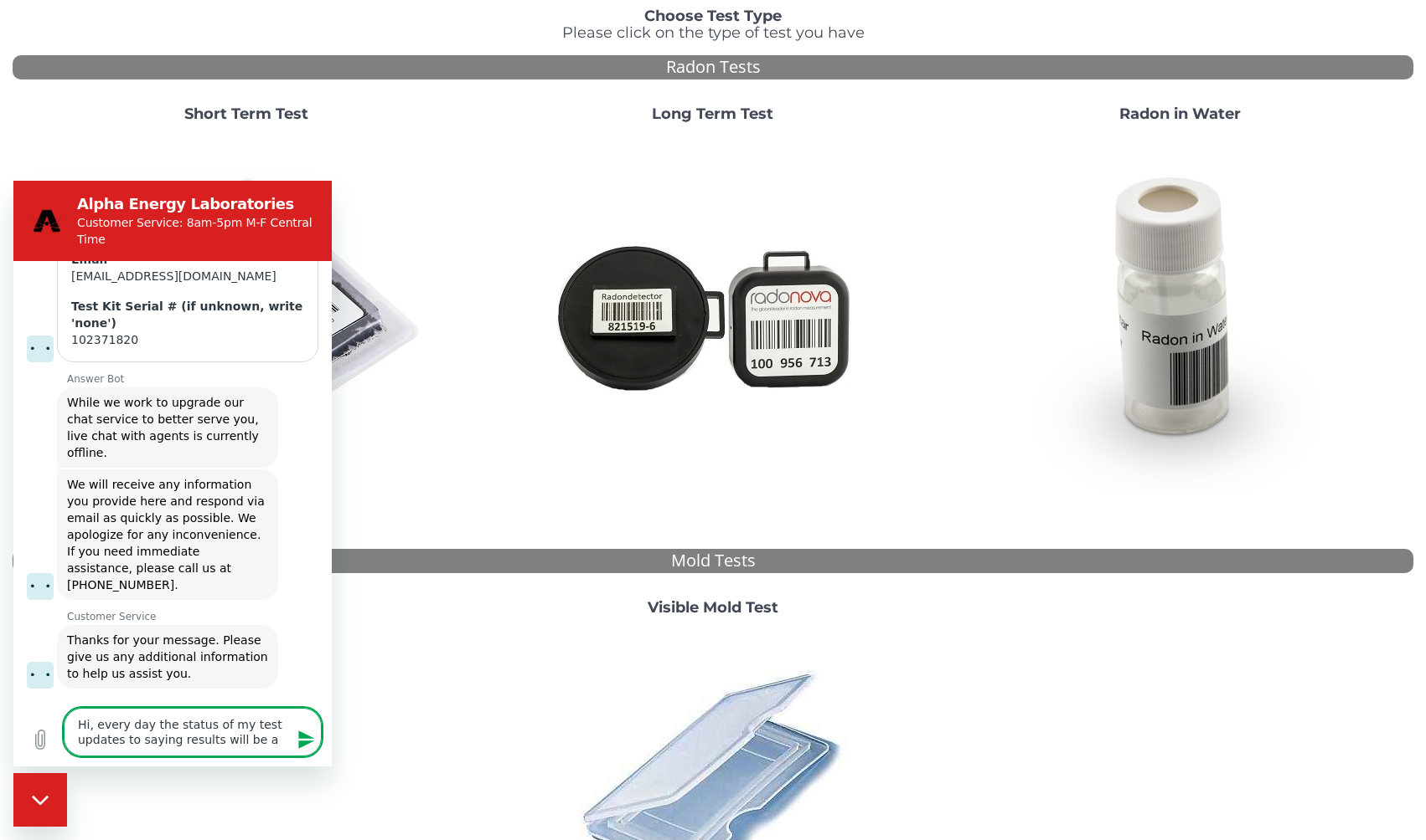
type textarea "x"
type textarea "Hi, every day the status of my test updates to saying results will be ava"
type textarea "x"
type textarea "Hi, every day the status of my test updates to saying results will be avai"
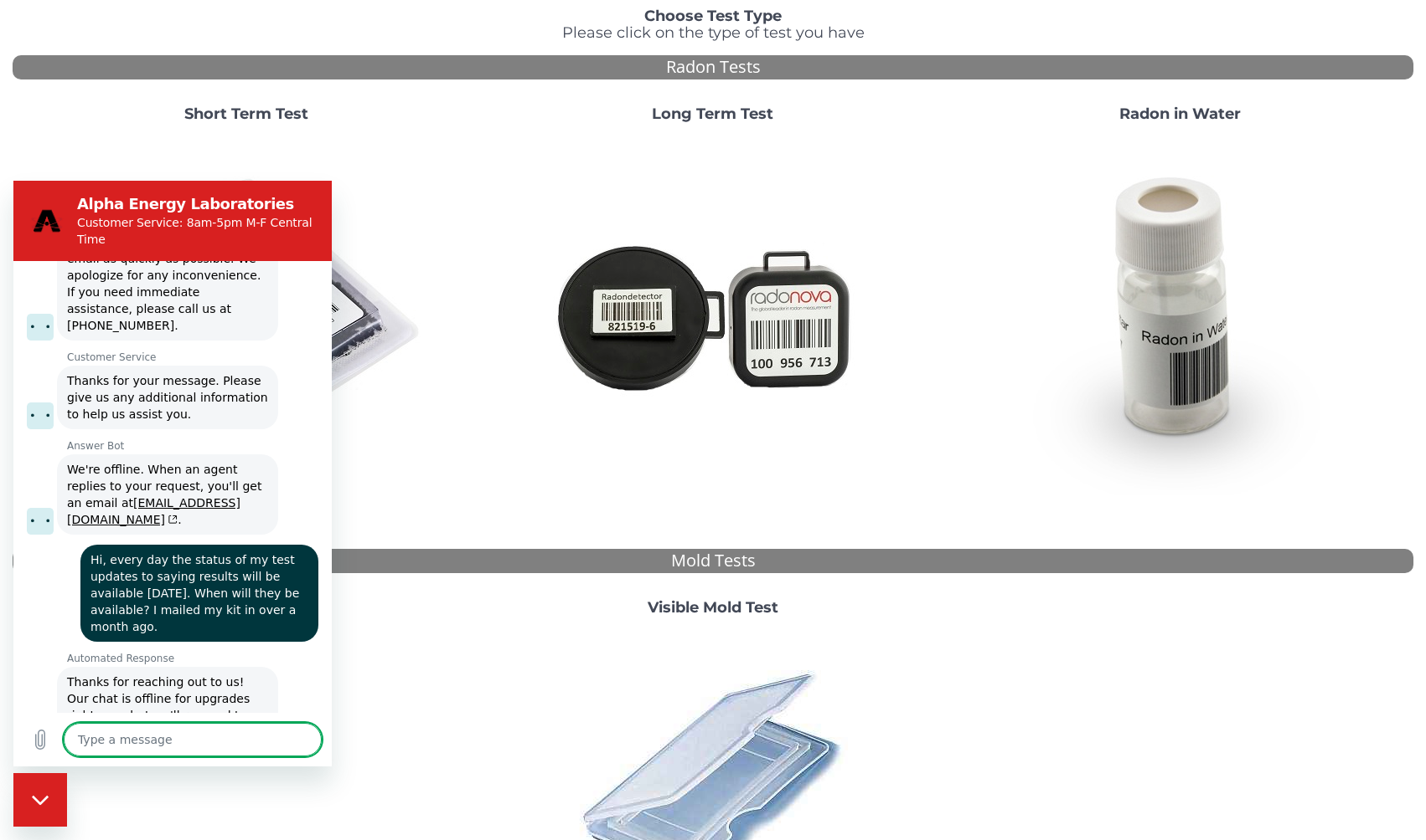
scroll to position [1136, 0]
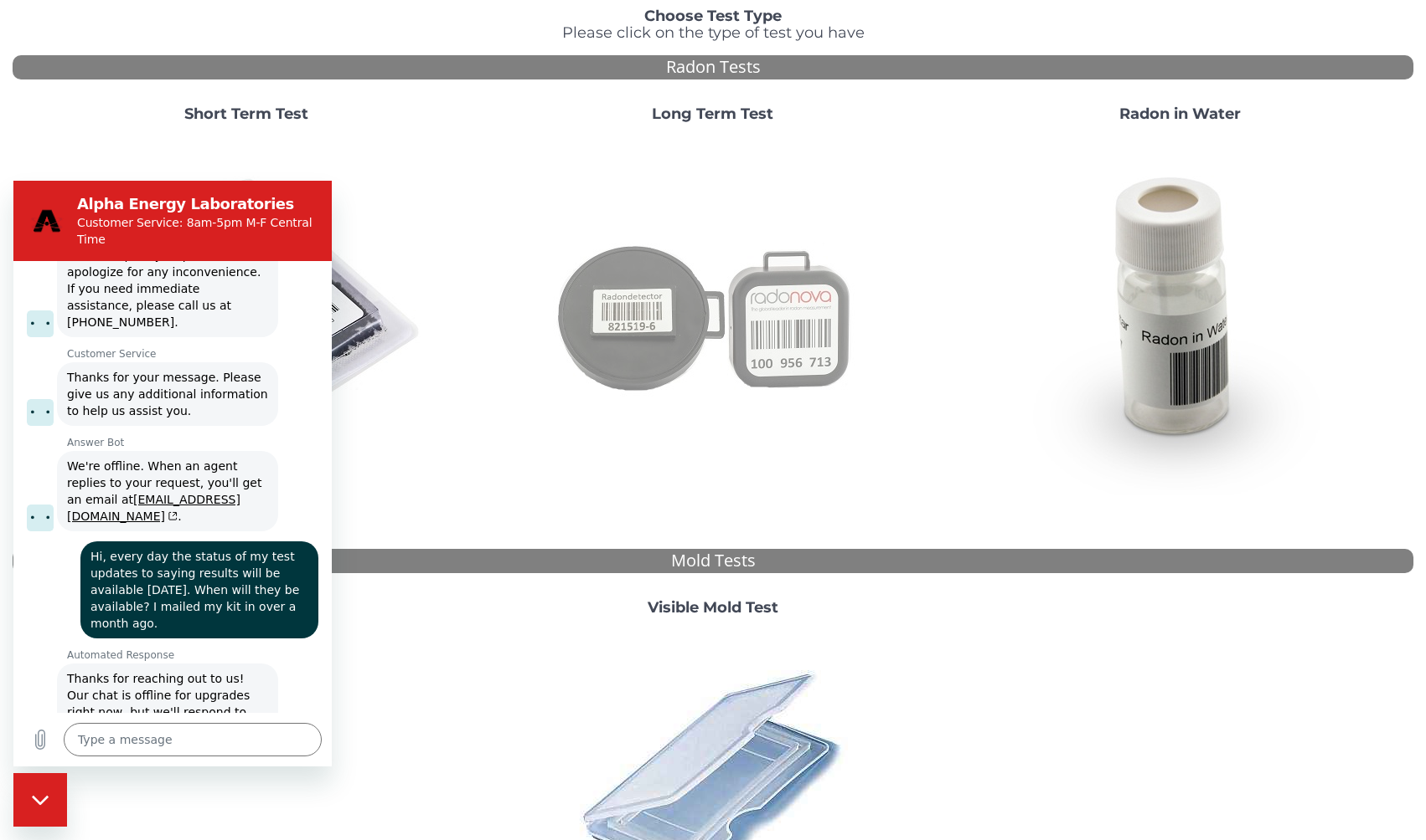
click at [633, 386] on img at bounding box center [712, 315] width 360 height 360
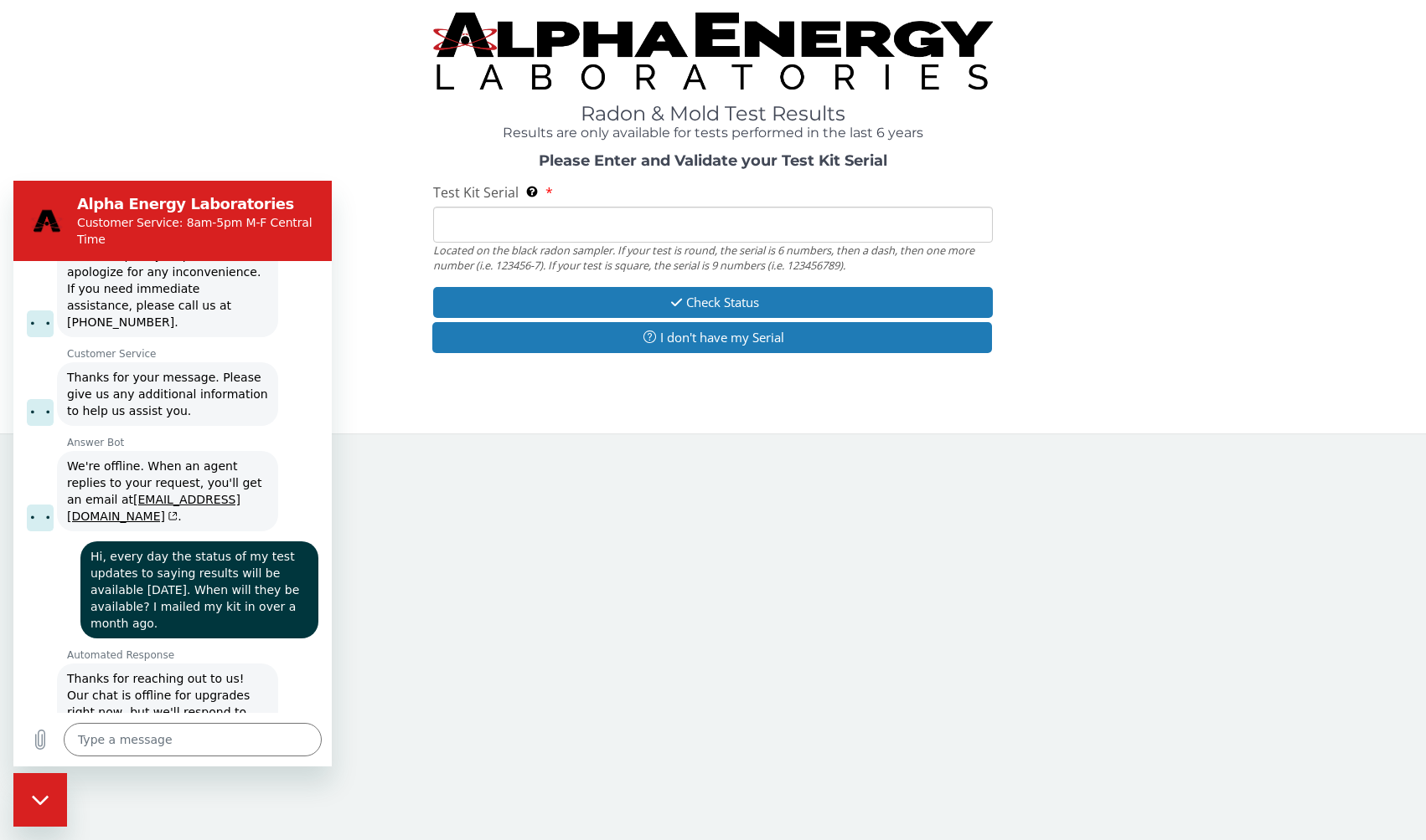
scroll to position [0, 0]
click at [564, 196] on div "Test Kit Serial Located on the black radon sampler. If your test is round, the …" at bounding box center [713, 227] width 560 height 90
click at [564, 223] on input "Test Kit Serial Located on the black radon sampler. If your test is round, the …" at bounding box center [713, 225] width 560 height 36
paste input "102371820"
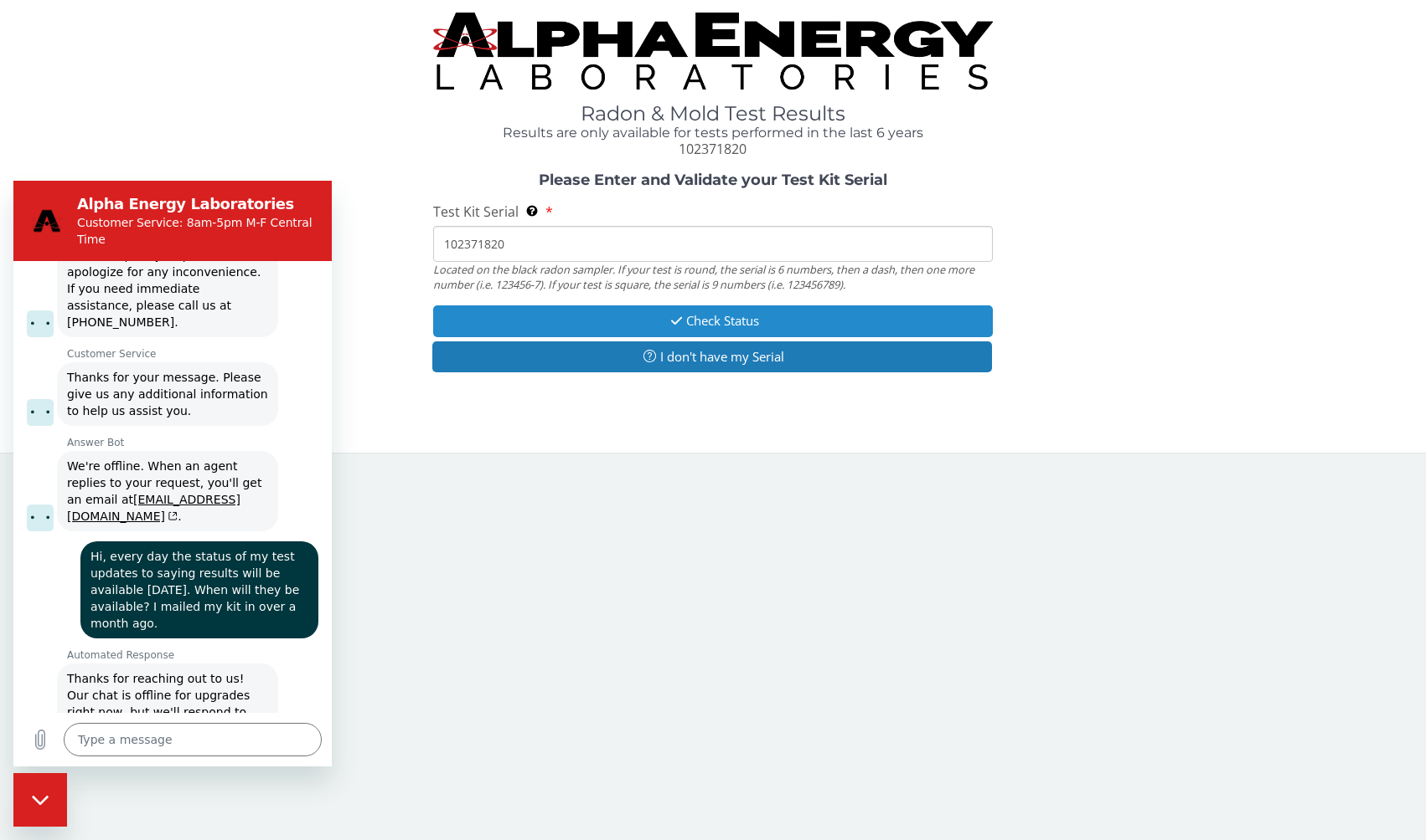
click at [563, 310] on button "Check Status" at bounding box center [713, 321] width 560 height 31
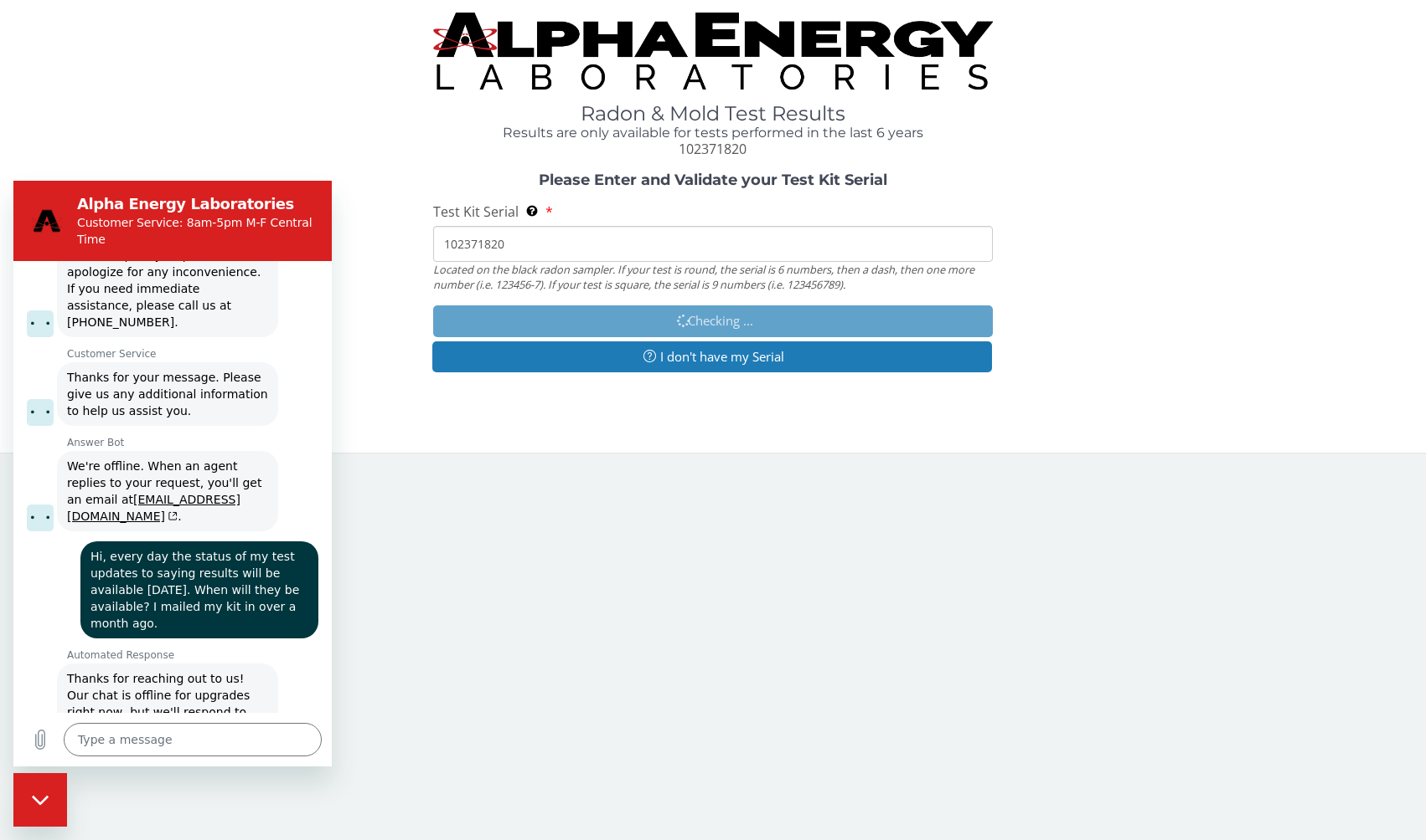
click at [36, 784] on div "Close messaging window" at bounding box center [40, 799] width 50 height 50
